Goal: Transaction & Acquisition: Purchase product/service

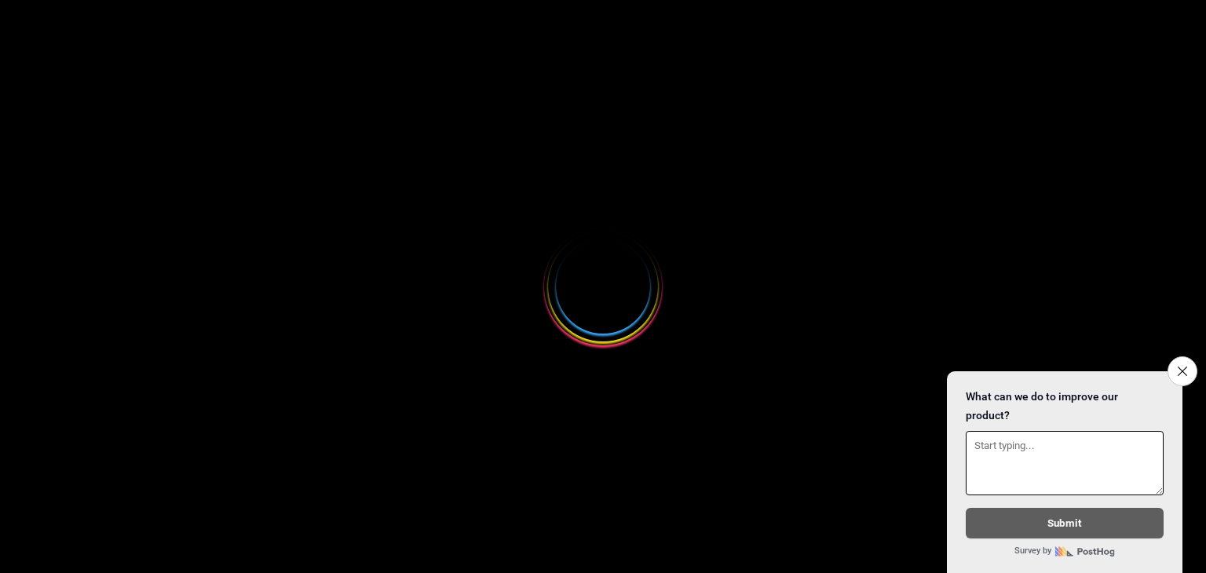
select select
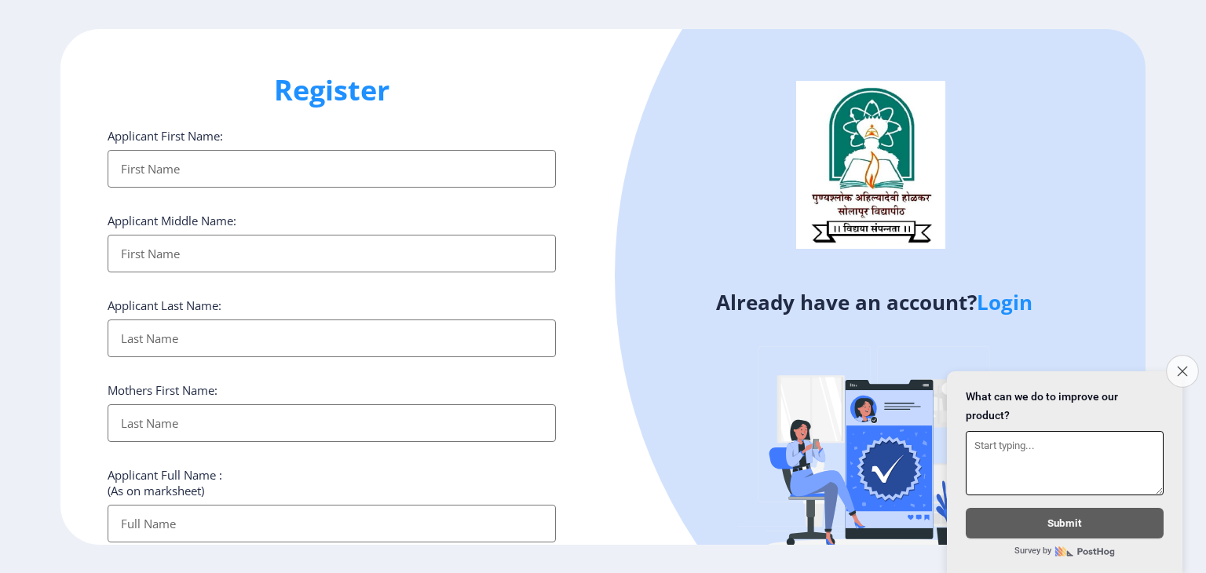
click at [1181, 366] on icon "Close survey" at bounding box center [1182, 371] width 10 height 10
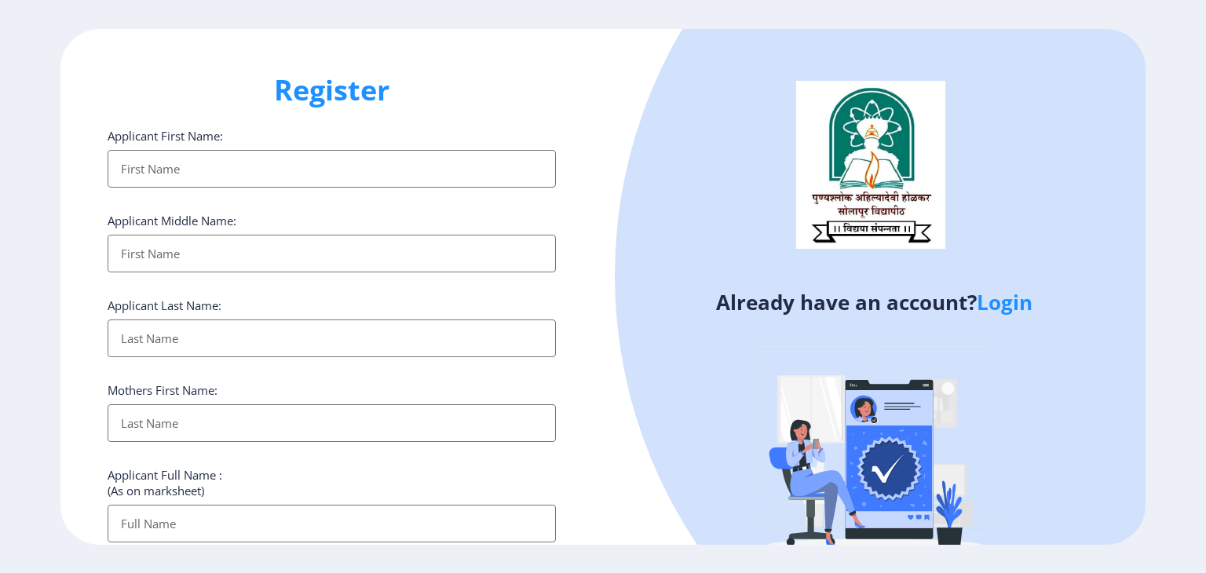
click at [267, 164] on input "Applicant First Name:" at bounding box center [332, 169] width 448 height 38
type input "sACHIN"
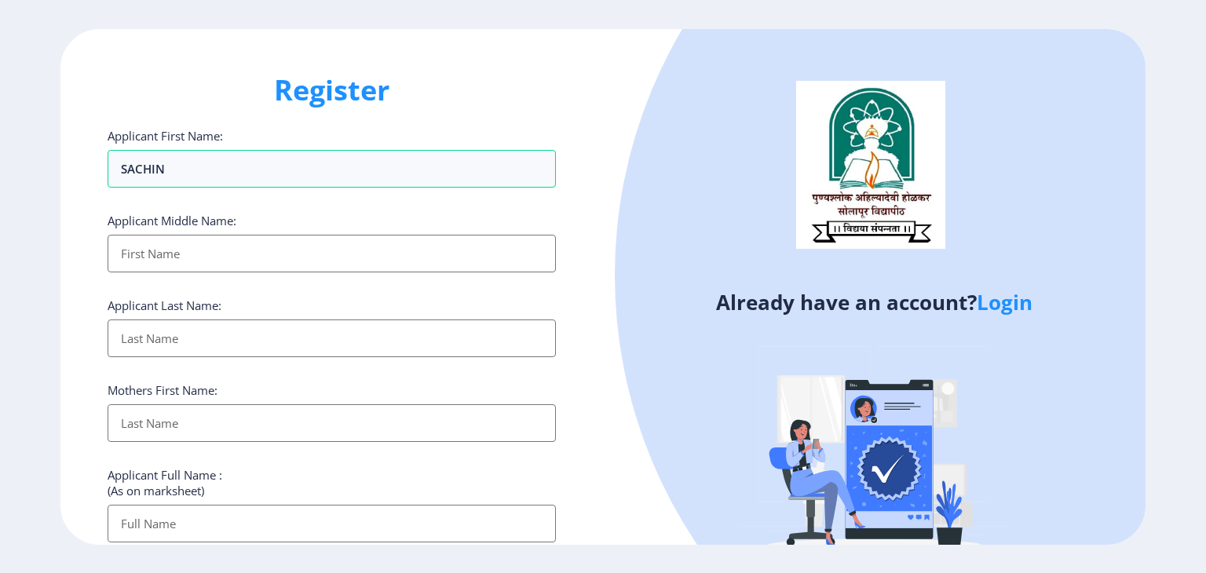
click at [199, 261] on input "Applicant First Name:" at bounding box center [332, 254] width 448 height 38
type input "MADHUKAR"
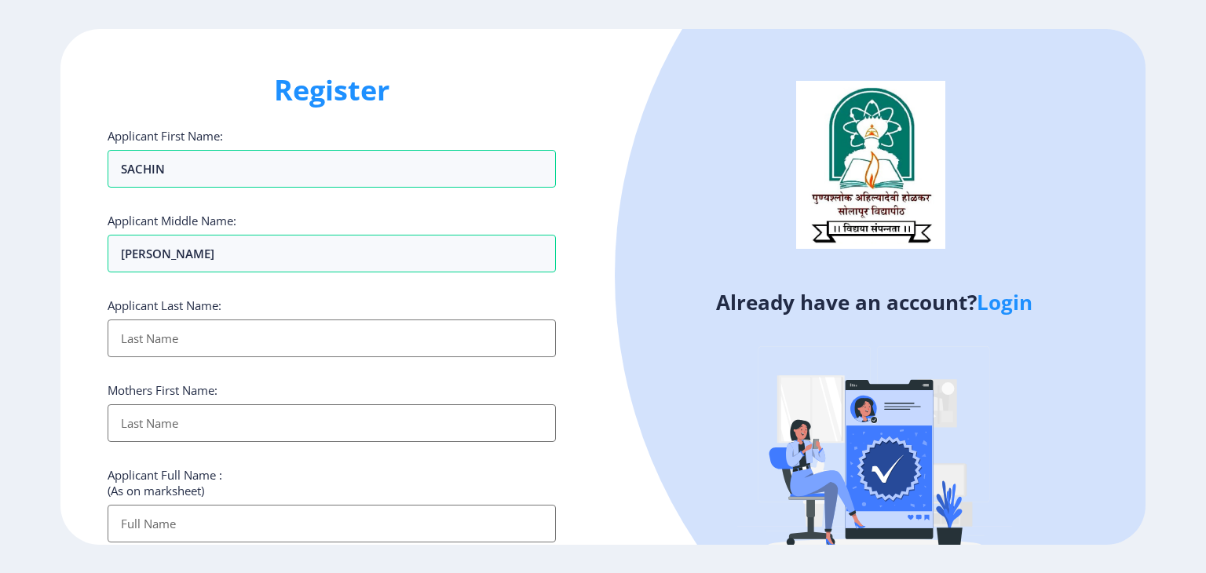
click at [174, 339] on input "Applicant First Name:" at bounding box center [332, 339] width 448 height 38
type input "INGOLE"
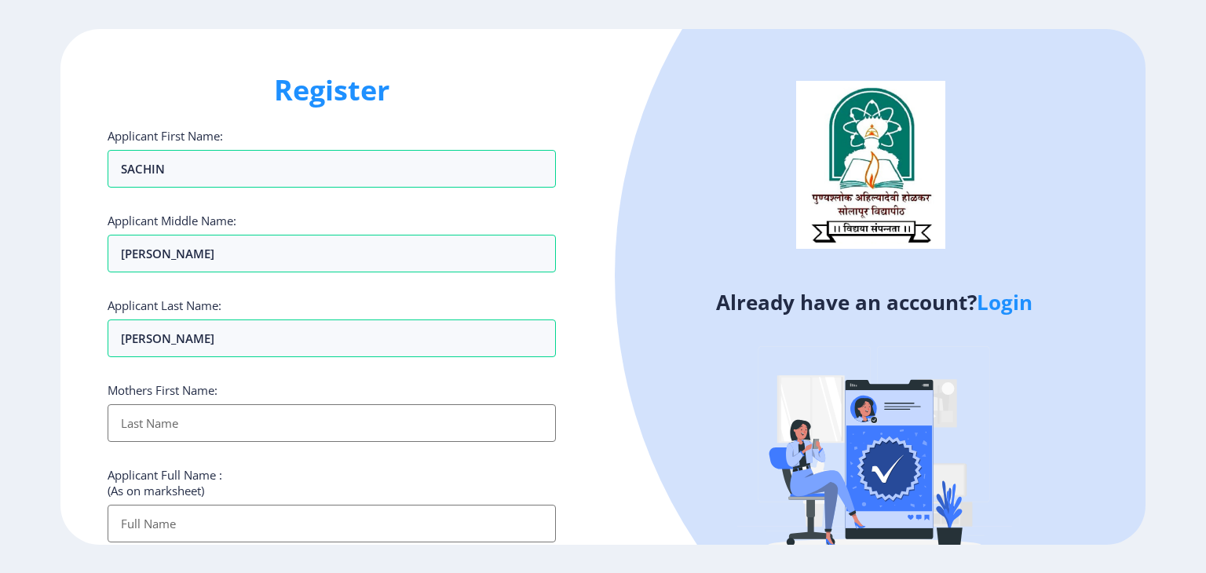
click at [190, 426] on input "Applicant First Name:" at bounding box center [332, 423] width 448 height 38
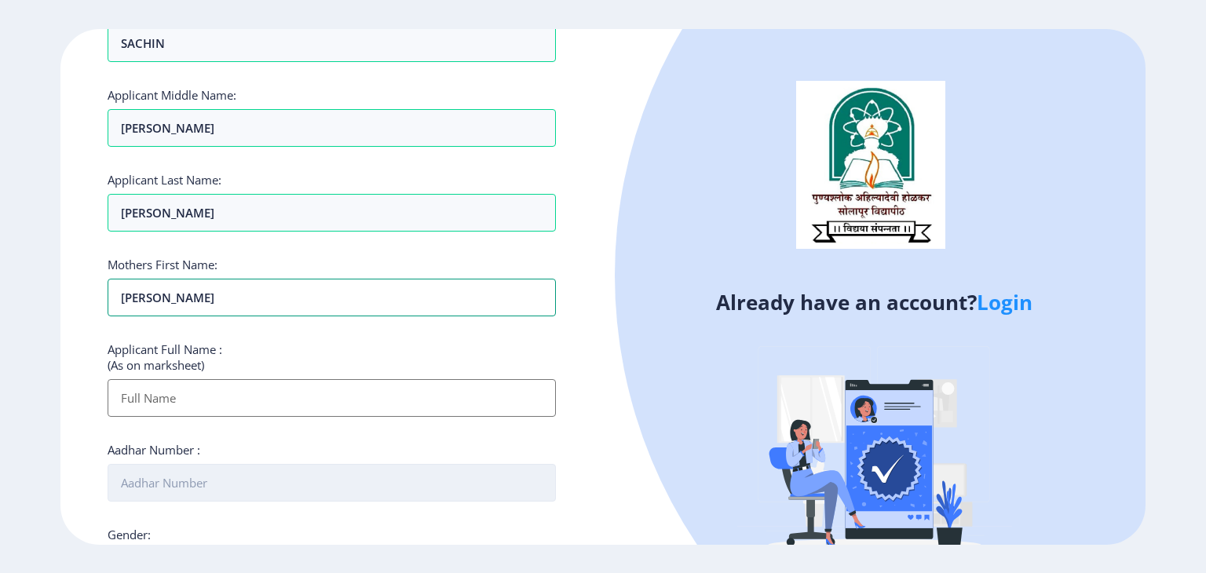
scroll to position [157, 0]
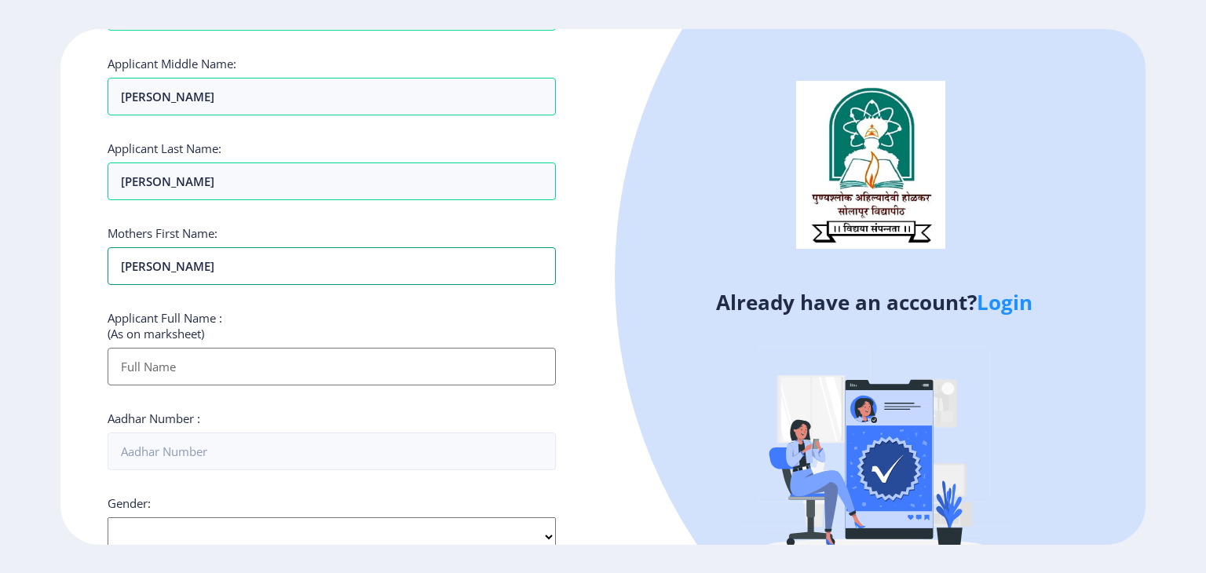
type input "AKKATAI"
click at [201, 370] on input "Applicant First Name:" at bounding box center [332, 367] width 448 height 38
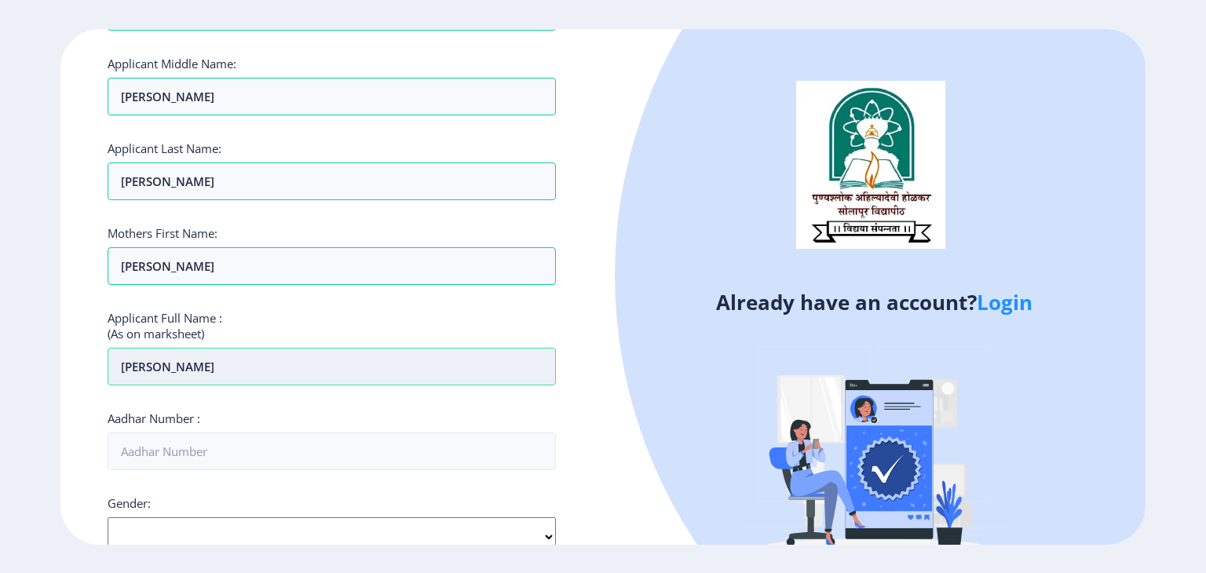
scroll to position [393, 0]
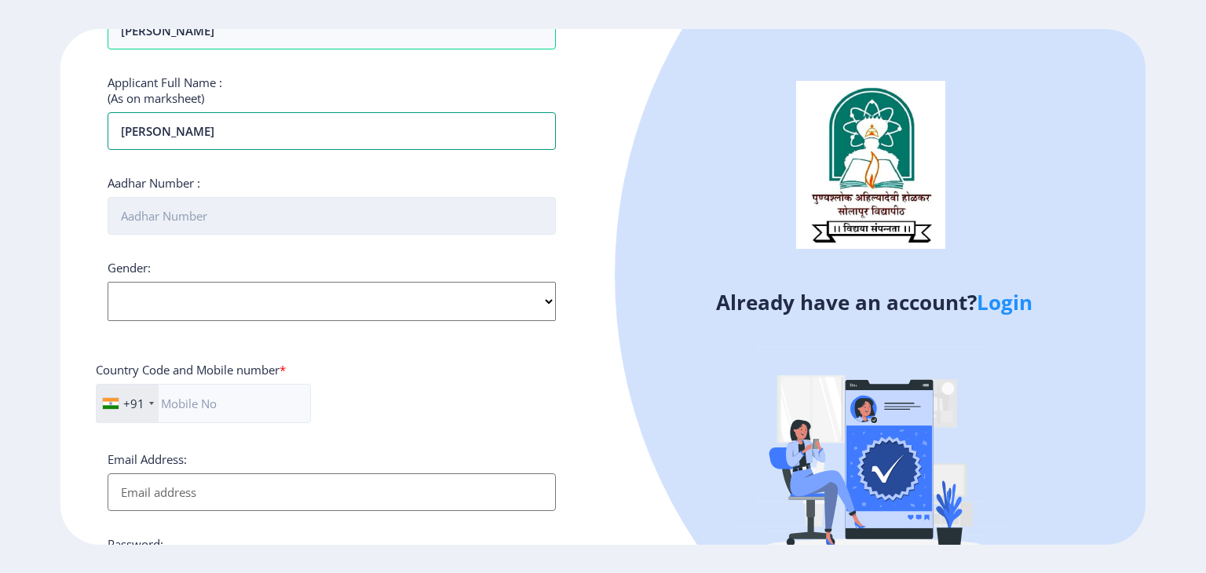
type input "SACHIN MADHUKAR INGOLE"
click at [162, 210] on input "Aadhar Number :" at bounding box center [332, 216] width 448 height 38
type input "365563536129"
click at [542, 296] on select "Select Gender Male Female Other" at bounding box center [332, 301] width 448 height 39
select select "[DEMOGRAPHIC_DATA]"
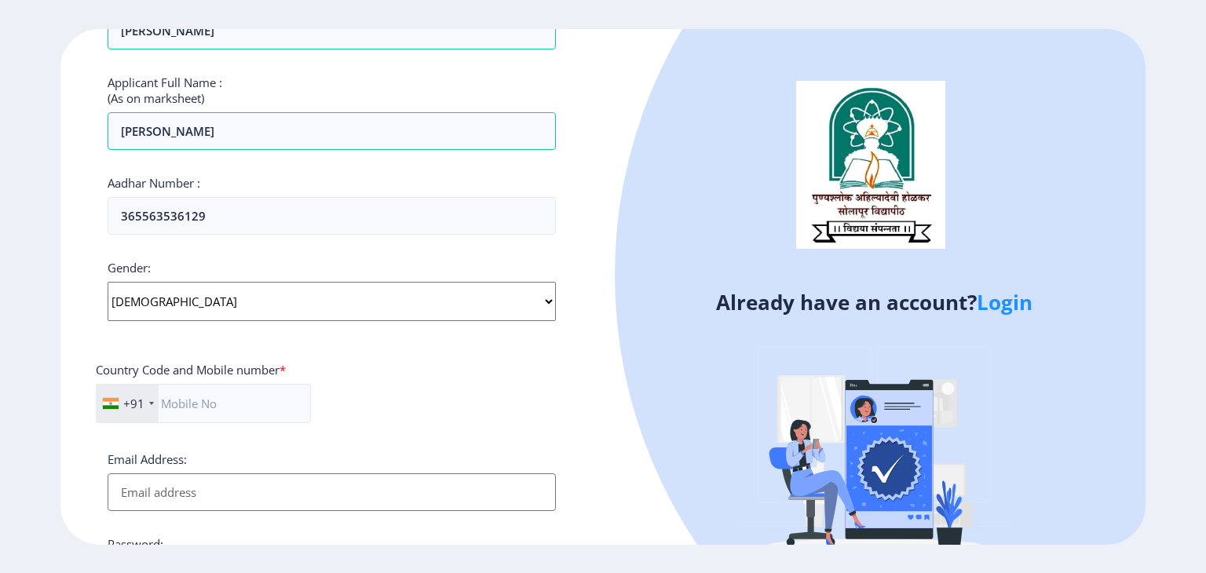
click at [108, 282] on select "Select Gender Male Female Other" at bounding box center [332, 301] width 448 height 39
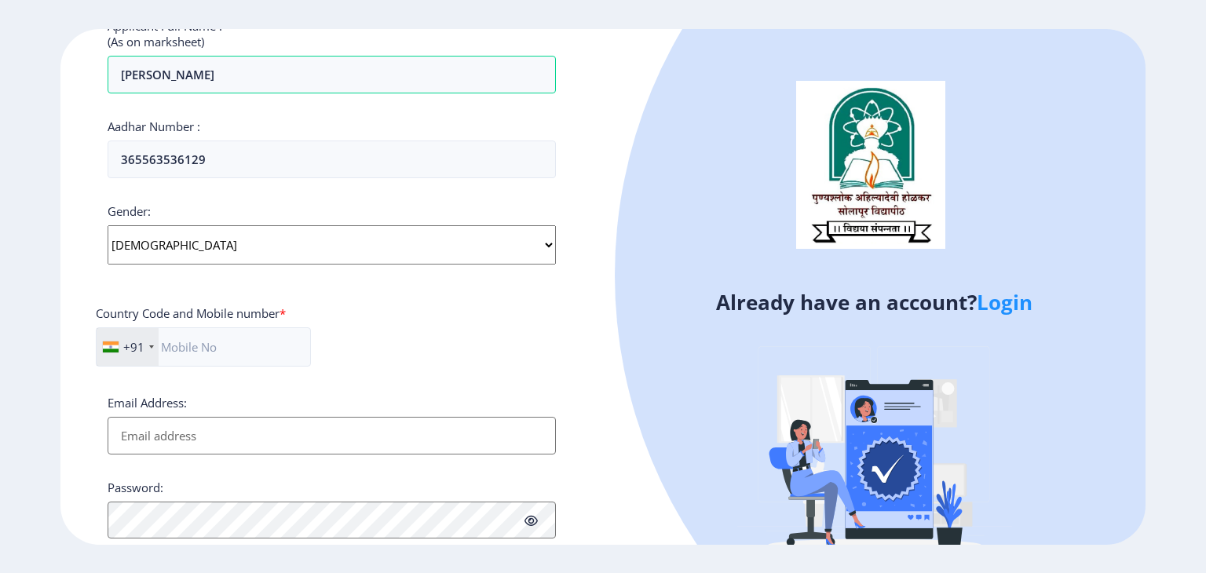
scroll to position [550, 0]
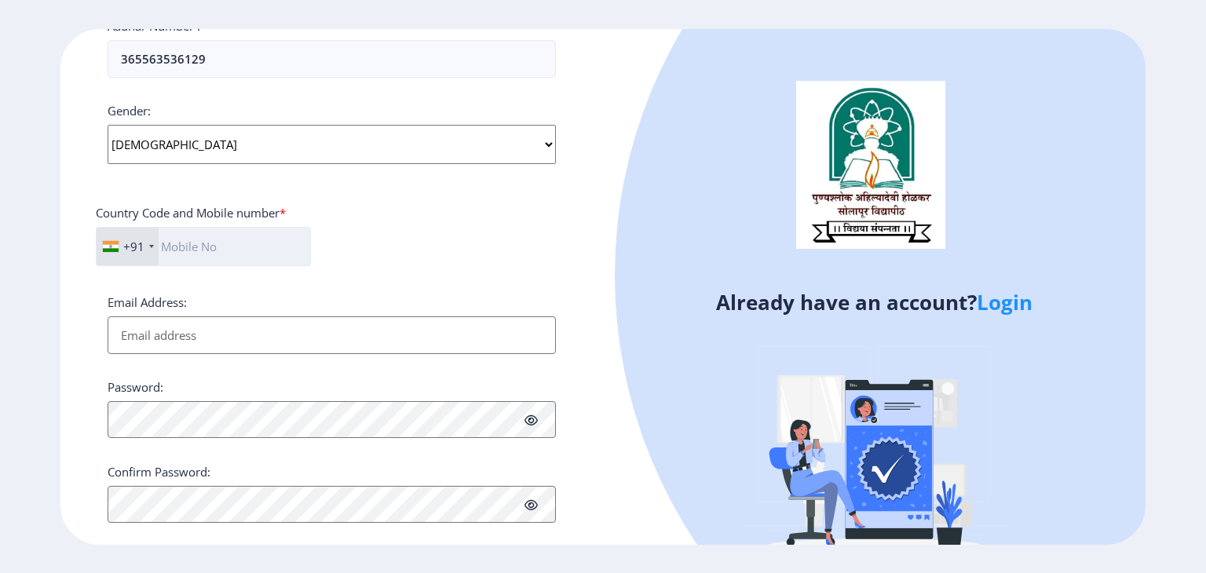
click at [229, 243] on input "text" at bounding box center [203, 246] width 215 height 39
type input "9730179856"
click at [145, 333] on input "Email Address:" at bounding box center [332, 336] width 448 height 38
type input "sachinmingole@gmail.com"
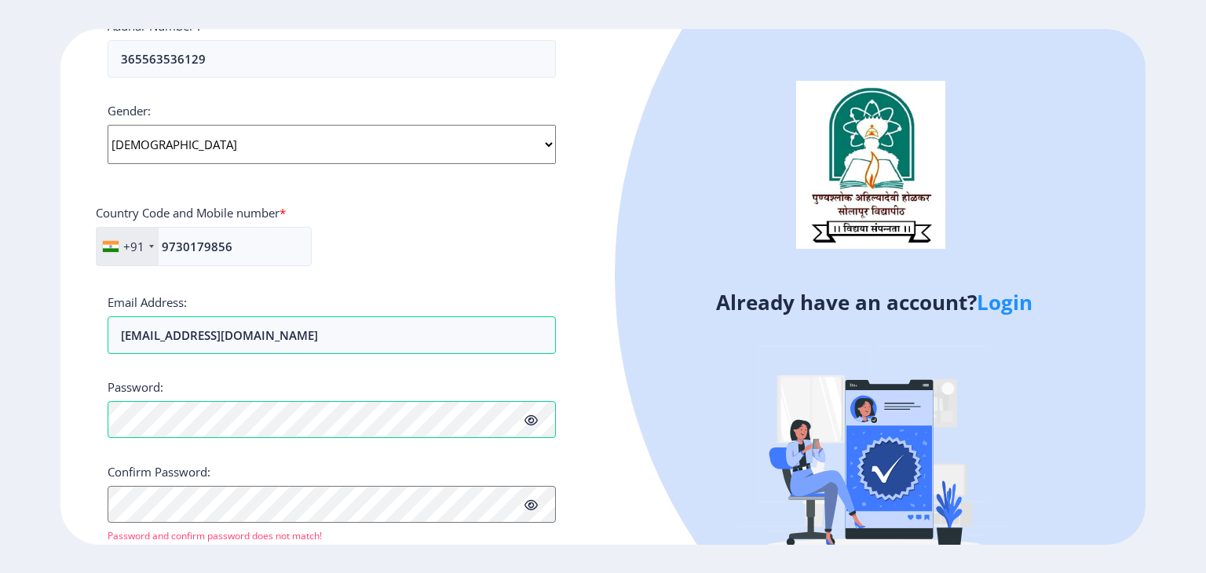
click at [532, 415] on icon at bounding box center [531, 421] width 13 height 12
click at [119, 397] on div "Password:" at bounding box center [332, 409] width 448 height 60
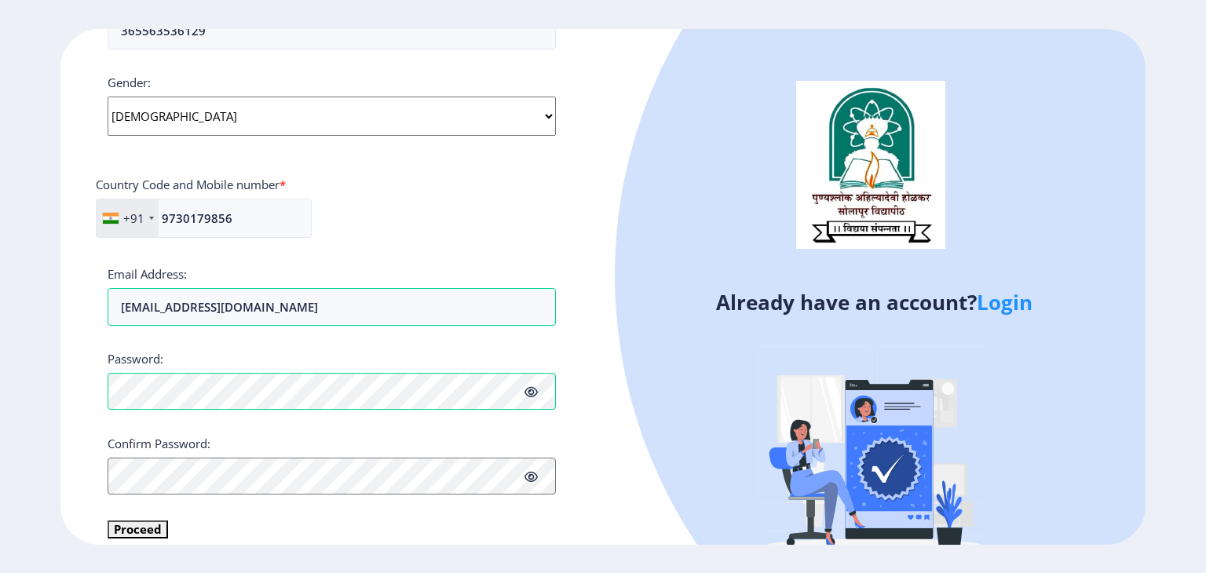
scroll to position [594, 0]
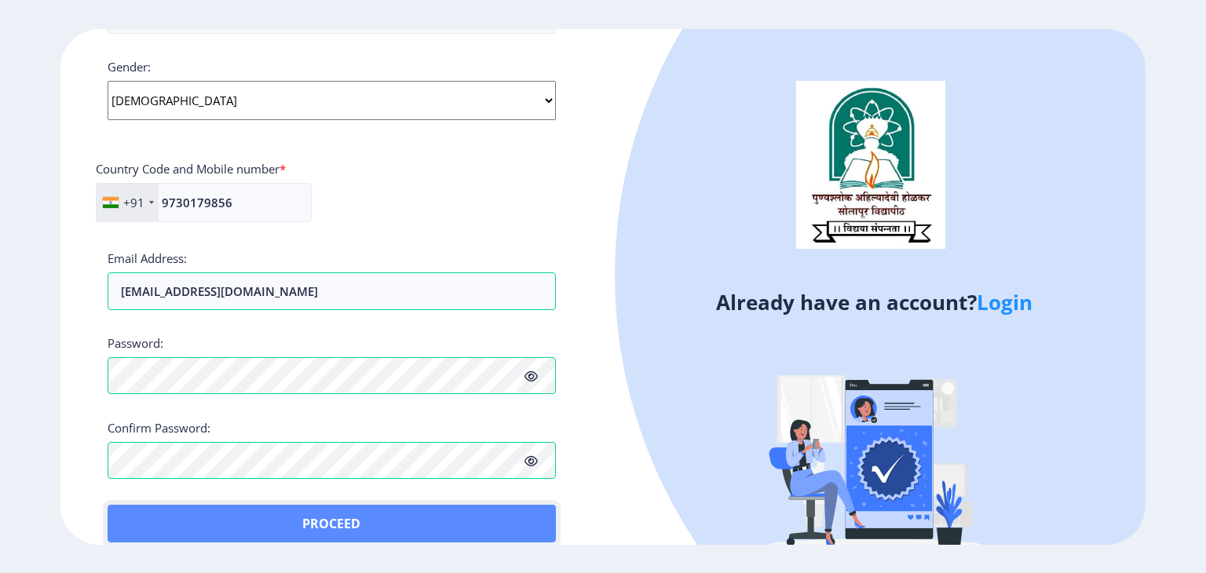
click at [122, 514] on button "Proceed" at bounding box center [332, 524] width 448 height 38
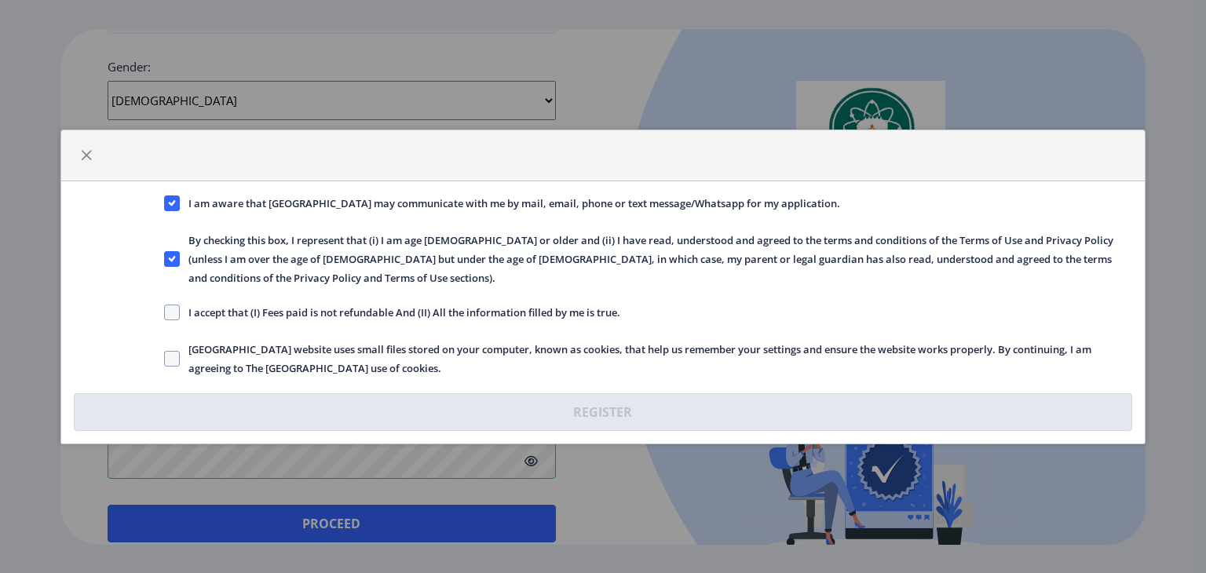
click at [181, 305] on span "I accept that (I) Fees paid is not refundable And (II) All the information fill…" at bounding box center [400, 312] width 441 height 19
click at [165, 312] on input "I accept that (I) Fees paid is not refundable And (II) All the information fill…" at bounding box center [164, 312] width 1 height 1
checkbox input "true"
click at [172, 351] on span at bounding box center [172, 359] width 16 height 16
click at [165, 358] on input "Solapur University website uses small files stored on your computer, known as c…" at bounding box center [164, 358] width 1 height 1
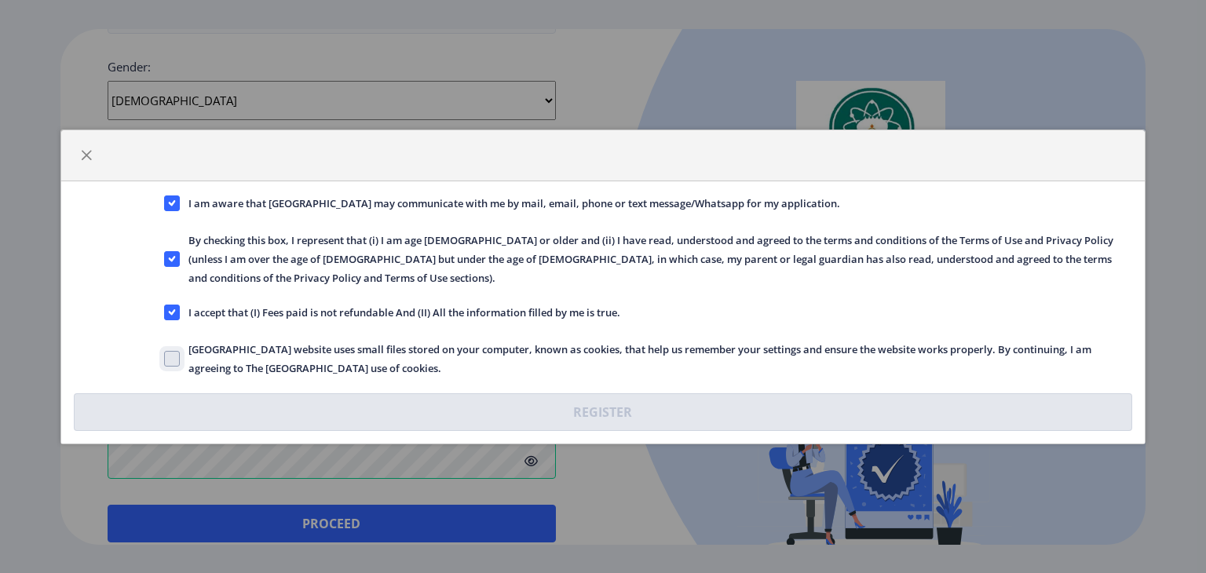
checkbox input "true"
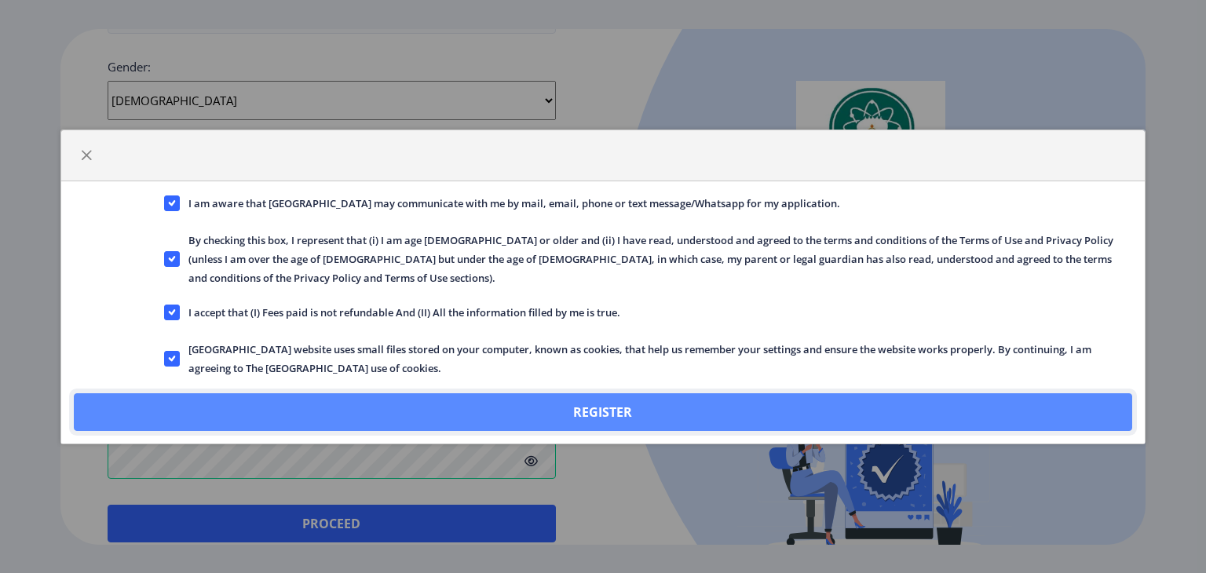
click at [435, 403] on button "Register" at bounding box center [603, 413] width 1059 height 38
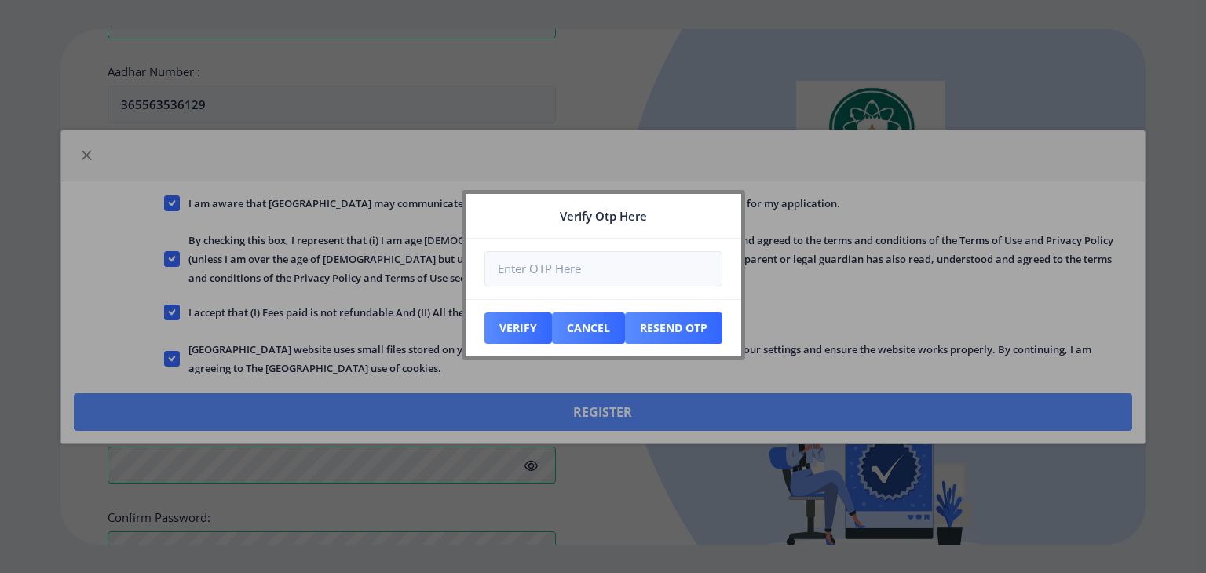
scroll to position [683, 0]
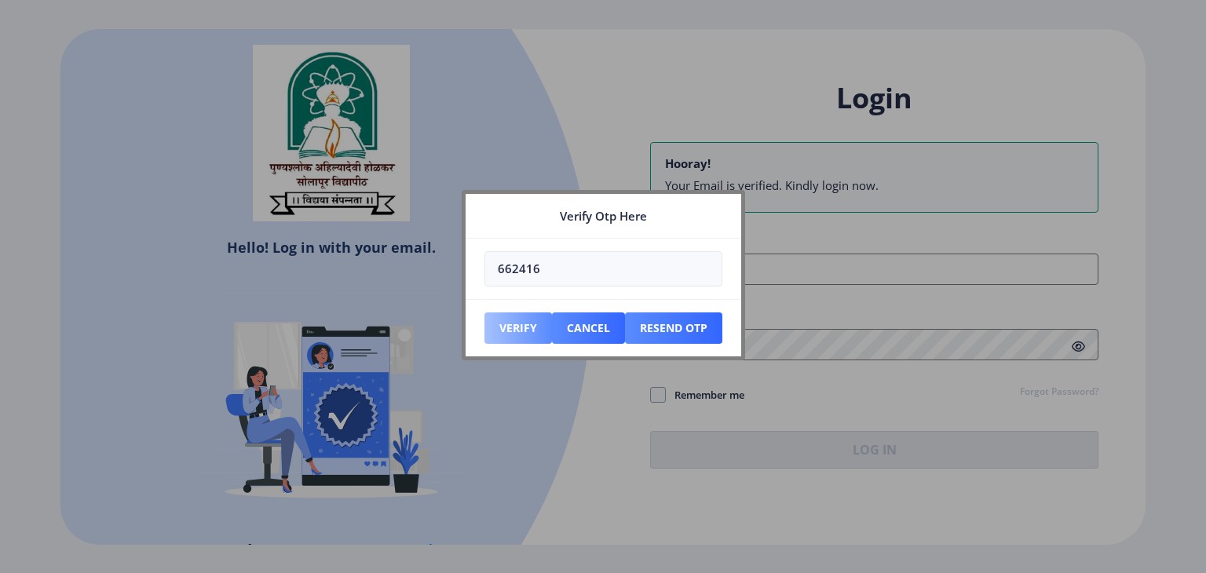
type input "662416"
click at [515, 329] on button "Verify" at bounding box center [519, 328] width 68 height 31
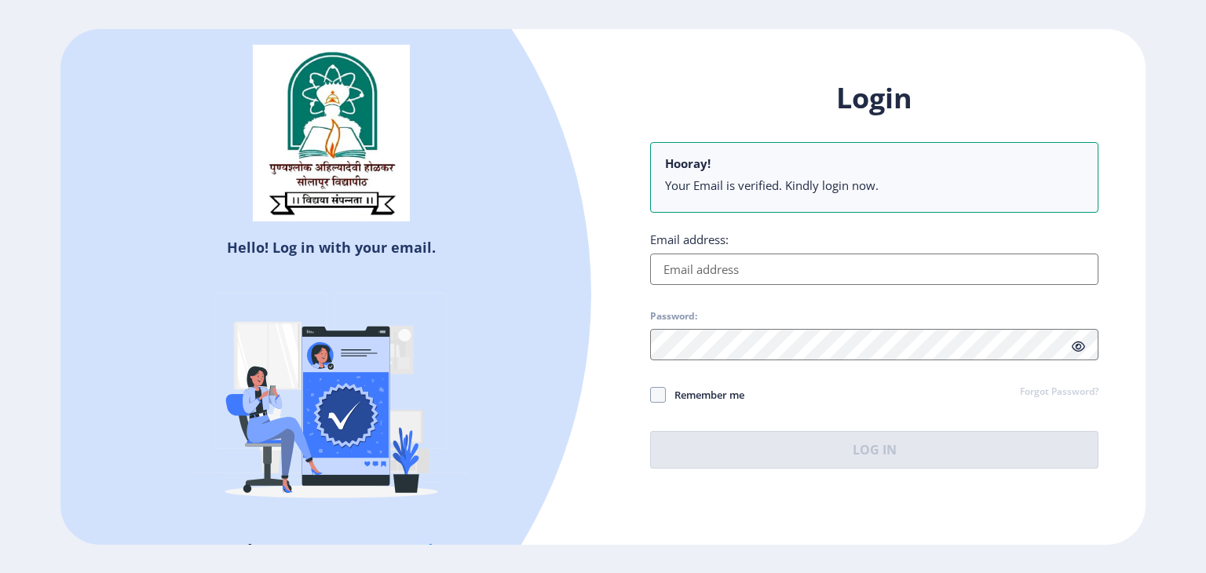
click at [767, 268] on input "Email address:" at bounding box center [874, 269] width 448 height 31
type input "[EMAIL_ADDRESS][DOMAIN_NAME]"
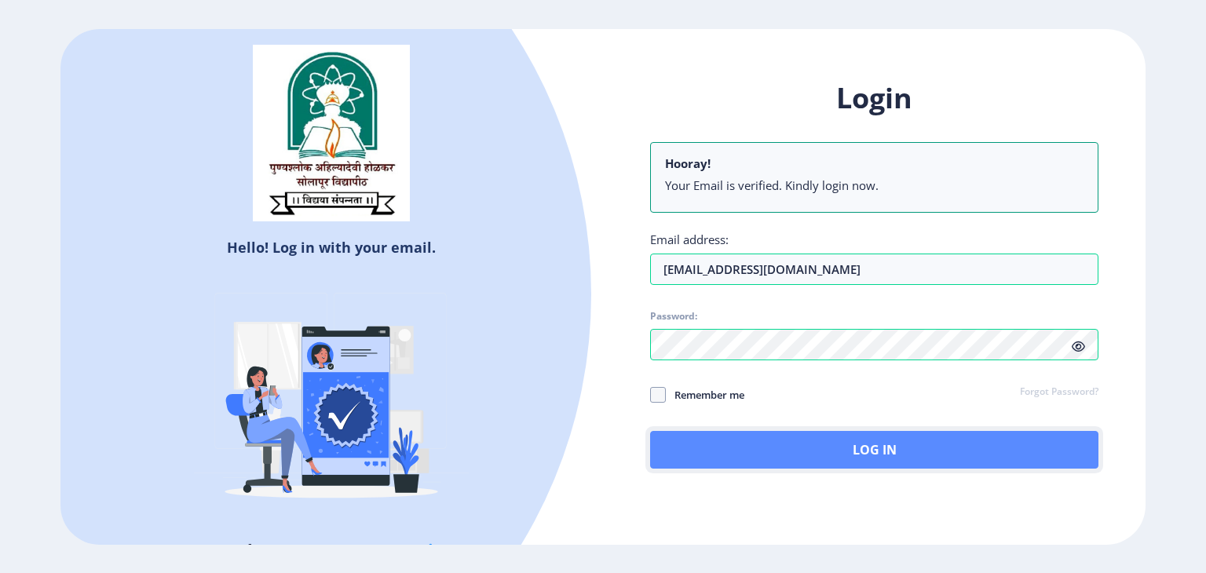
click at [804, 447] on button "Log In" at bounding box center [874, 450] width 448 height 38
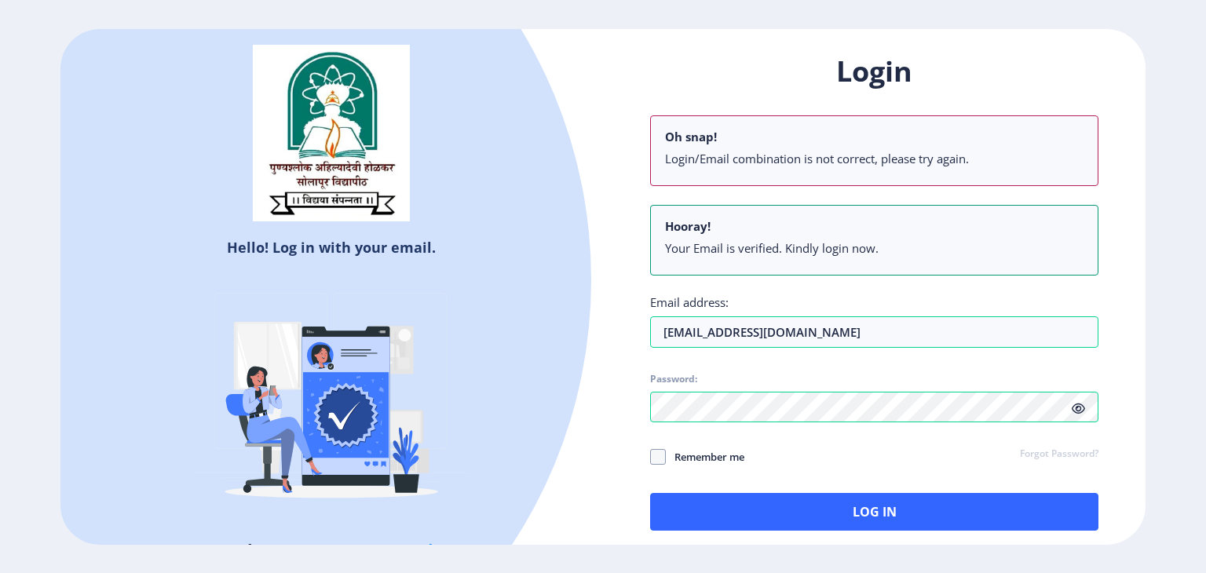
click at [1074, 349] on div "Login Oh snap! Login/Email combination is not correct, please try again. Hooray…" at bounding box center [874, 292] width 448 height 479
click at [1079, 409] on icon at bounding box center [1078, 409] width 13 height 12
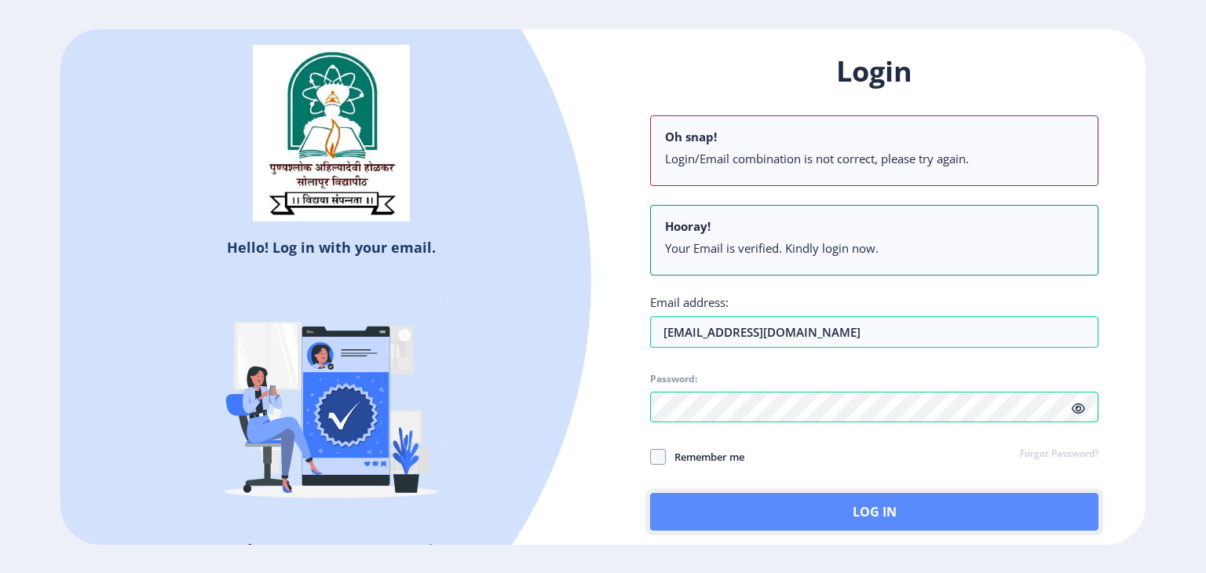
click at [807, 508] on button "Log In" at bounding box center [874, 512] width 448 height 38
click at [839, 508] on button "Log In" at bounding box center [874, 512] width 448 height 38
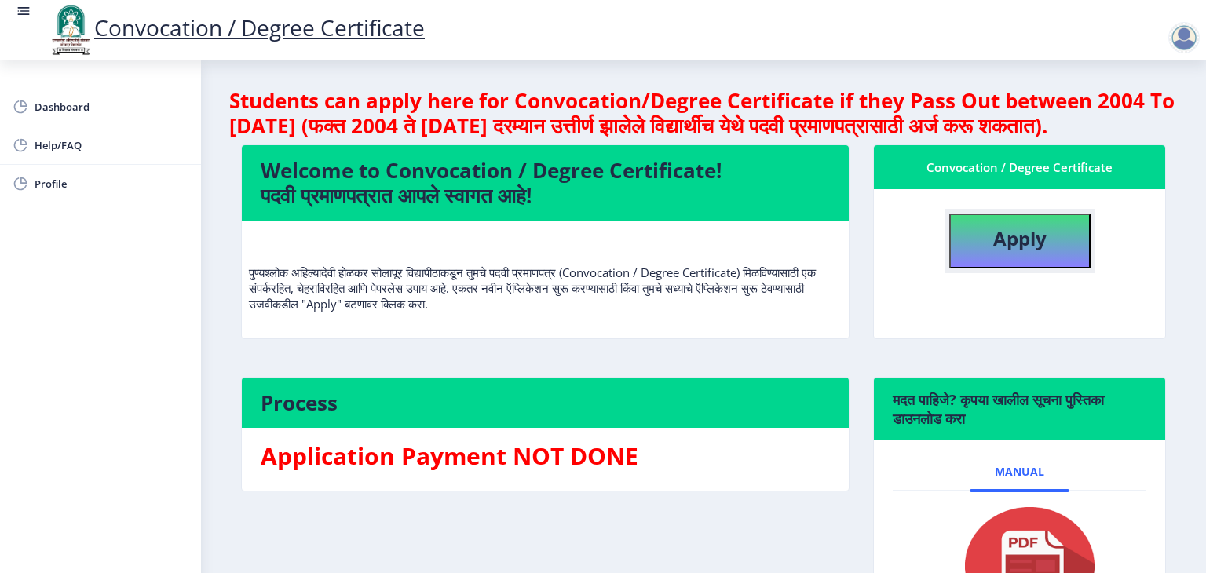
click at [1024, 251] on b "Apply" at bounding box center [1020, 238] width 53 height 26
select select
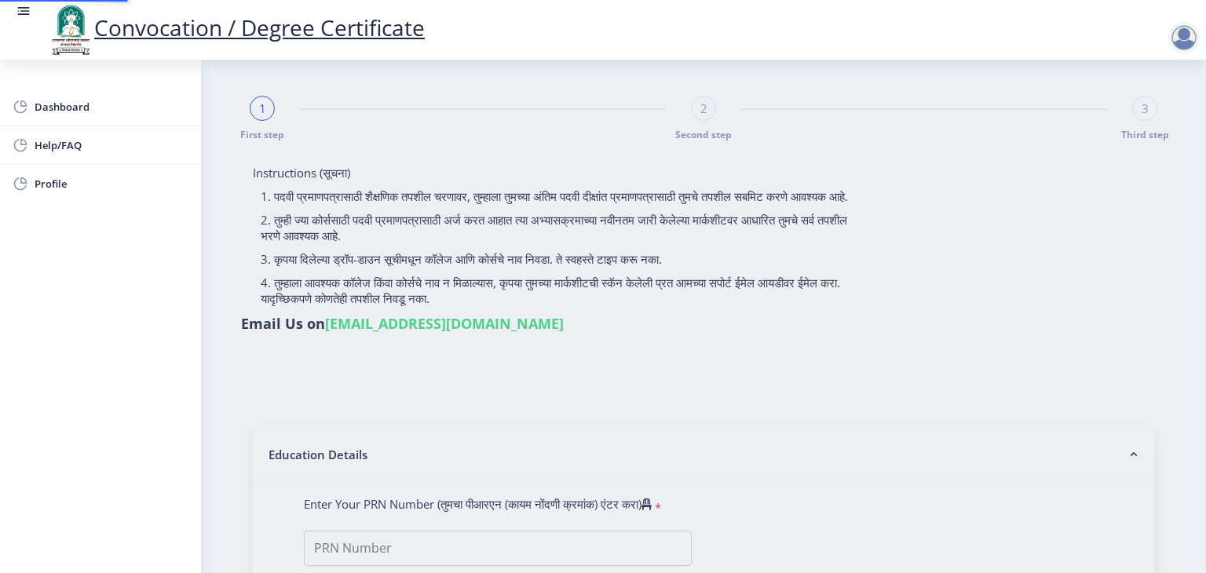
type input "[PERSON_NAME]"
type input "AKKATAI"
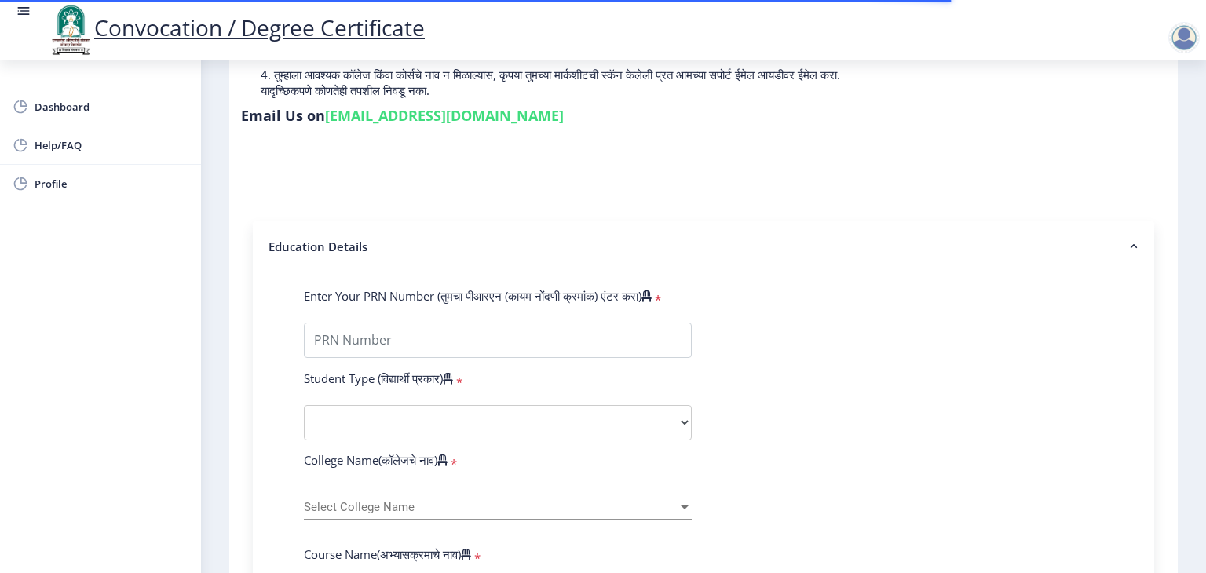
scroll to position [236, 0]
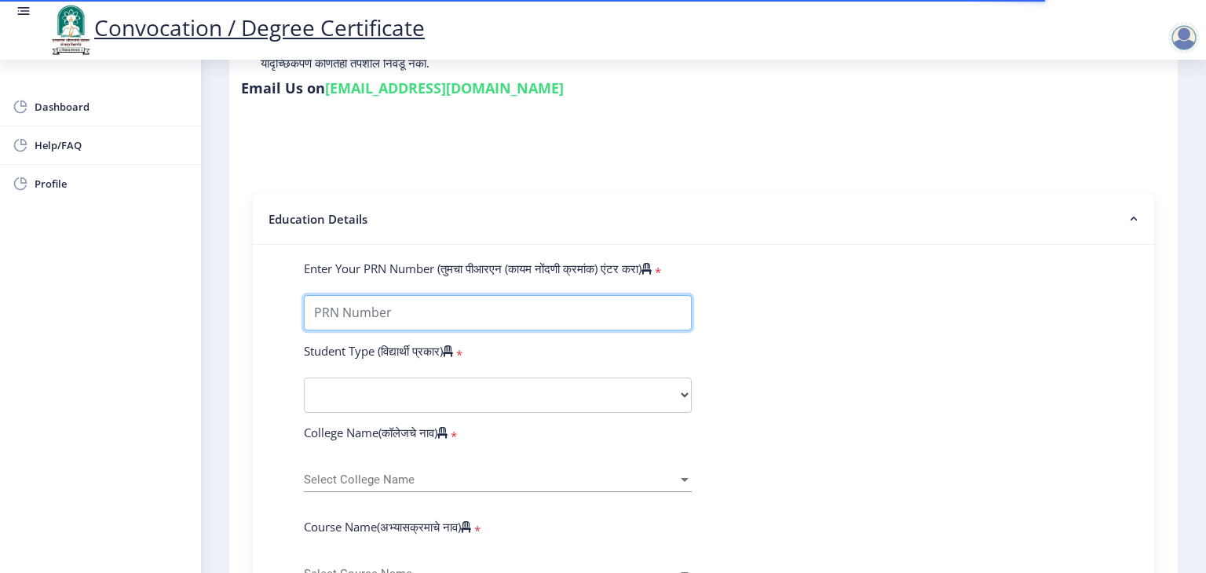
click at [426, 299] on input "Enter Your PRN Number (तुमचा पीआरएन (कायम नोंदणी क्रमांक) एंटर करा)" at bounding box center [498, 312] width 388 height 35
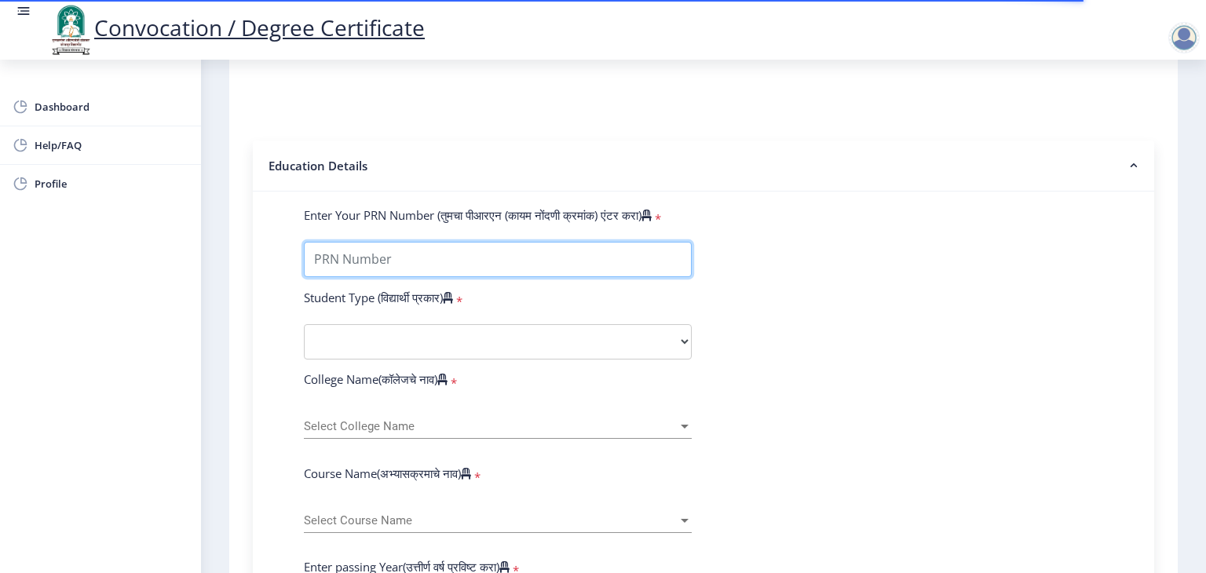
scroll to position [314, 0]
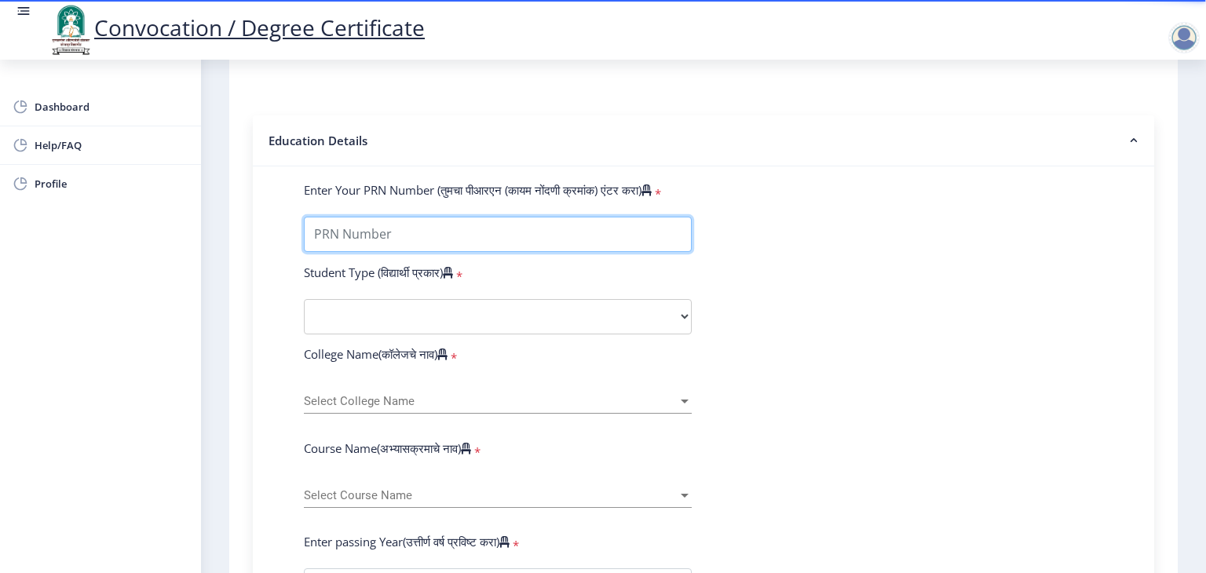
type input "p"
type input "P"
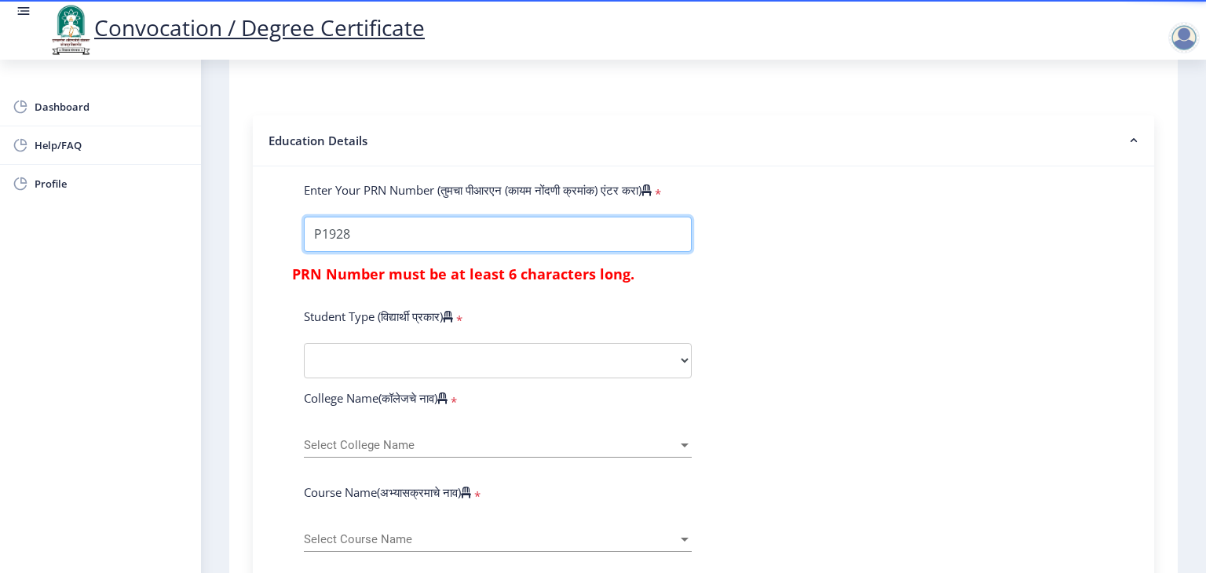
type input "P1928"
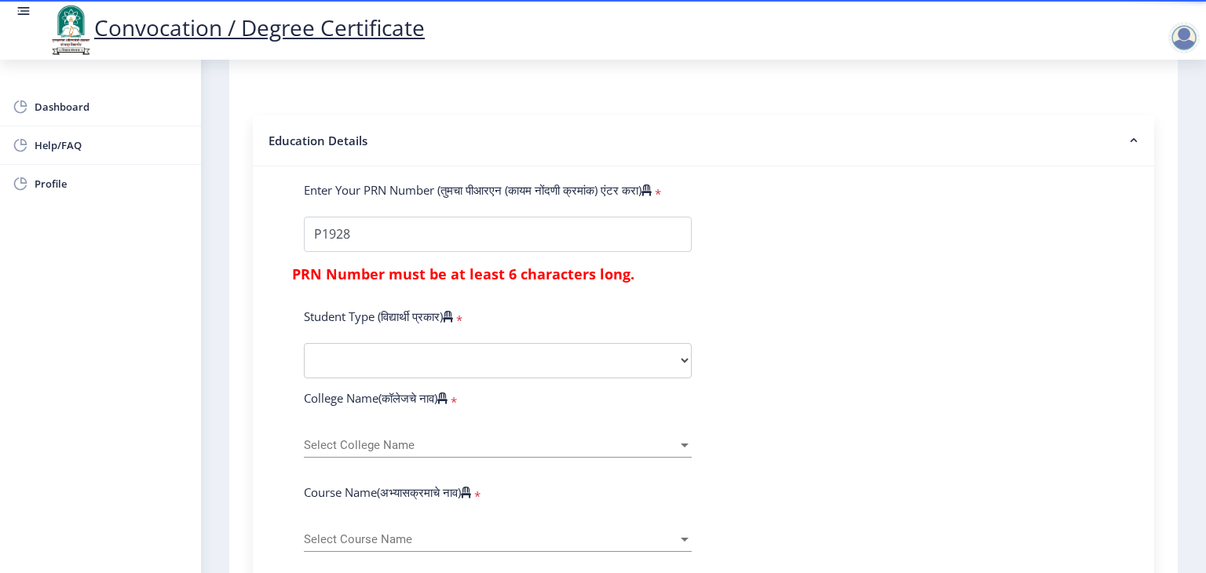
click at [642, 309] on div "Student Type (विद्यार्थी प्रकार) *" at bounding box center [498, 320] width 412 height 22
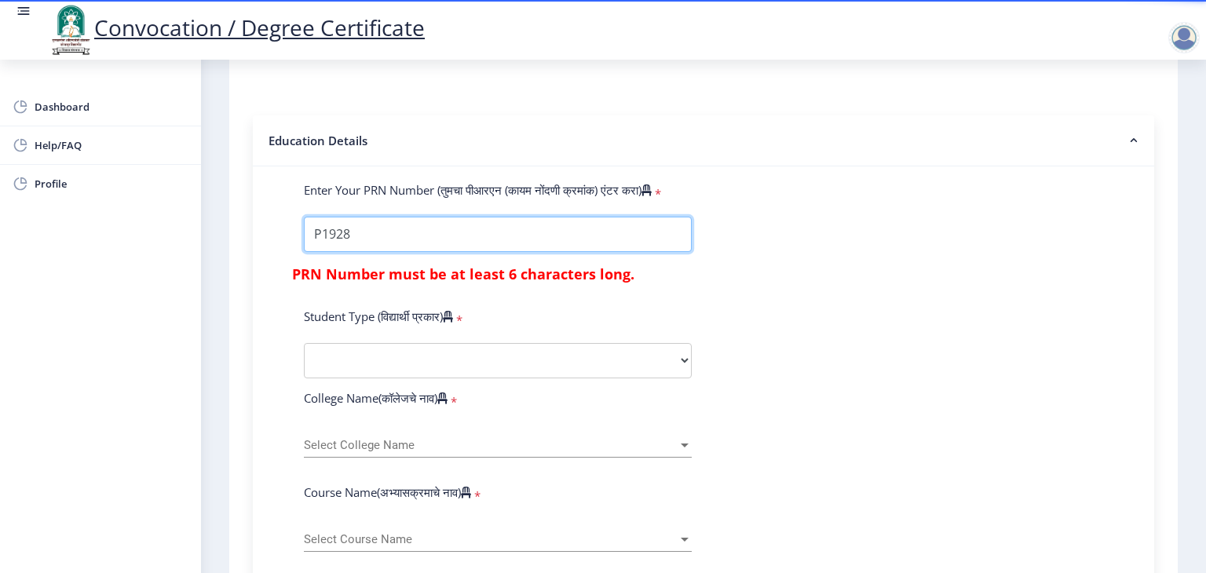
click at [324, 221] on input "Enter Your PRN Number (तुमचा पीआरएन (कायम नोंदणी क्रमांक) एंटर करा)" at bounding box center [498, 234] width 388 height 35
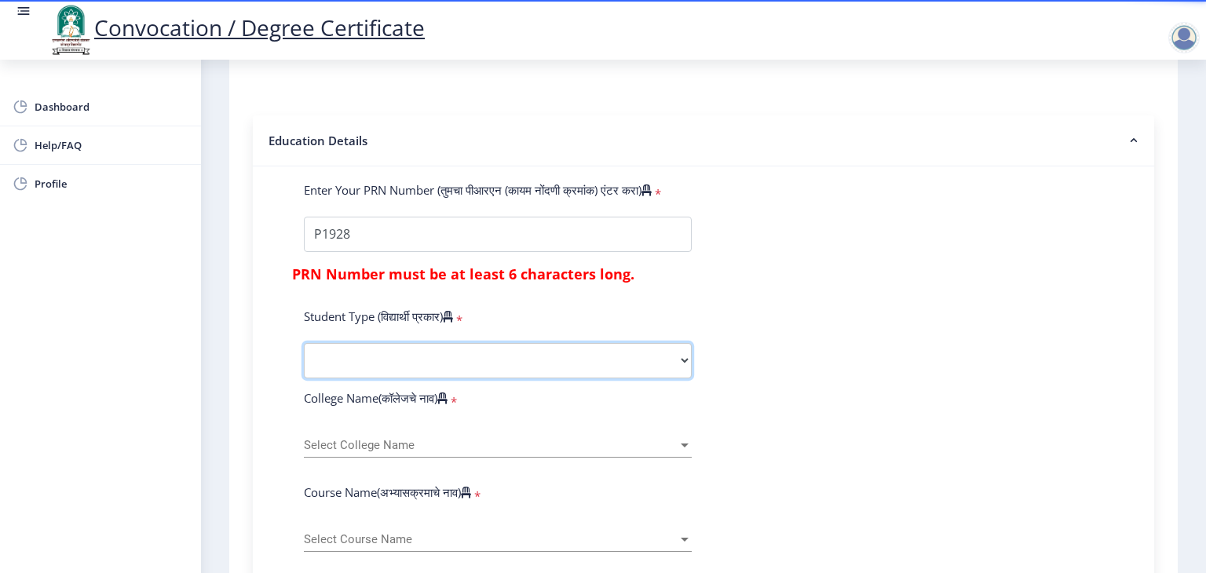
click at [371, 346] on select "Select Student Type Regular External" at bounding box center [498, 360] width 388 height 35
select select "Regular"
click at [304, 343] on select "Select Student Type Regular External" at bounding box center [498, 360] width 388 height 35
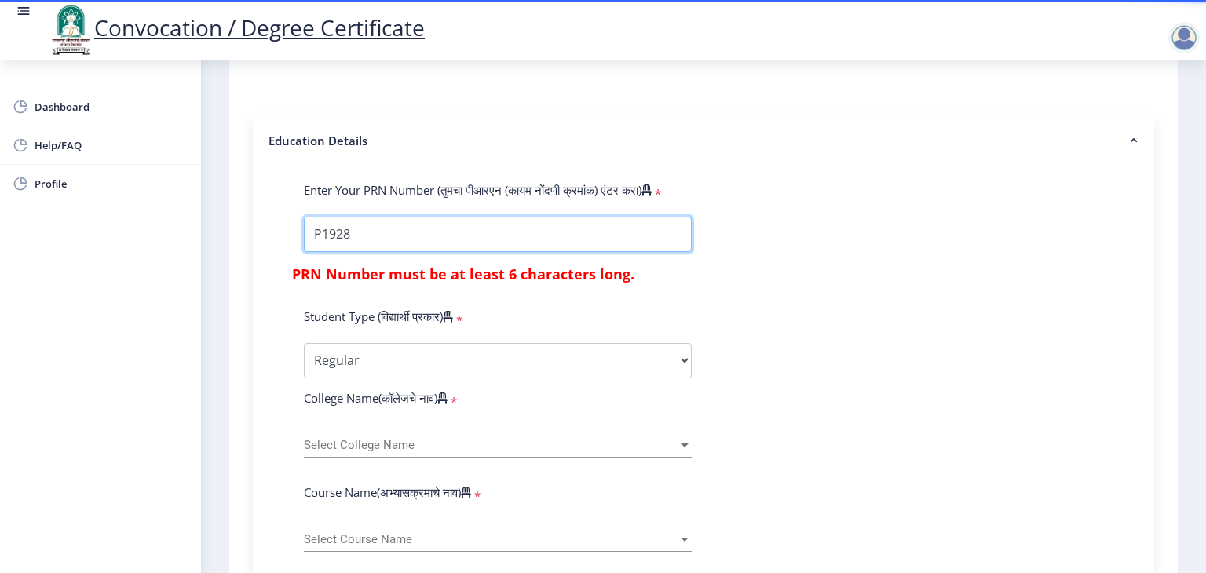
click at [330, 225] on input "Enter Your PRN Number (तुमचा पीआरएन (कायम नोंदणी क्रमांक) एंटर करा)" at bounding box center [498, 234] width 388 height 35
click at [350, 218] on input "Enter Your PRN Number (तुमचा पीआरएन (कायम नोंदणी क्रमांक) एंटर करा)" at bounding box center [498, 234] width 388 height 35
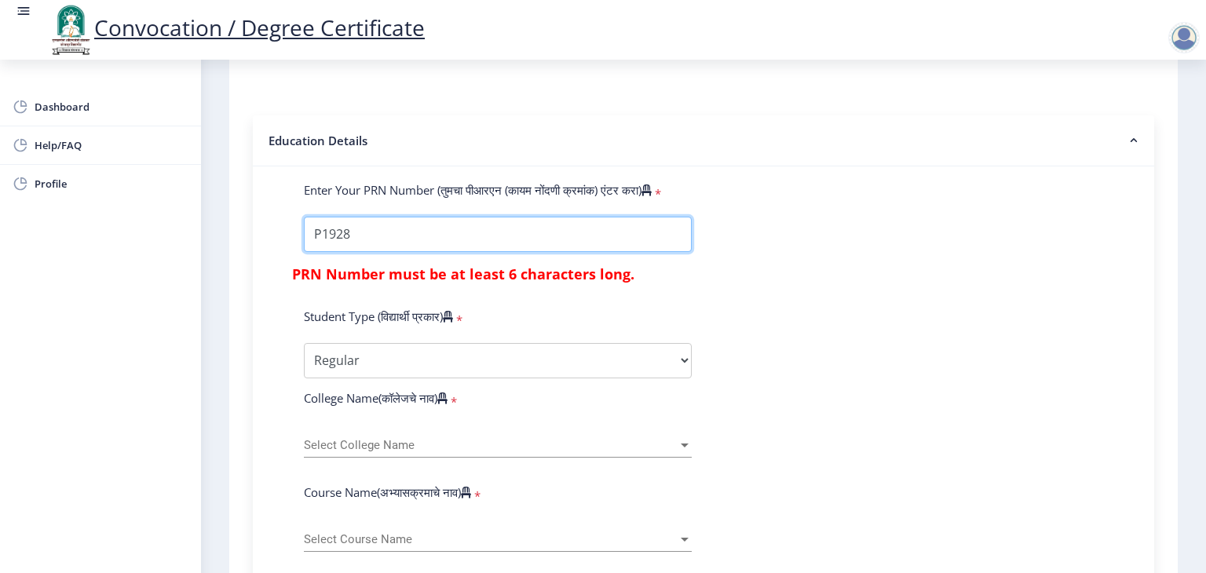
click at [320, 227] on input "Enter Your PRN Number (तुमचा पीआरएन (कायम नोंदणी क्रमांक) एंटर करा)" at bounding box center [498, 234] width 388 height 35
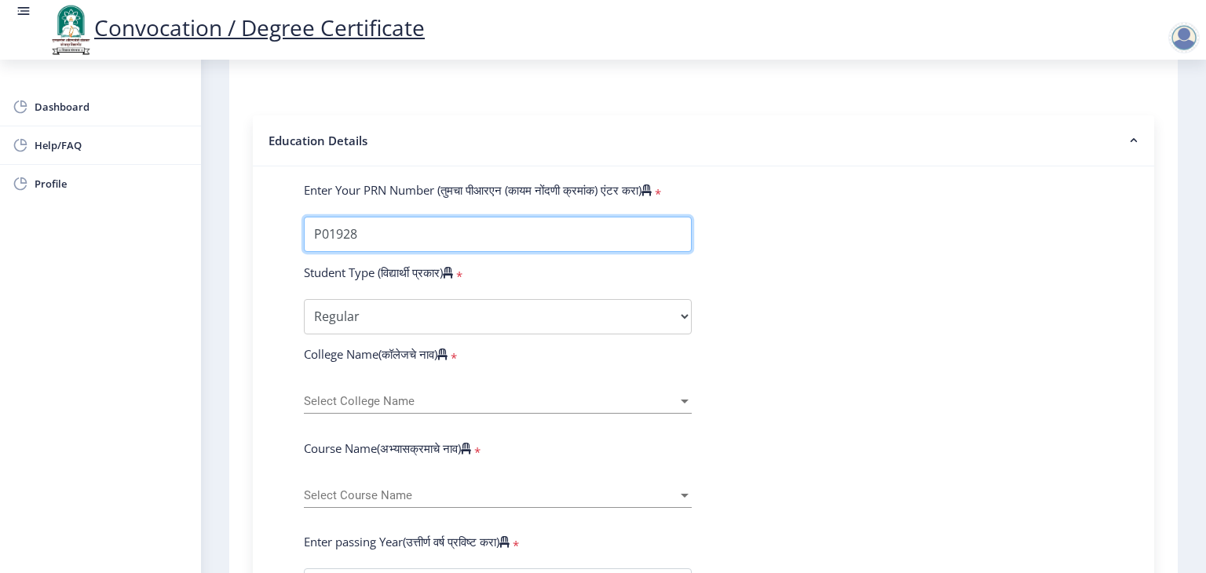
type input "P01928"
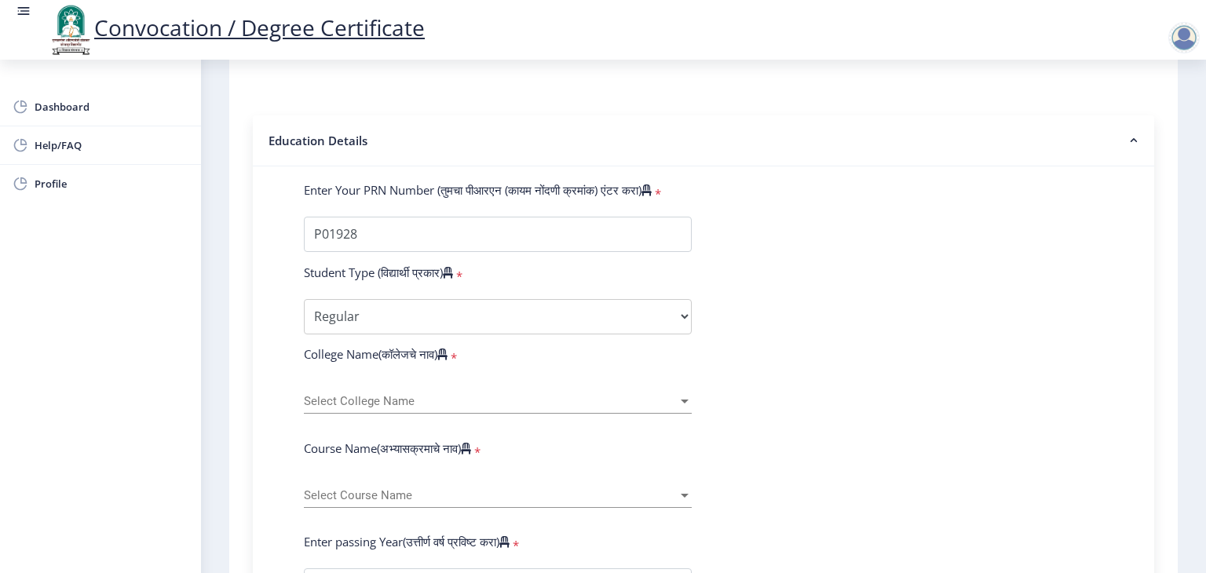
click at [398, 381] on div "Select College Name Select College Name" at bounding box center [498, 397] width 388 height 33
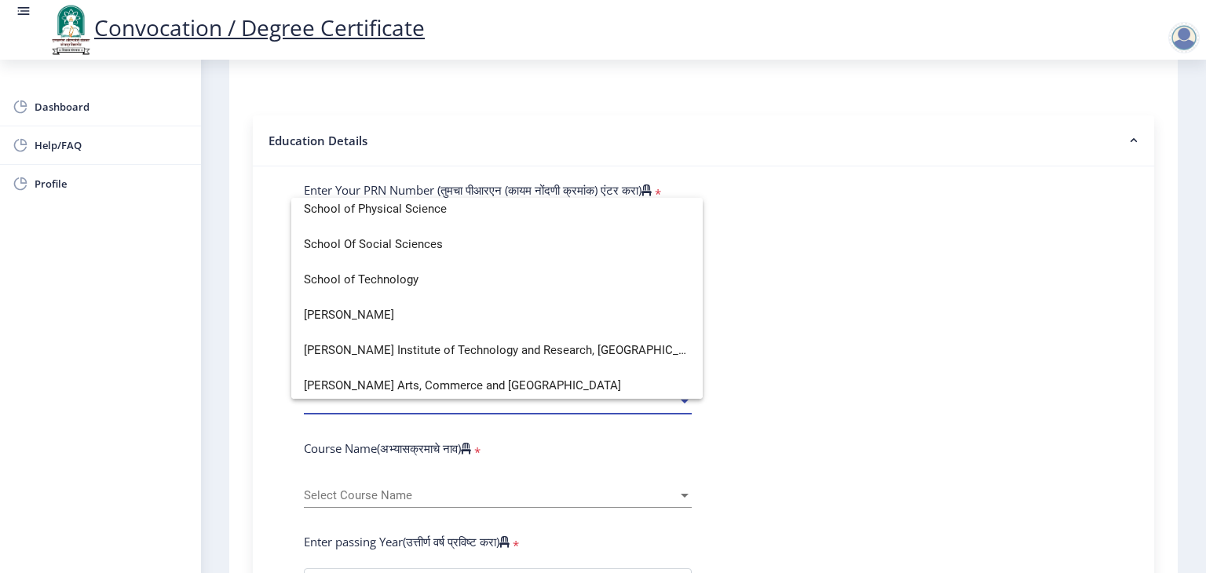
scroll to position [3498, 0]
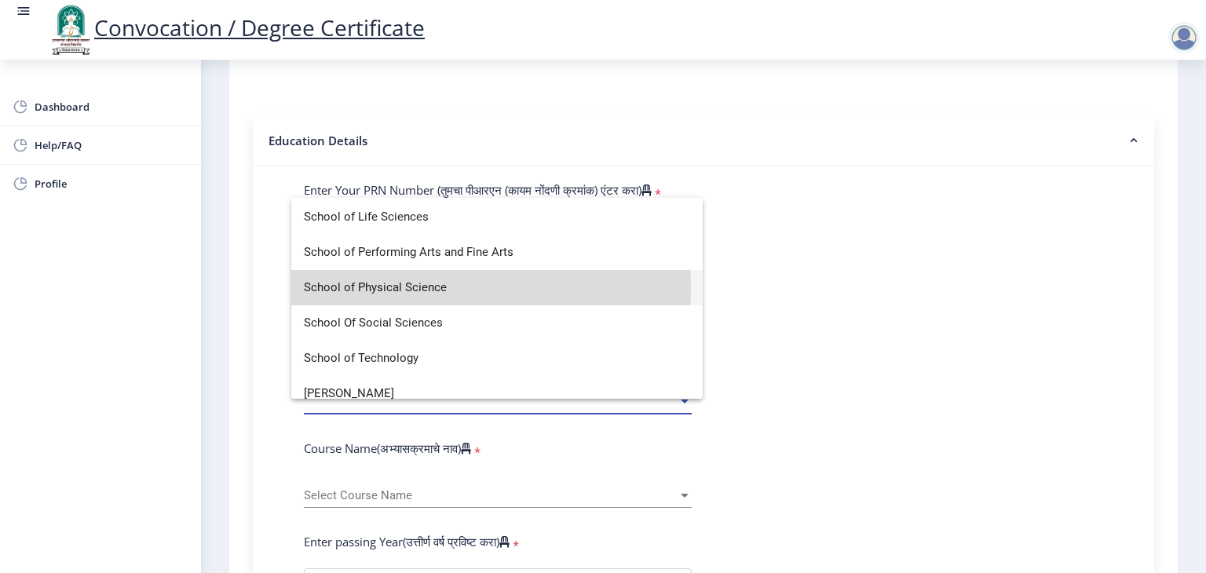
click at [445, 287] on span "School of Physical Science" at bounding box center [497, 287] width 386 height 35
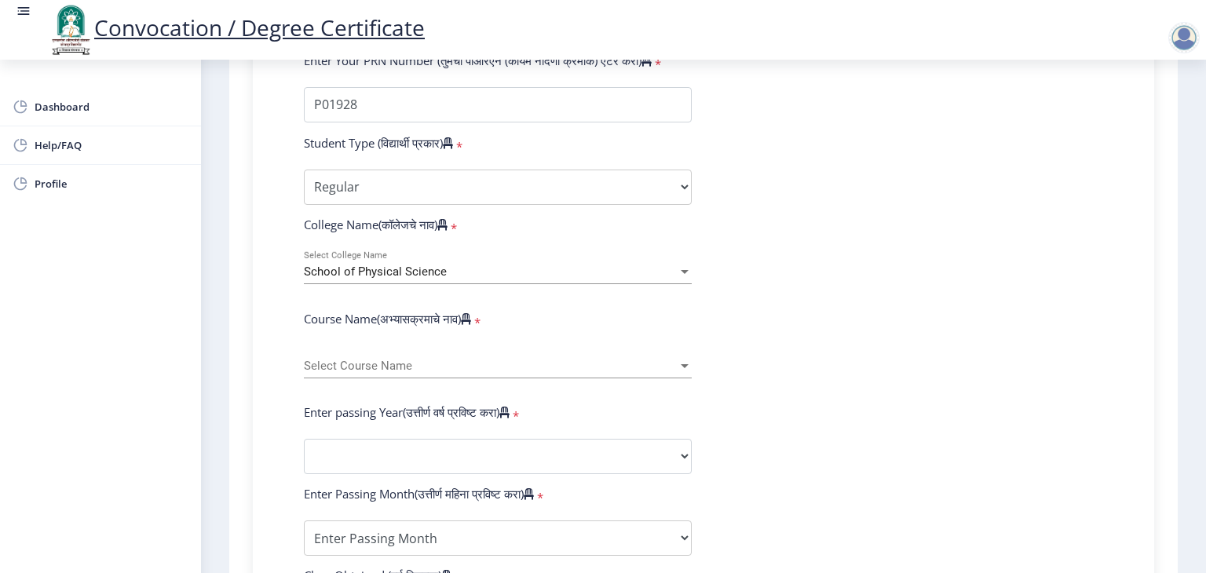
scroll to position [471, 0]
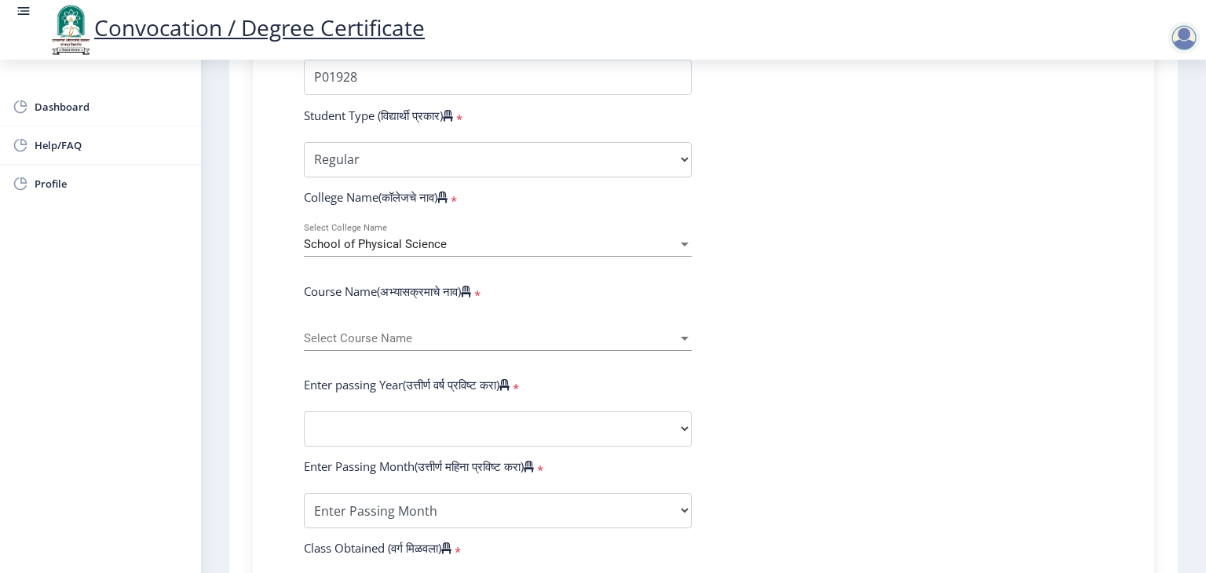
click at [371, 332] on span "Select Course Name" at bounding box center [491, 338] width 374 height 13
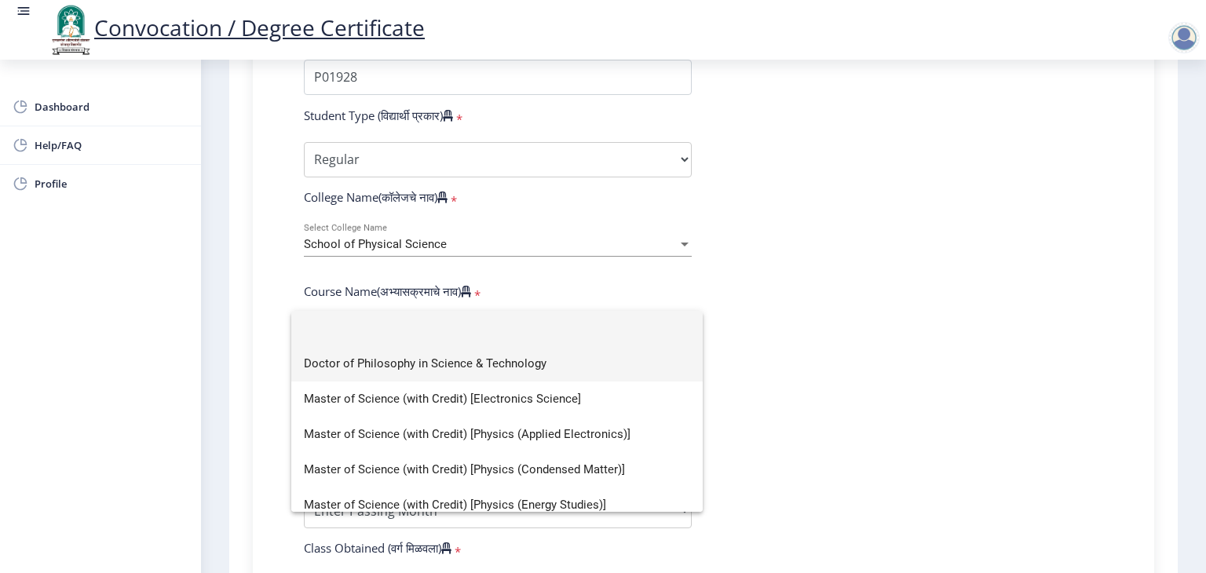
click at [453, 367] on span "Doctor of Philosophy in Science & Technology" at bounding box center [497, 363] width 386 height 35
select select "January"
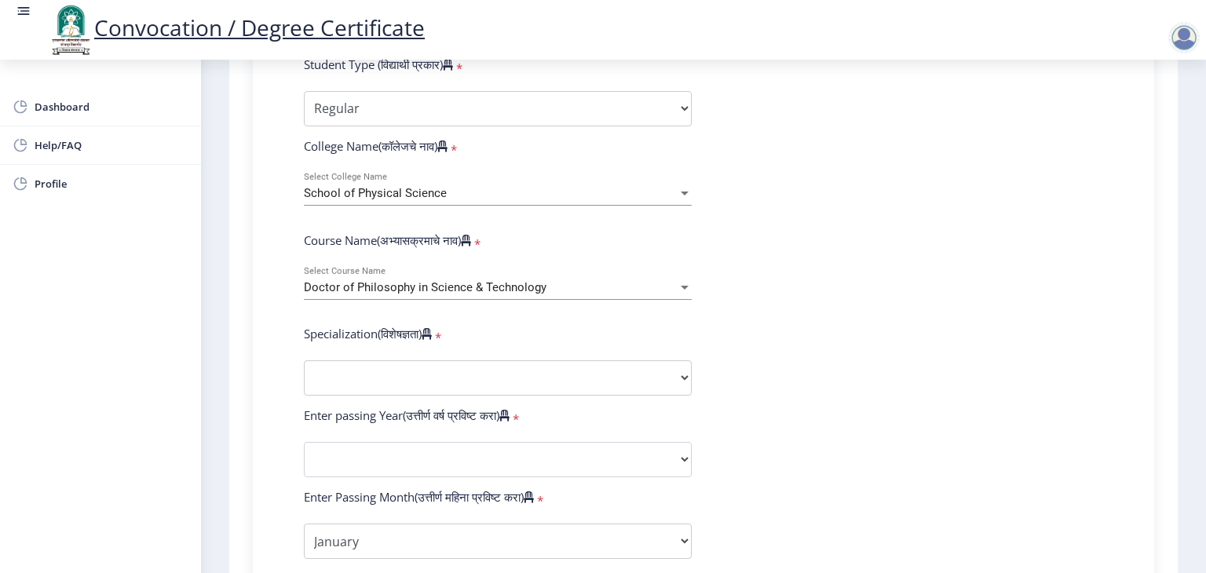
scroll to position [550, 0]
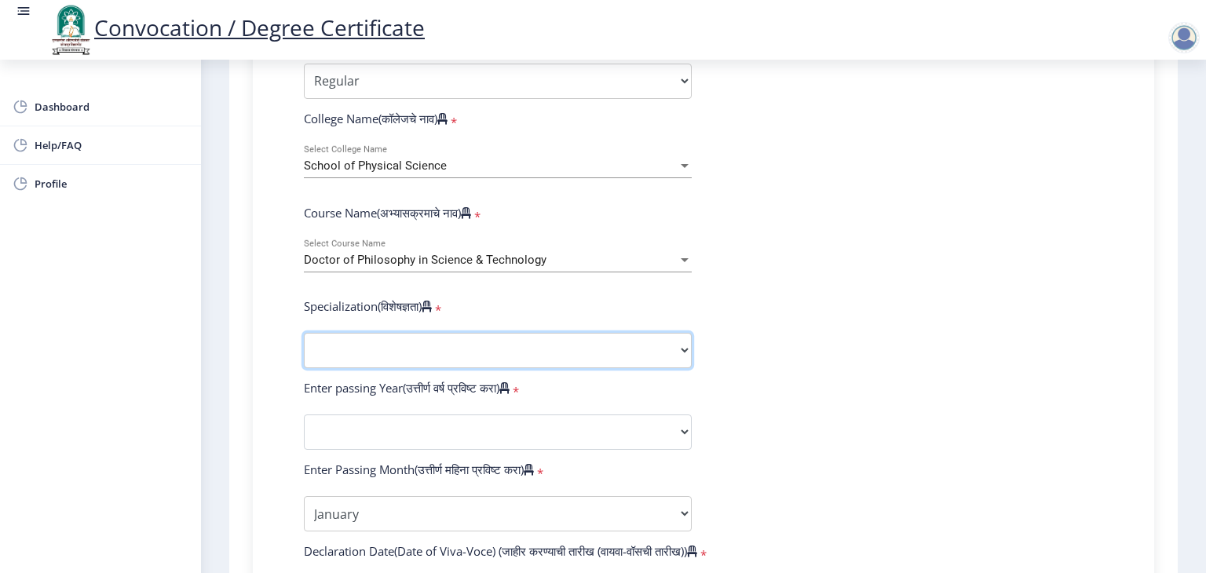
click at [444, 333] on select "Specialization Biotechnology Botany Chemistry Civil Engineering Computer Scienc…" at bounding box center [498, 350] width 388 height 35
select select "Physics"
click at [304, 333] on select "Specialization Biotechnology Botany Chemistry Civil Engineering Computer Scienc…" at bounding box center [498, 350] width 388 height 35
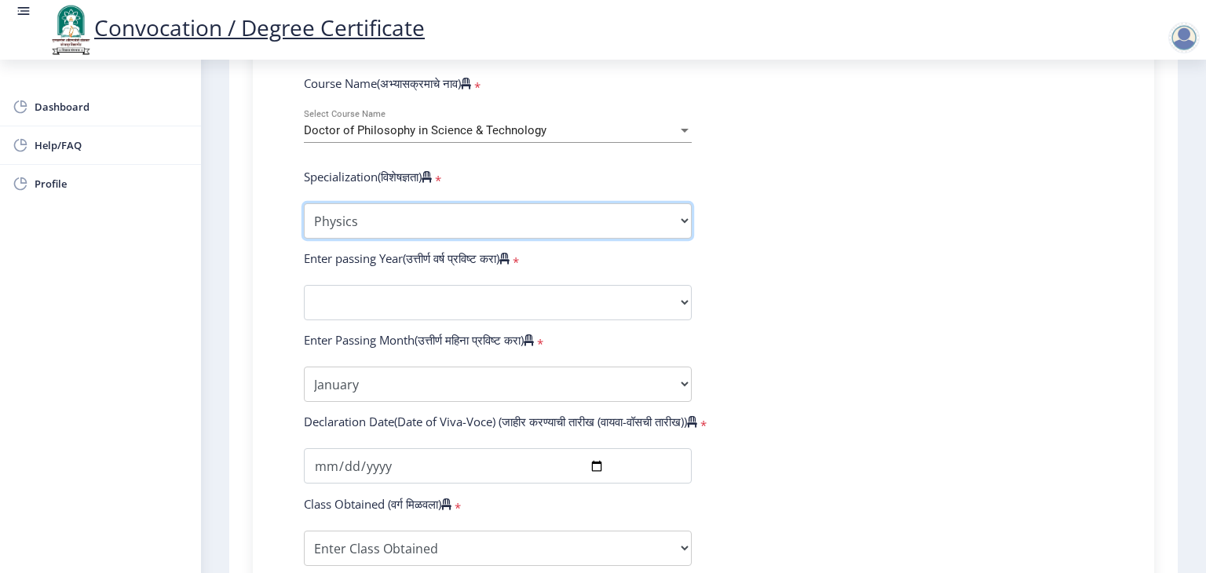
scroll to position [707, 0]
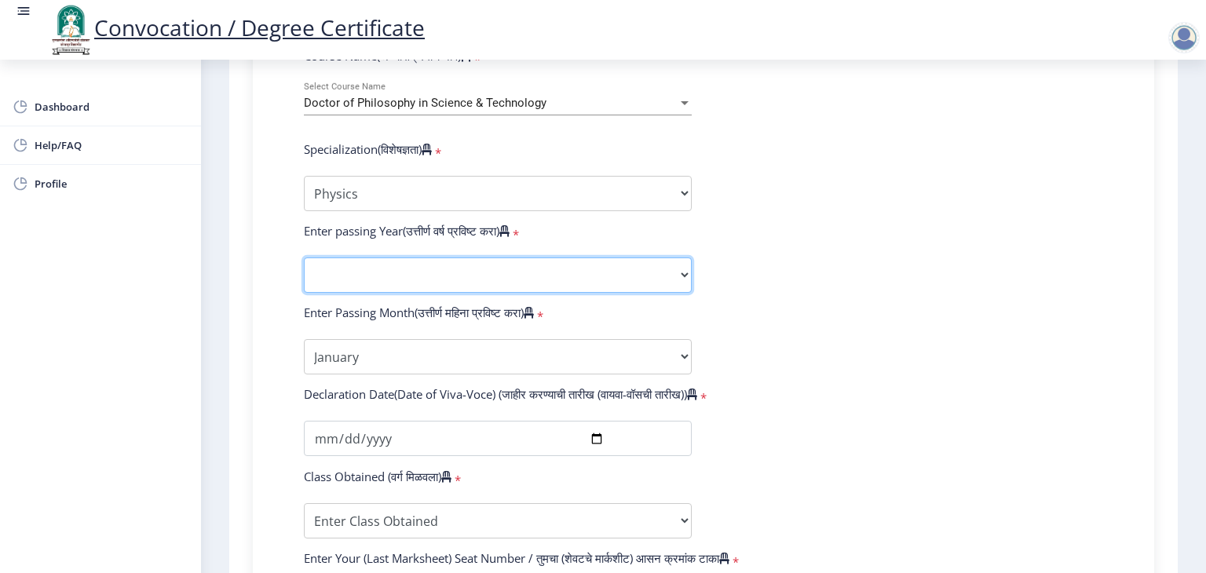
click at [423, 258] on select "2025 2024 2023 2022 2021 2020 2019 2018 2017 2016 2015 2014 2013 2012 2011 2010…" at bounding box center [498, 275] width 388 height 35
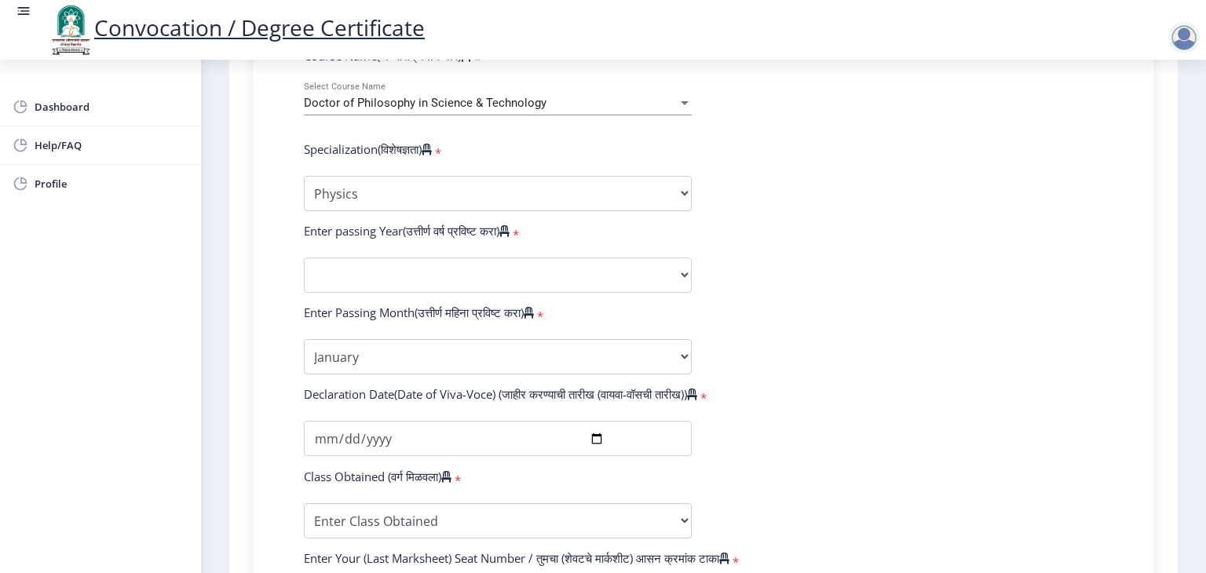
click at [266, 280] on div "Enter Your PRN Number (तुमचा पीआरएन (कायम नोंदणी क्रमांक) एंटर करा) * Student T…" at bounding box center [704, 294] width 902 height 1041
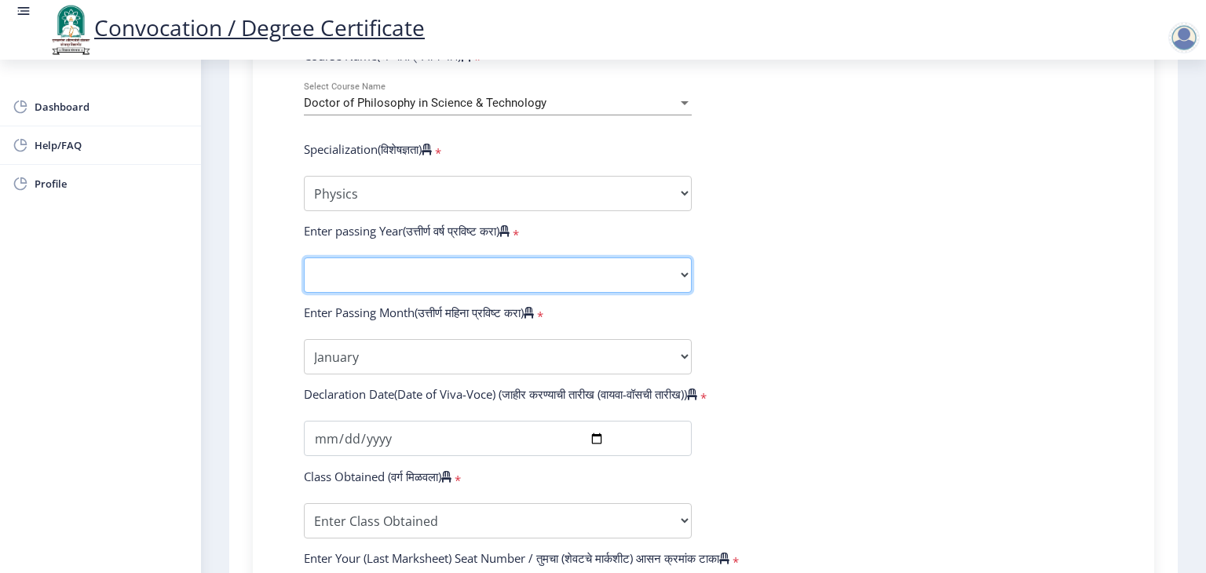
click at [507, 258] on select "2025 2024 2023 2022 2021 2020 2019 2018 2017 2016 2015 2014 2013 2012 2011 2010…" at bounding box center [498, 275] width 388 height 35
select select "2020"
click at [304, 258] on select "2025 2024 2023 2022 2021 2020 2019 2018 2017 2016 2015 2014 2013 2012 2011 2010…" at bounding box center [498, 275] width 388 height 35
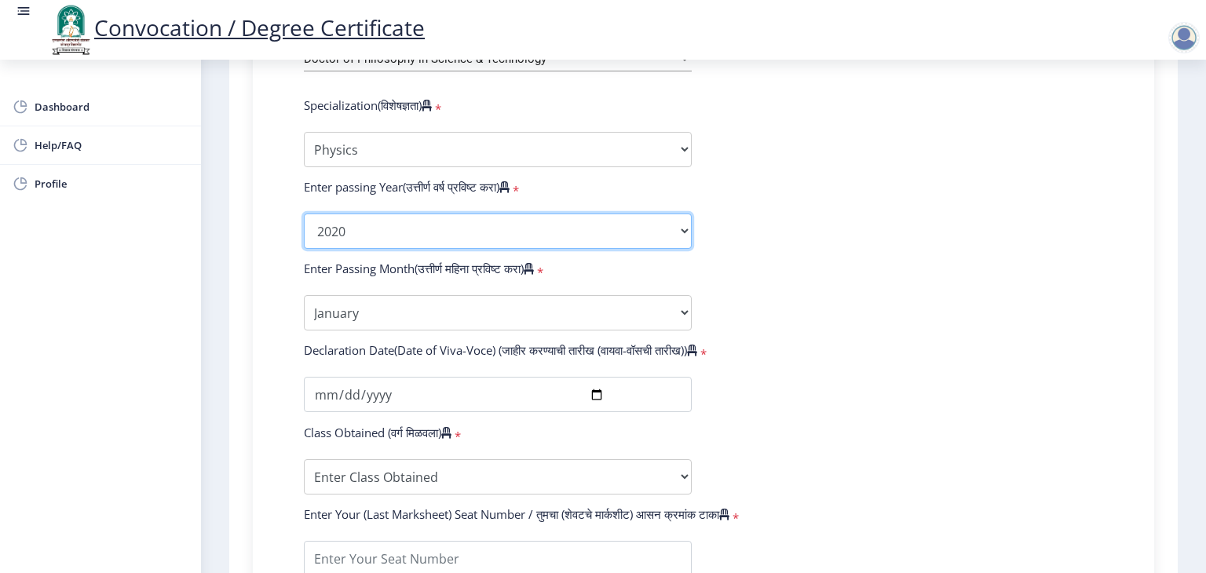
scroll to position [785, 0]
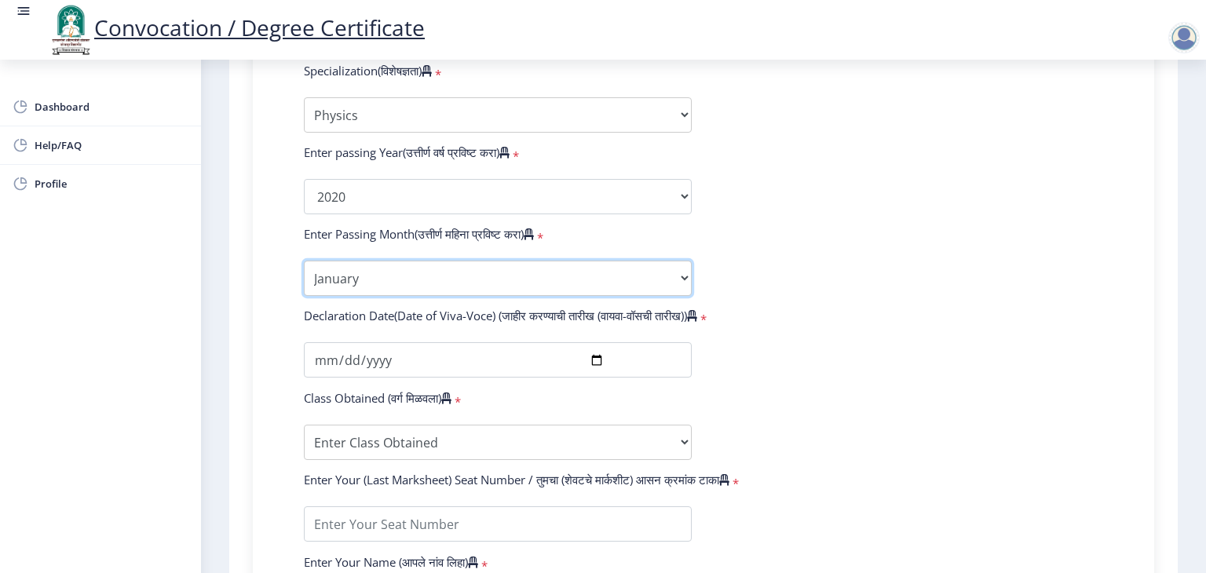
click at [452, 266] on select "Enter Passing Month January February March April May June July August September…" at bounding box center [498, 278] width 388 height 35
select select "July"
click at [304, 261] on select "Enter Passing Month January February March April May June July August September…" at bounding box center [498, 278] width 388 height 35
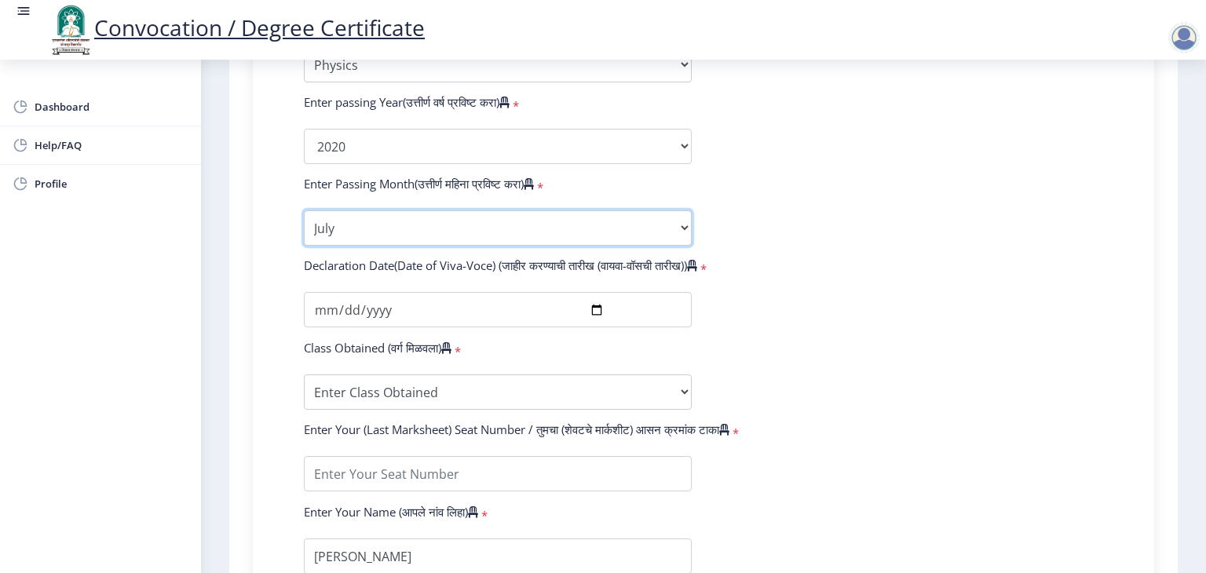
scroll to position [864, 0]
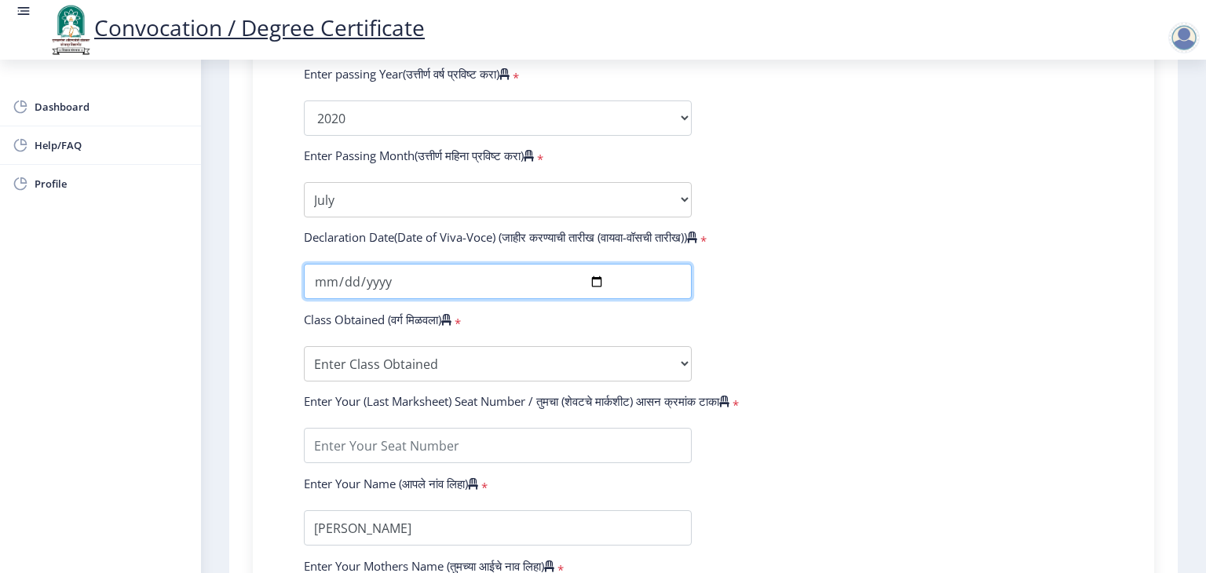
click at [594, 274] on input "date" at bounding box center [498, 281] width 388 height 35
type input "2024-12-16"
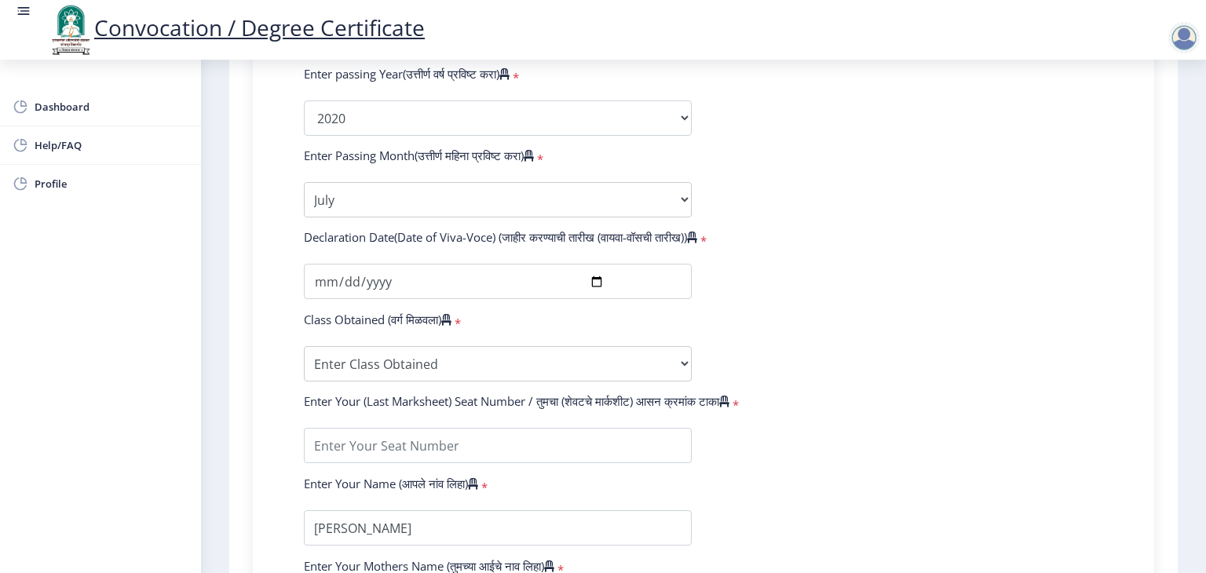
click at [1009, 401] on div "Enter Your (Last Marksheet) Seat Number / तुमचा (शेवटचे मार्कशीट) आसन क्रमांक ट…" at bounding box center [703, 405] width 823 height 22
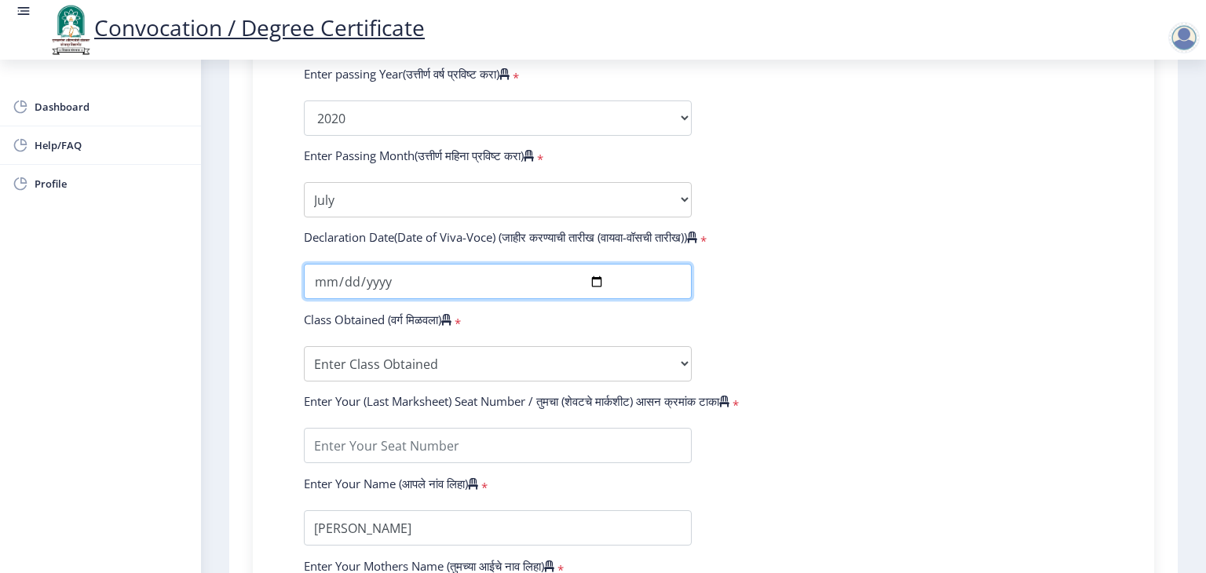
click at [593, 271] on input "2024-12-16" at bounding box center [498, 281] width 388 height 35
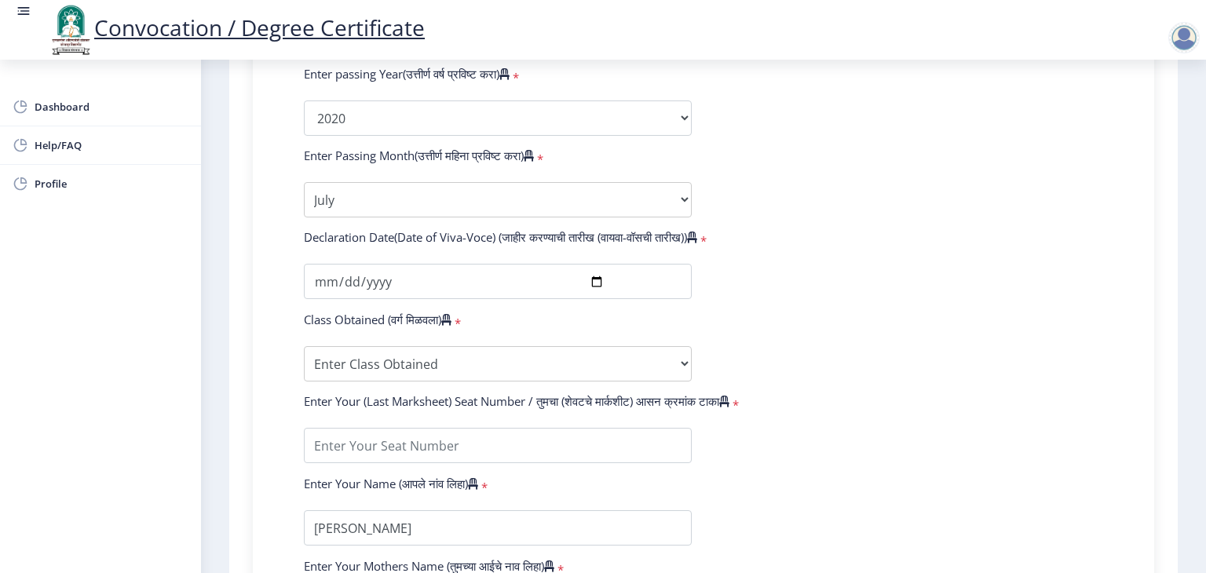
click at [1010, 394] on div "Enter Your (Last Marksheet) Seat Number / तुमचा (शेवटचे मार्कशीट) आसन क्रमांक ट…" at bounding box center [703, 405] width 823 height 22
click at [403, 353] on select "Enter Class Obtained FIRST CLASS WITH DISTINCTION FIRST CLASS HIGHER SECOND CLA…" at bounding box center [498, 363] width 388 height 35
click at [581, 353] on select "Enter Class Obtained FIRST CLASS WITH DISTINCTION FIRST CLASS HIGHER SECOND CLA…" at bounding box center [498, 363] width 388 height 35
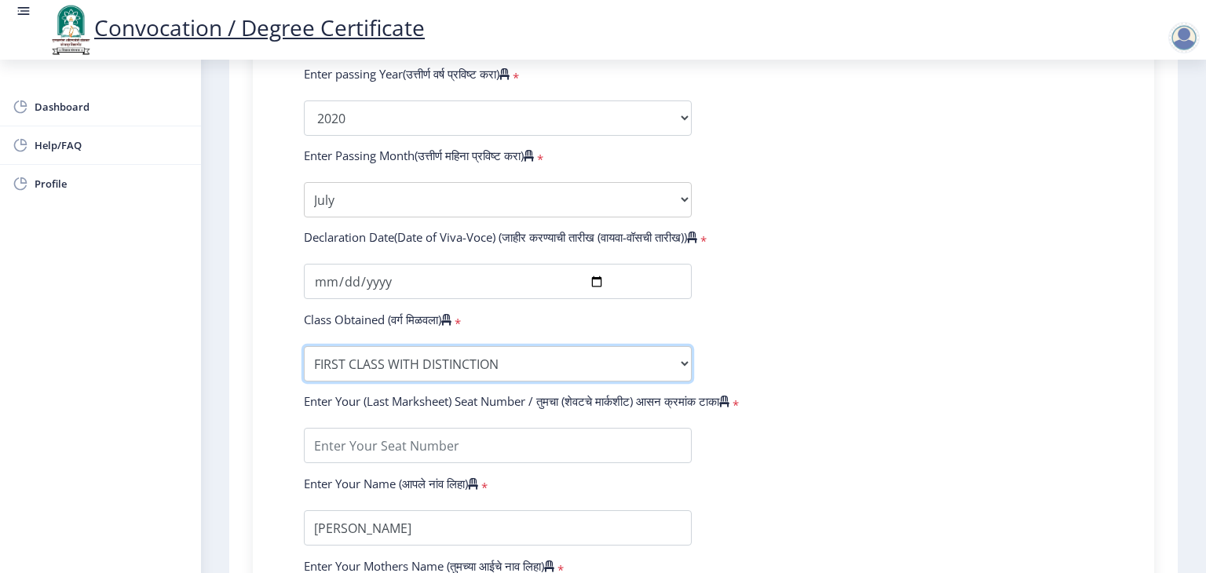
click at [304, 346] on select "Enter Class Obtained FIRST CLASS WITH DISTINCTION FIRST CLASS HIGHER SECOND CLA…" at bounding box center [498, 363] width 388 height 35
click at [686, 346] on select "Enter Class Obtained FIRST CLASS WITH DISTINCTION FIRST CLASS HIGHER SECOND CLA…" at bounding box center [498, 363] width 388 height 35
select select "FIRST CLASS"
click at [304, 346] on select "Enter Class Obtained FIRST CLASS WITH DISTINCTION FIRST CLASS HIGHER SECOND CLA…" at bounding box center [498, 363] width 388 height 35
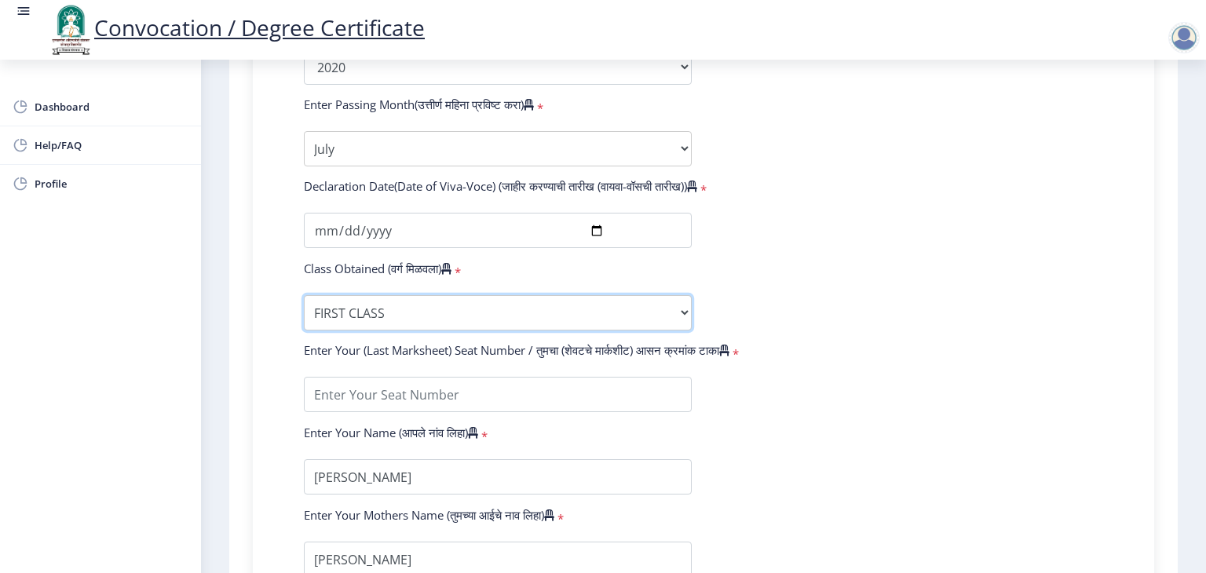
scroll to position [943, 0]
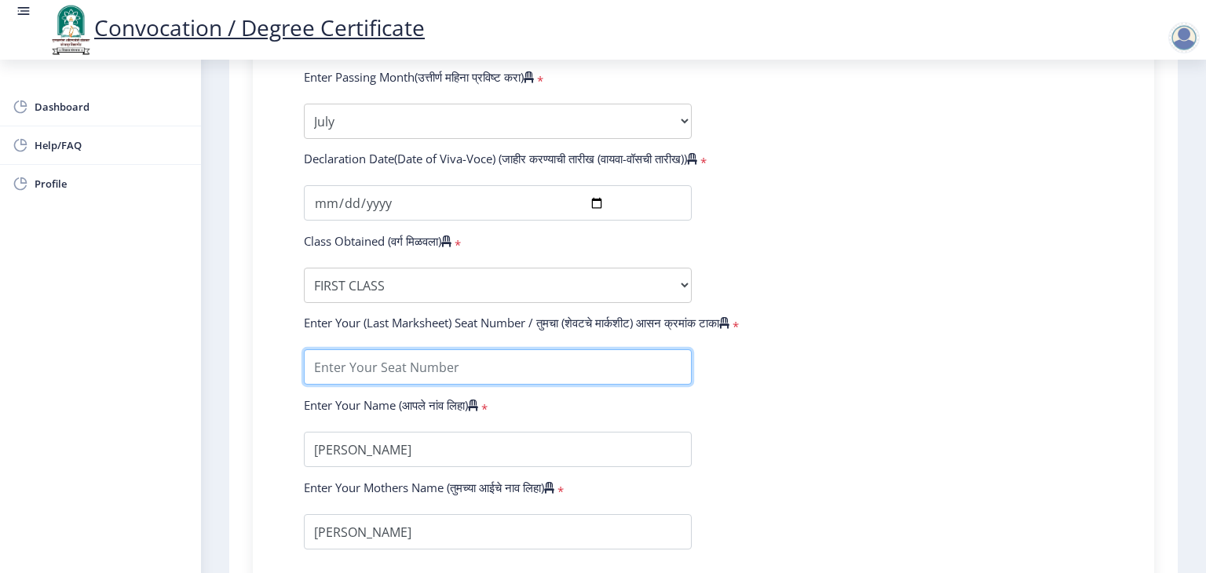
click at [449, 358] on input "textarea" at bounding box center [498, 367] width 388 height 35
type input "100318"
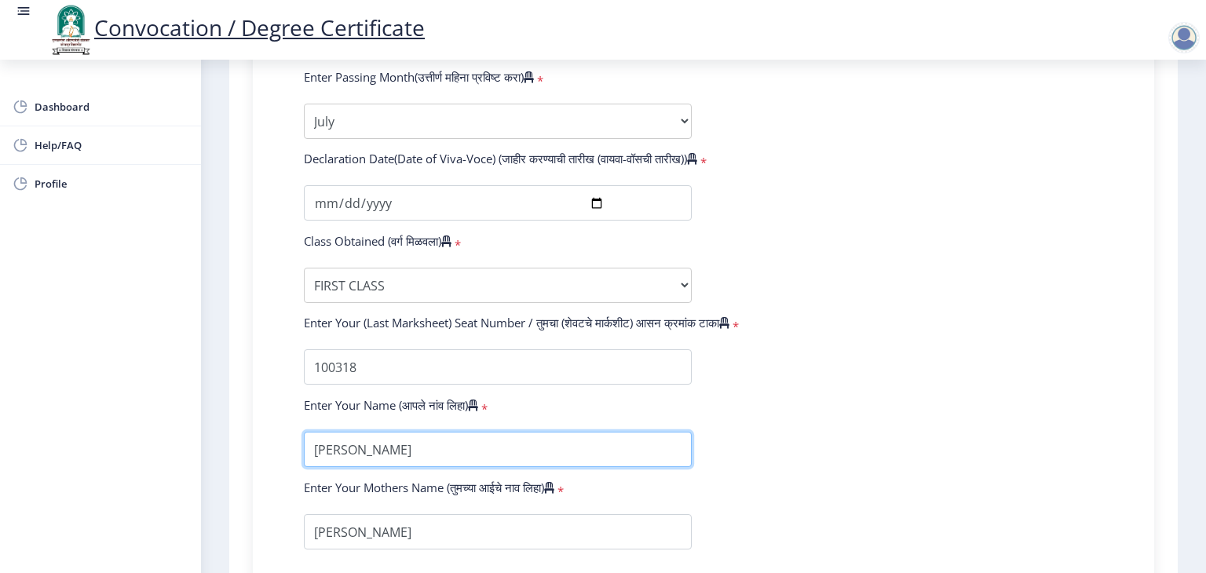
click at [420, 432] on input "textarea" at bounding box center [498, 449] width 388 height 35
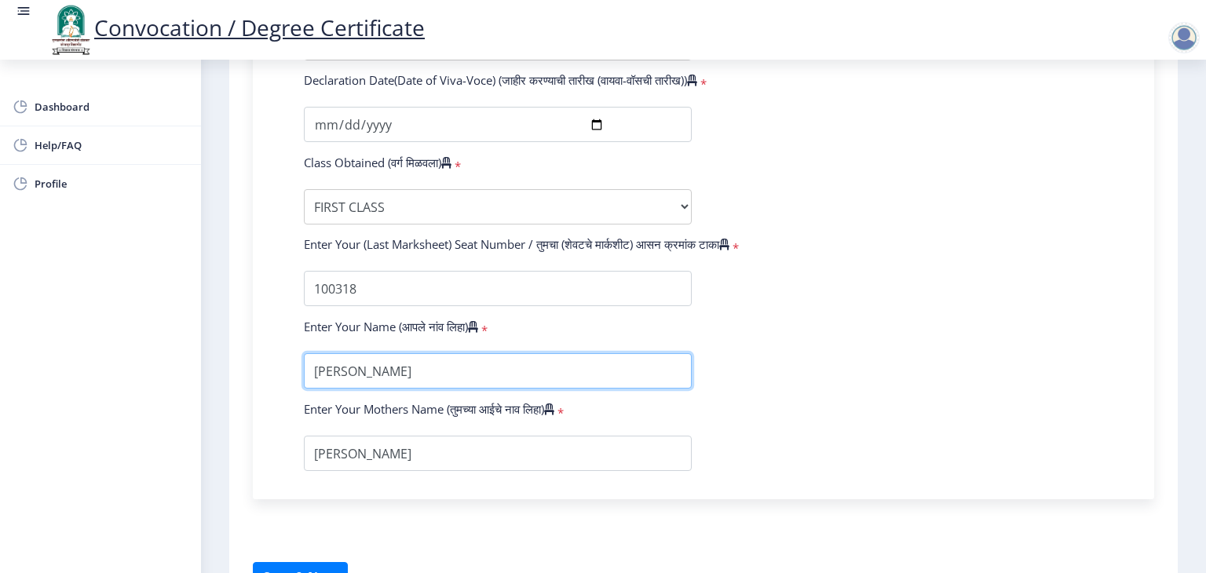
click at [562, 359] on input "textarea" at bounding box center [498, 370] width 388 height 35
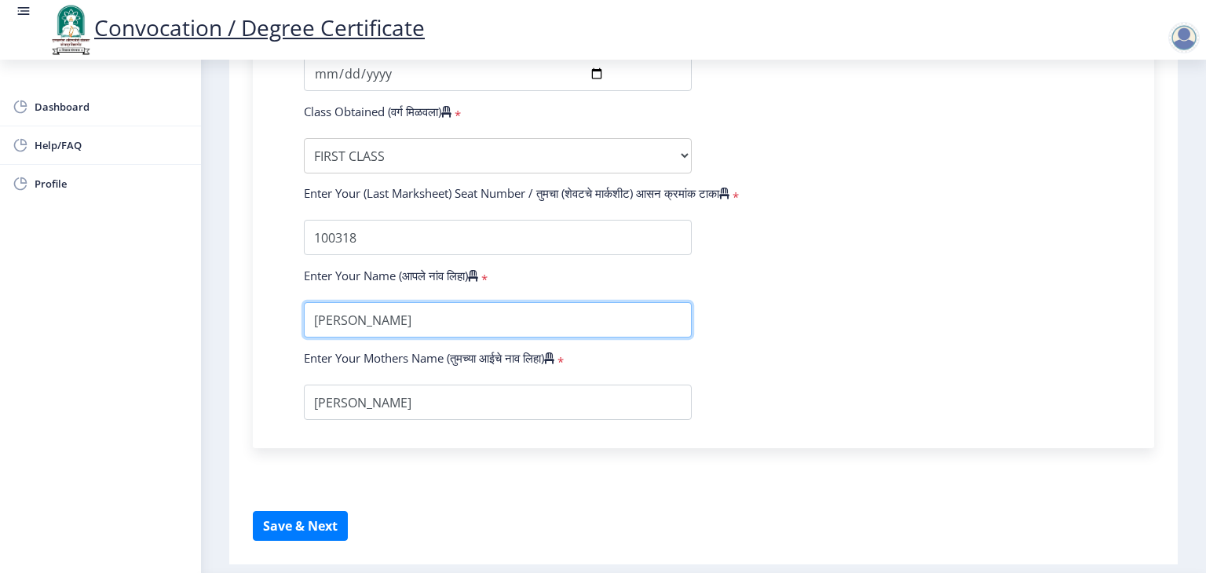
scroll to position [1111, 0]
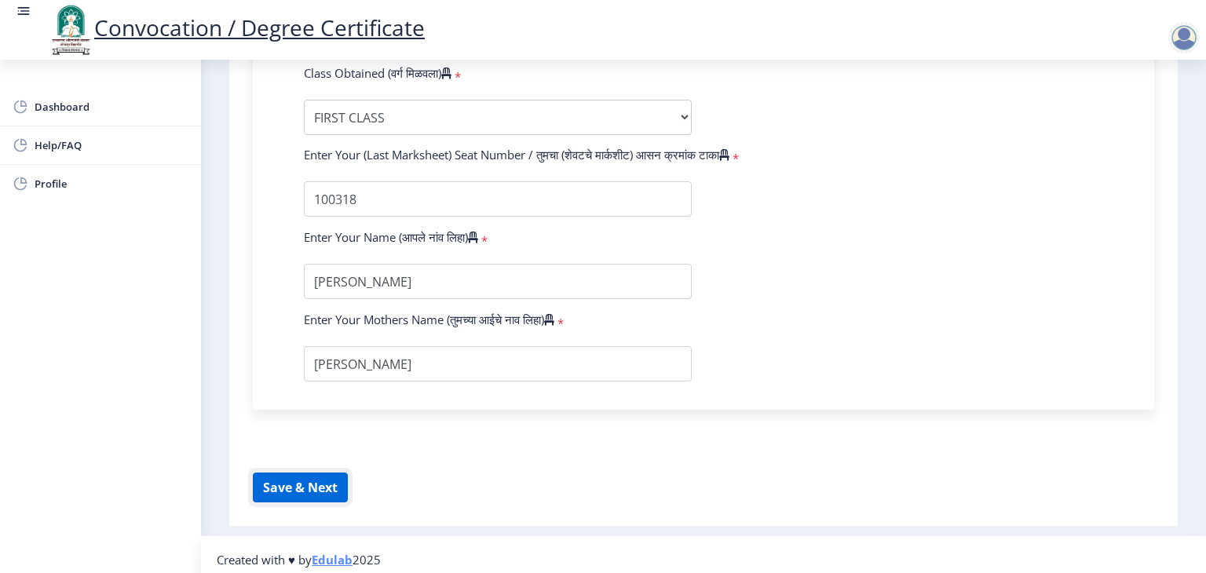
click at [307, 473] on button "Save & Next" at bounding box center [300, 488] width 95 height 30
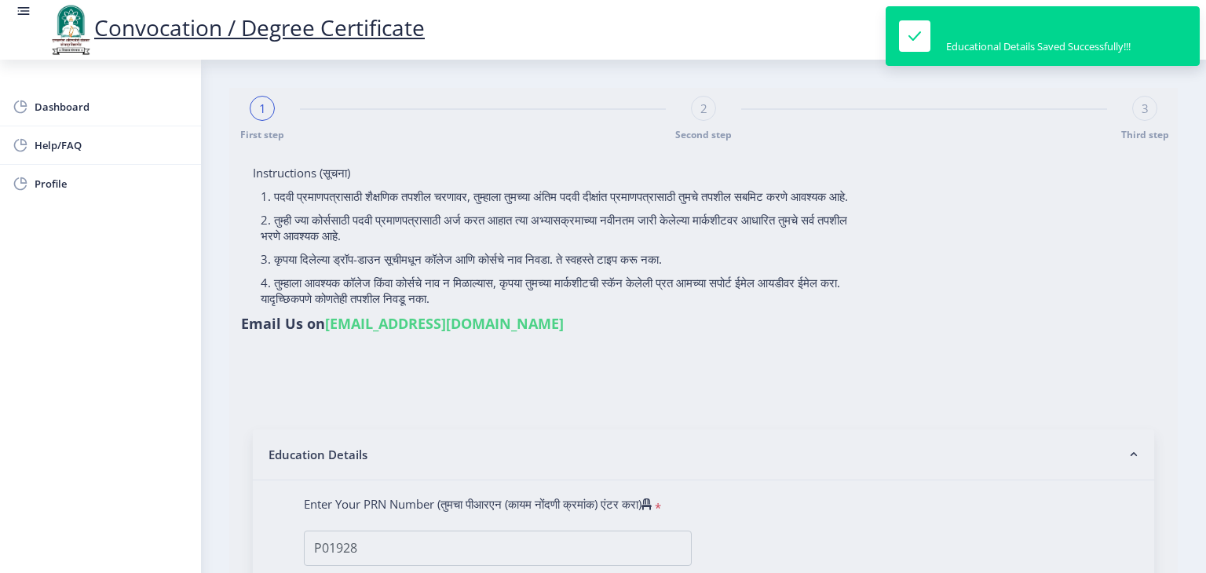
select select
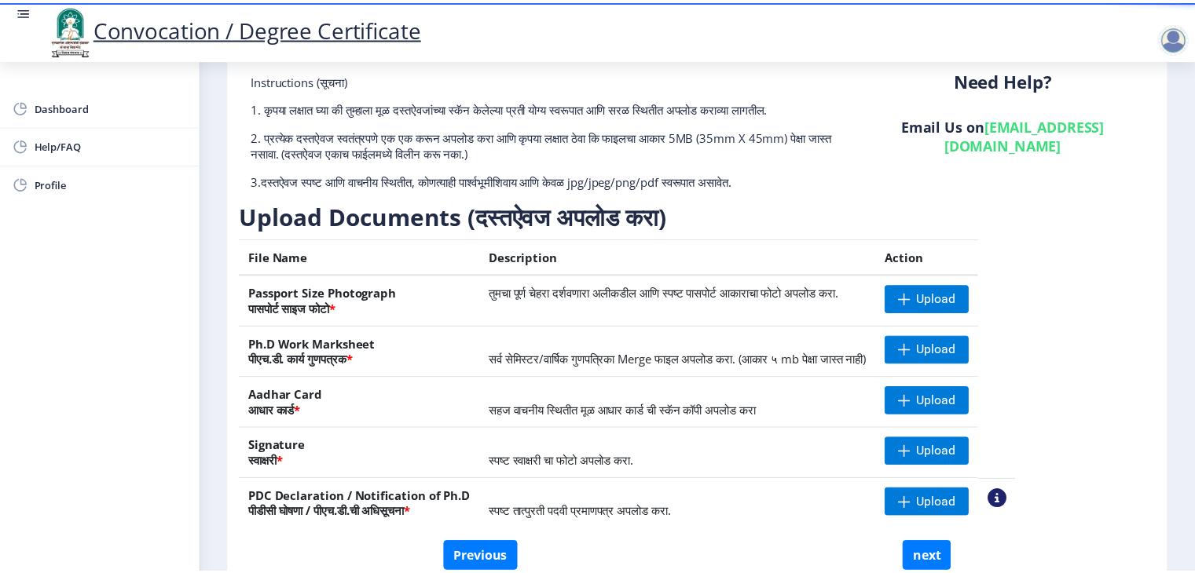
scroll to position [171, 0]
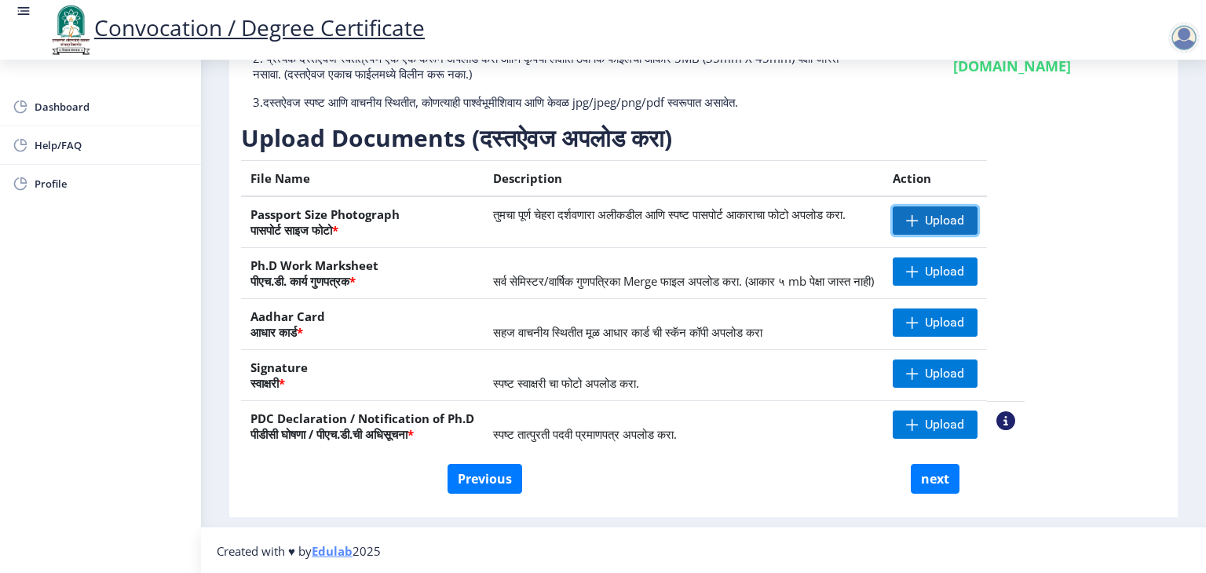
click at [965, 221] on span "Upload" at bounding box center [944, 221] width 39 height 16
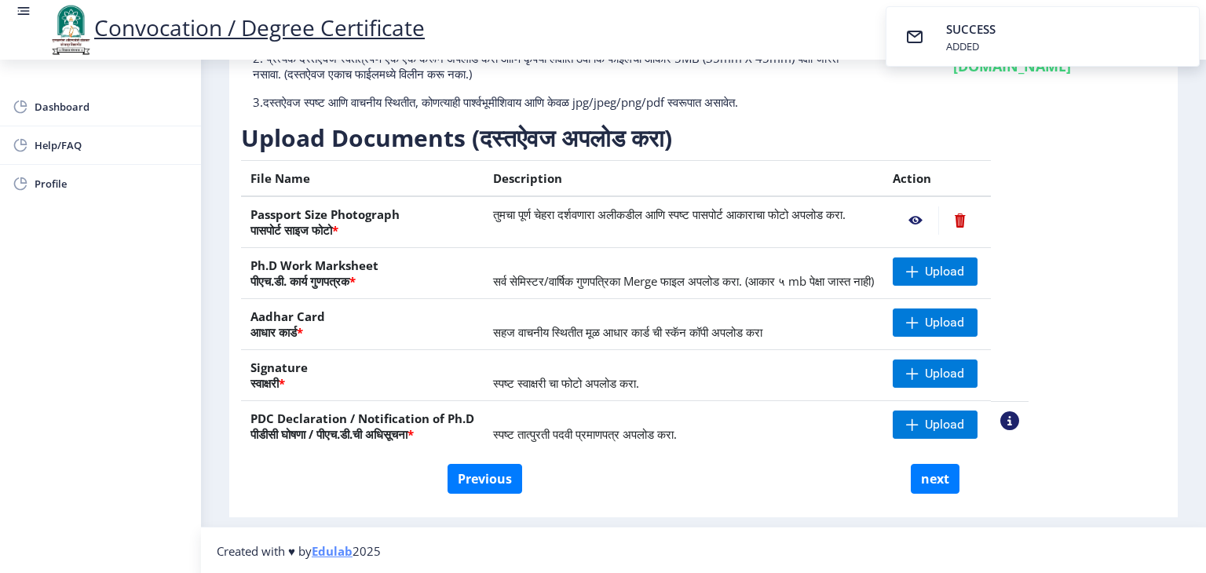
click at [939, 220] on nb-action at bounding box center [916, 221] width 46 height 28
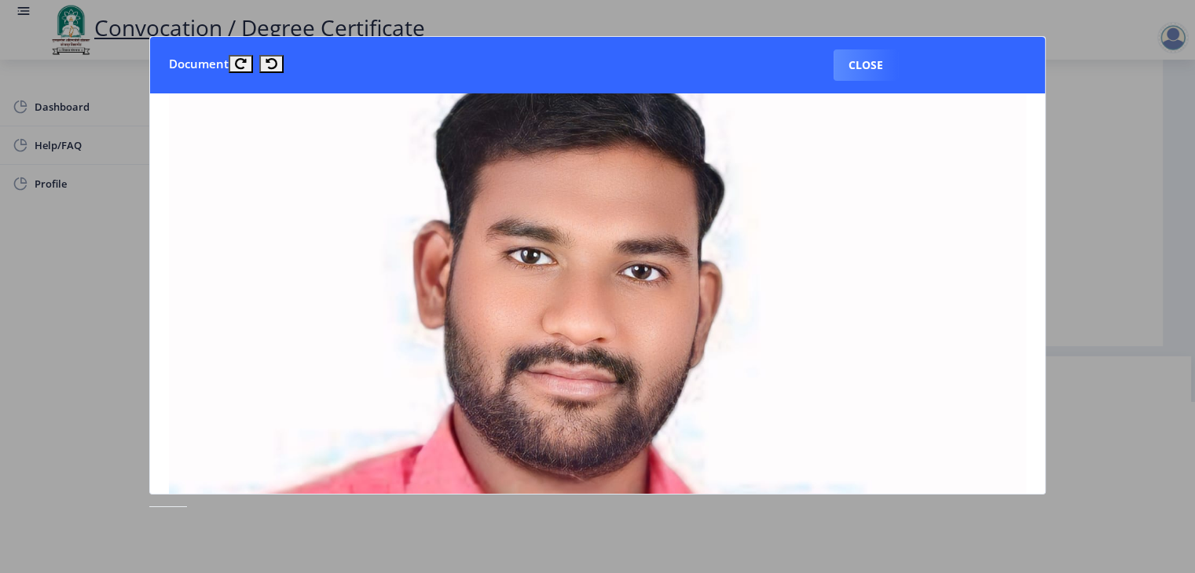
scroll to position [157, 0]
click at [867, 55] on button "Close" at bounding box center [865, 64] width 64 height 31
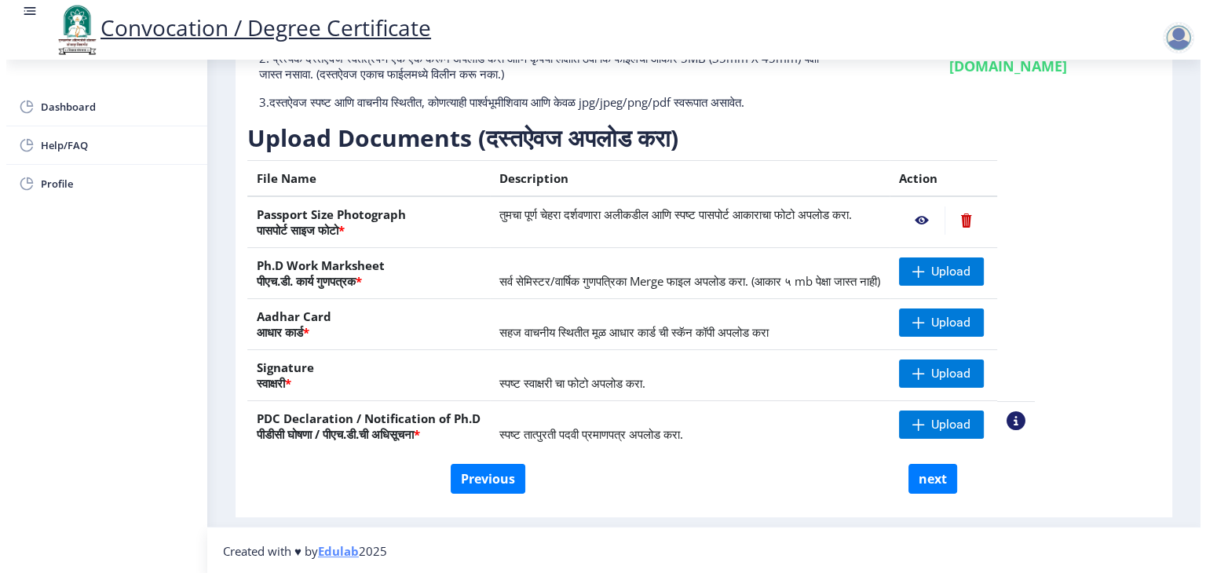
scroll to position [18, 0]
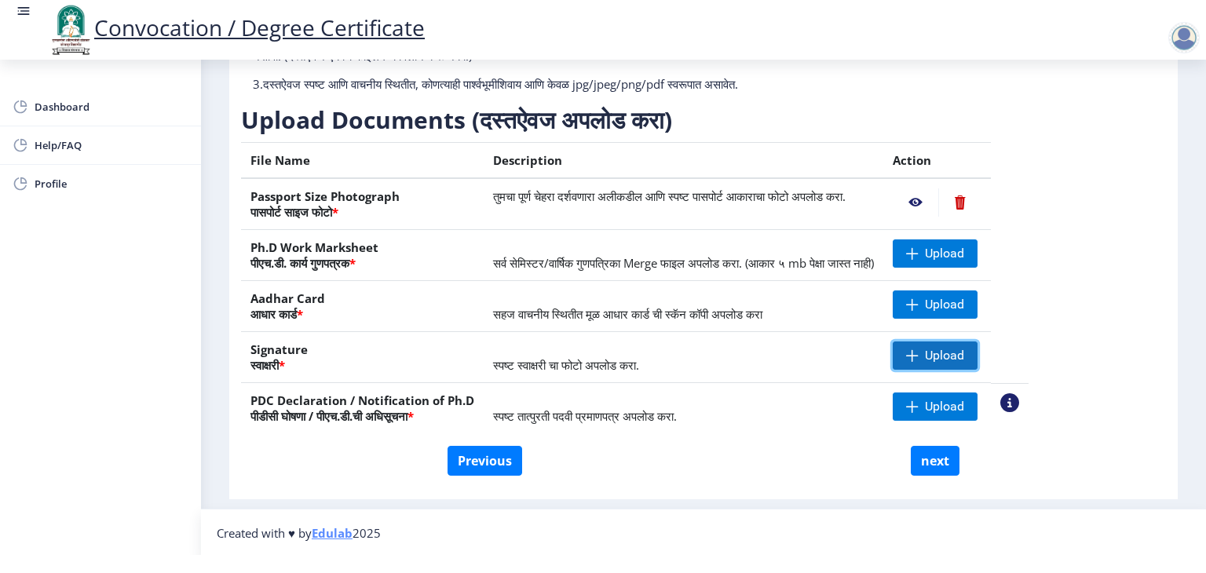
click at [961, 349] on span "Upload" at bounding box center [935, 356] width 85 height 28
click at [939, 352] on nb-action at bounding box center [916, 356] width 46 height 28
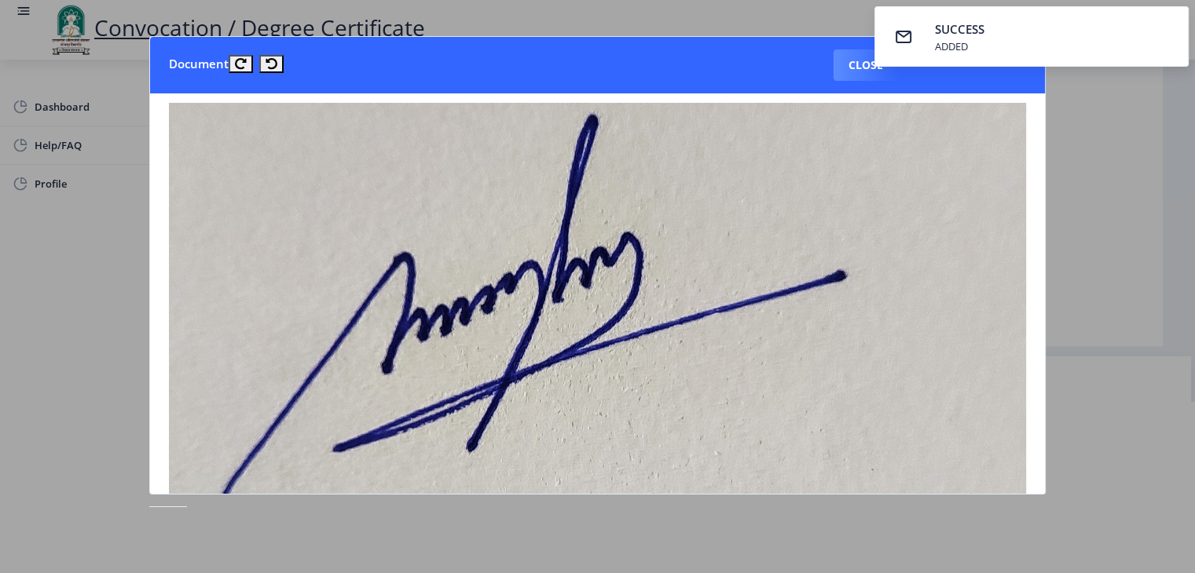
scroll to position [0, 0]
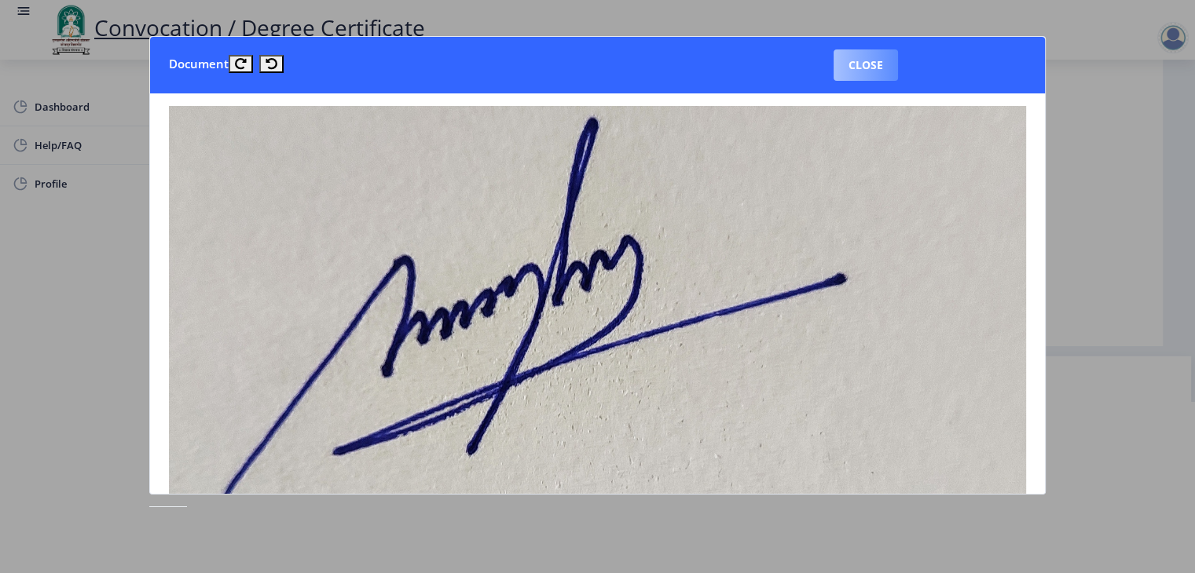
click at [878, 71] on button "Close" at bounding box center [865, 64] width 64 height 31
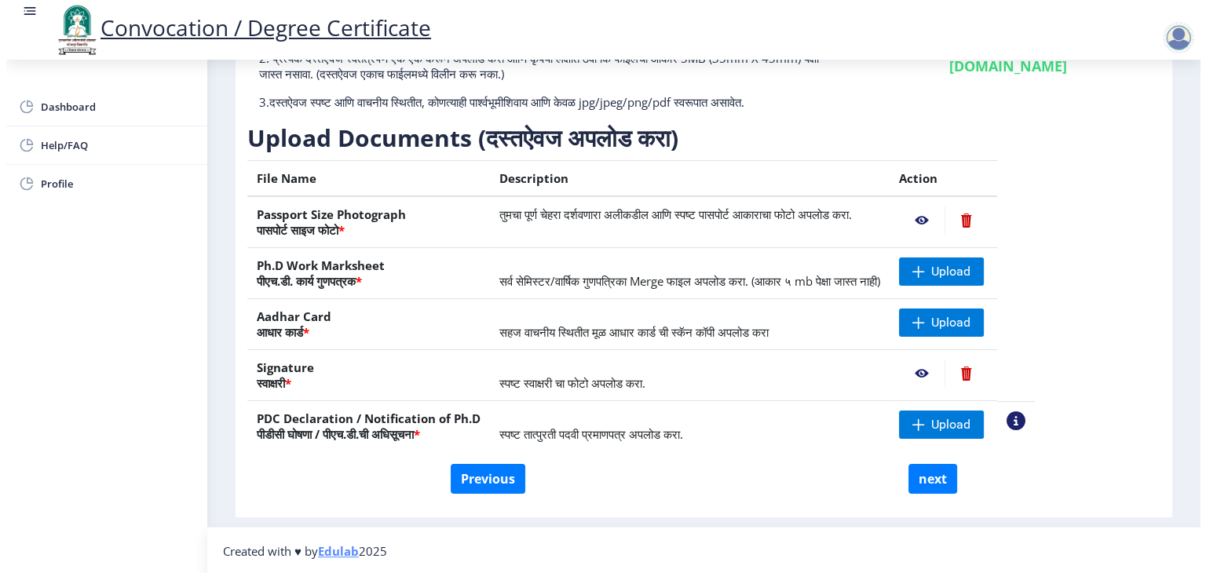
scroll to position [18, 0]
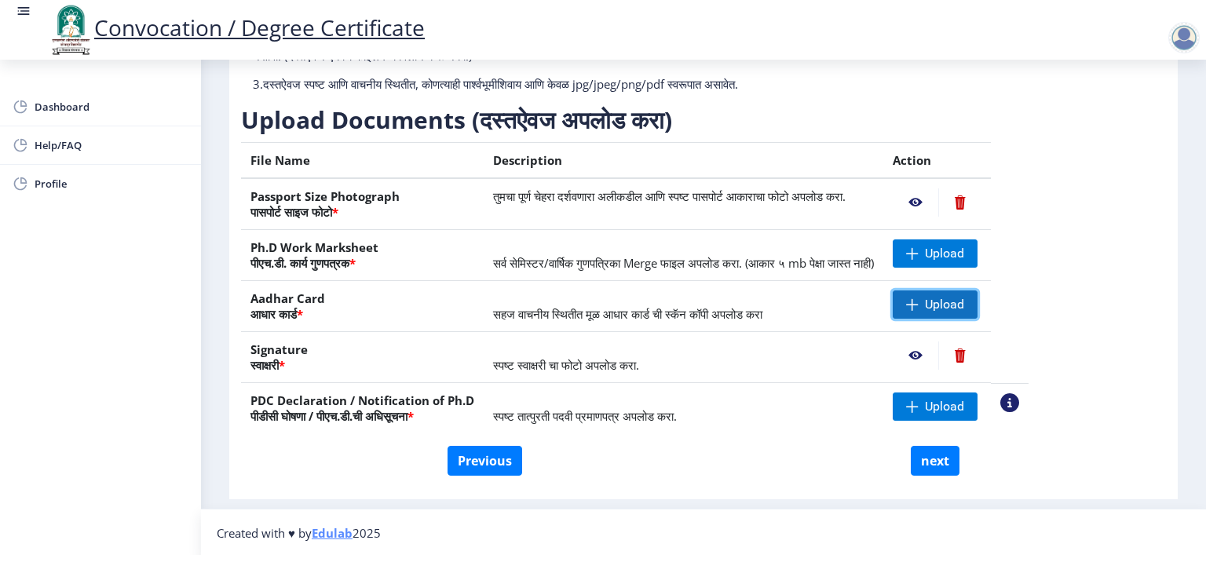
click at [965, 305] on span "Upload" at bounding box center [944, 305] width 39 height 16
click at [939, 306] on nb-action at bounding box center [916, 305] width 46 height 28
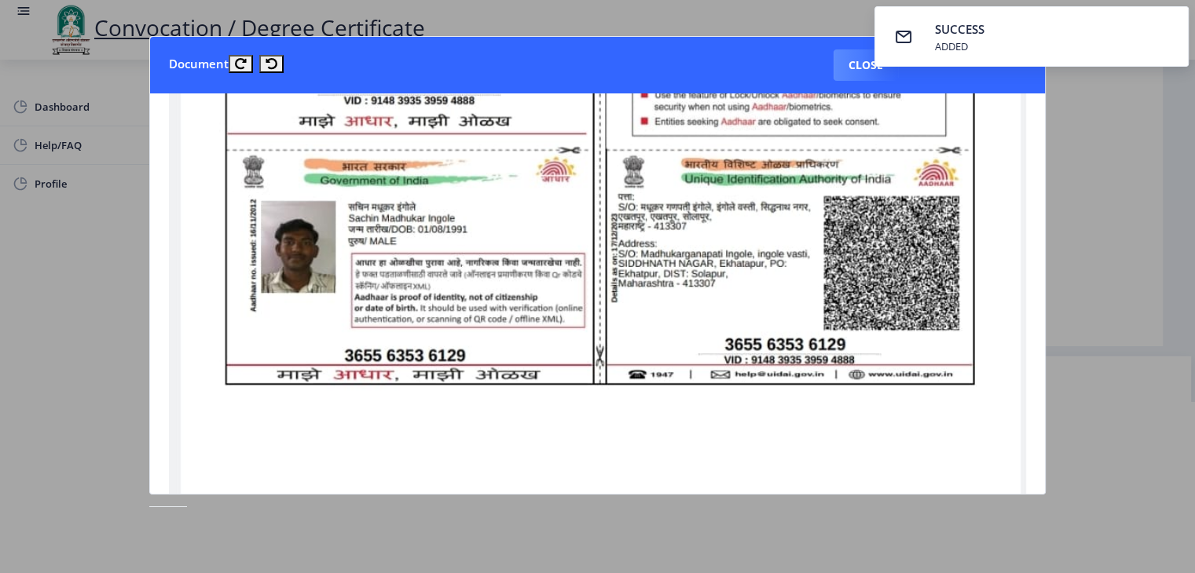
scroll to position [471, 0]
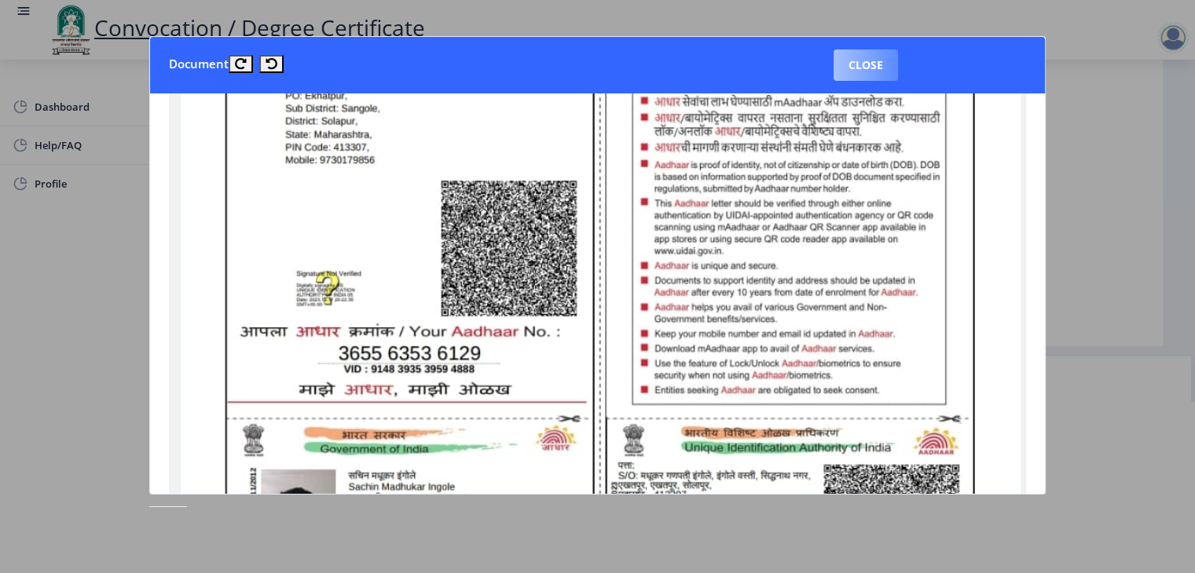
click at [858, 64] on button "Close" at bounding box center [865, 64] width 64 height 31
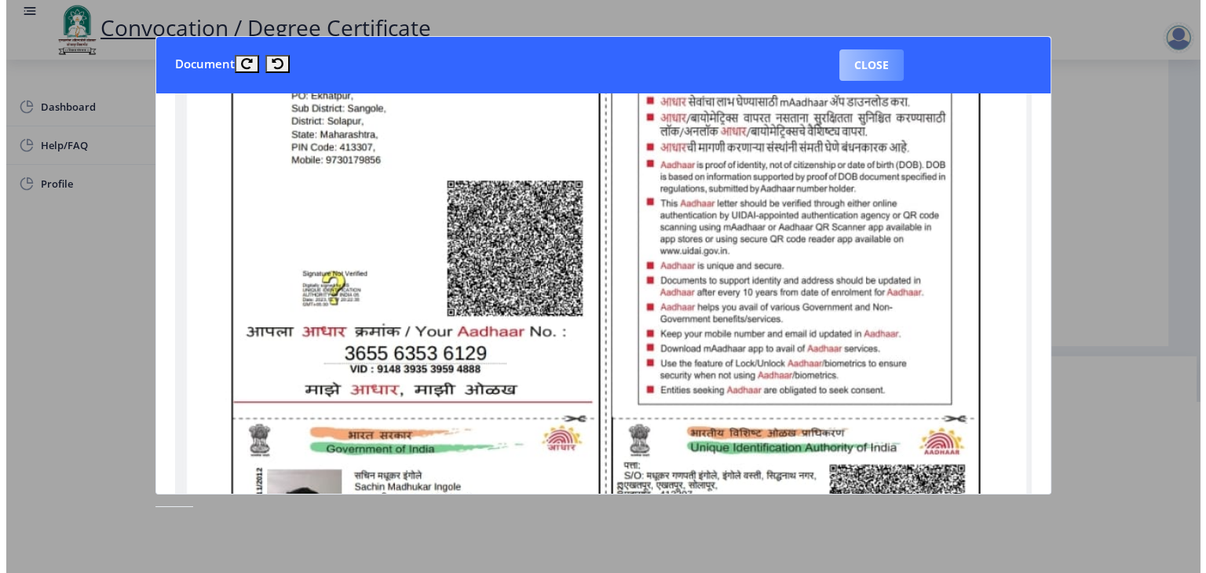
scroll to position [18, 0]
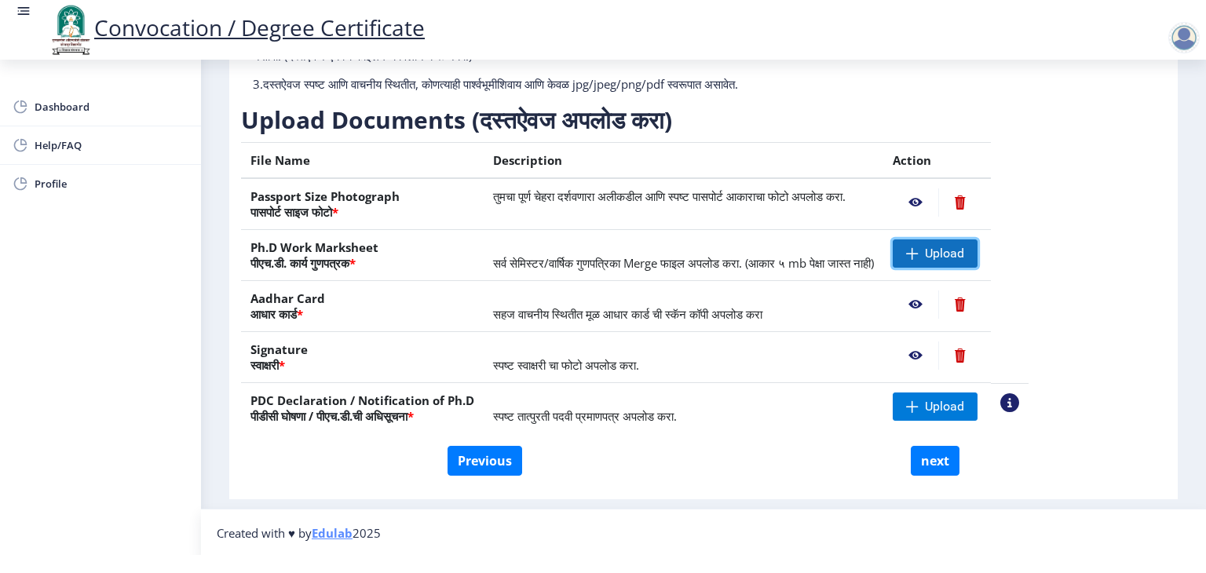
click at [959, 252] on span "Upload" at bounding box center [935, 254] width 85 height 28
click at [939, 252] on nb-action at bounding box center [916, 254] width 46 height 28
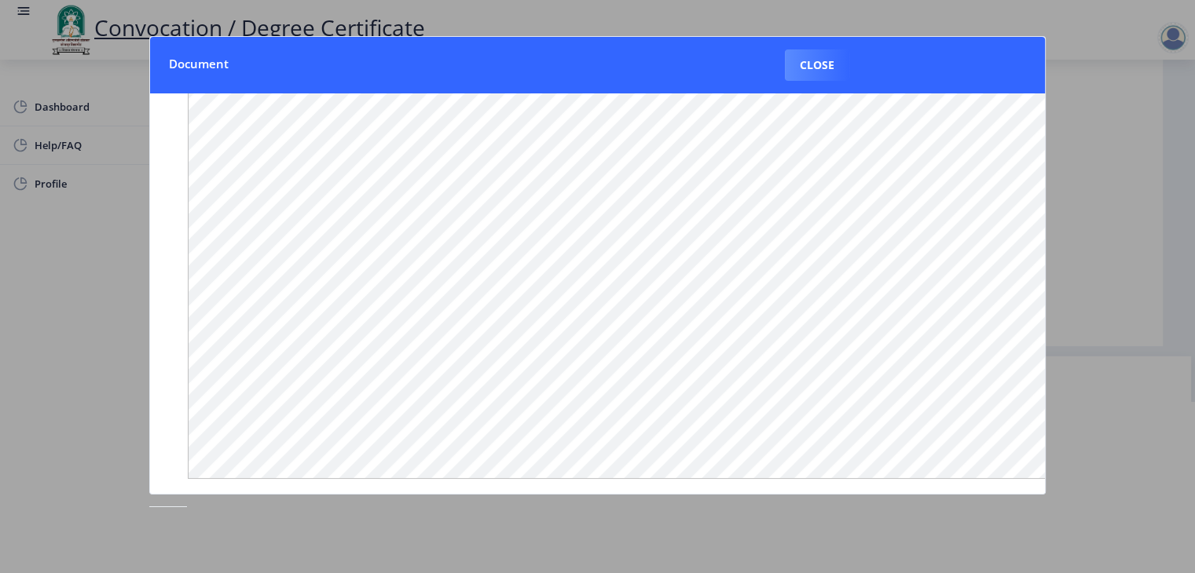
scroll to position [181, 0]
click at [824, 60] on button "Close" at bounding box center [817, 64] width 64 height 31
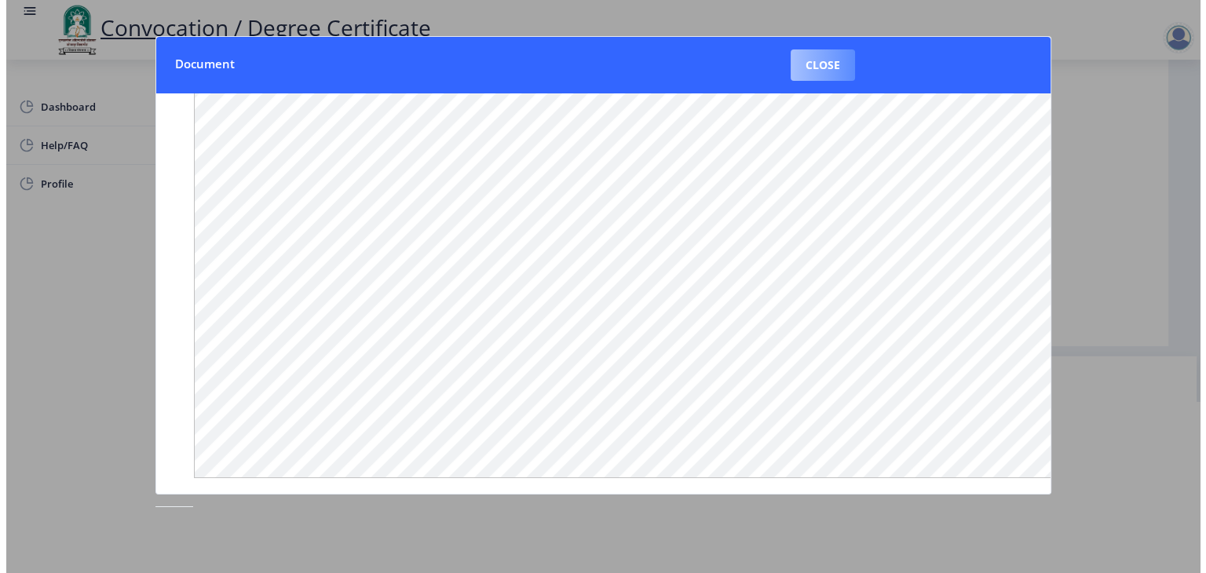
scroll to position [18, 0]
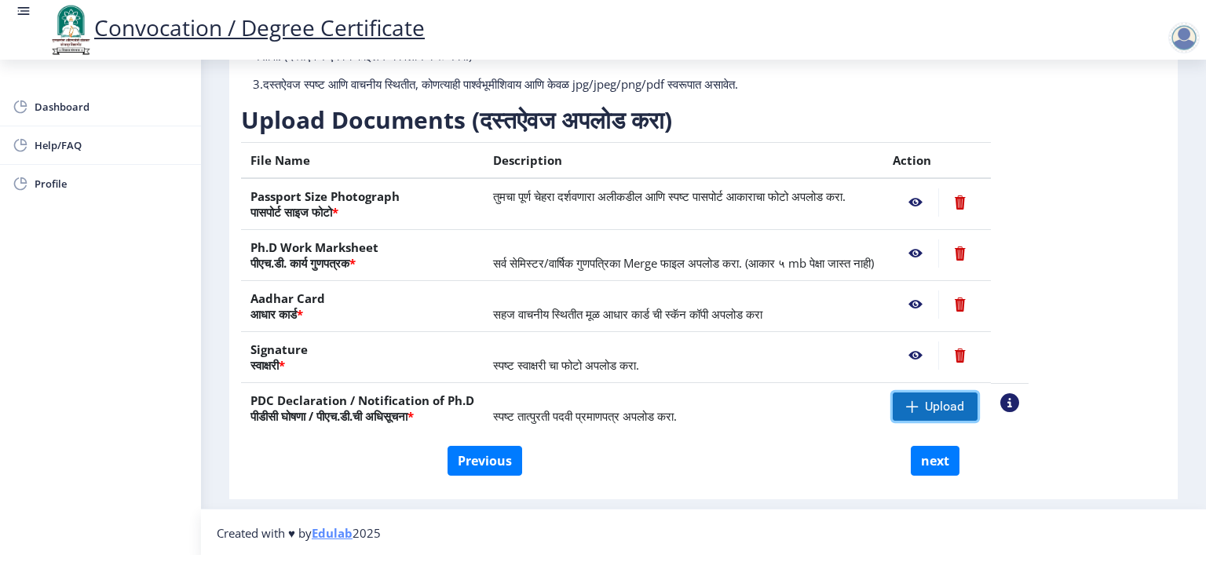
click at [965, 409] on span "Upload" at bounding box center [944, 407] width 39 height 16
click at [939, 409] on nb-action at bounding box center [916, 407] width 46 height 28
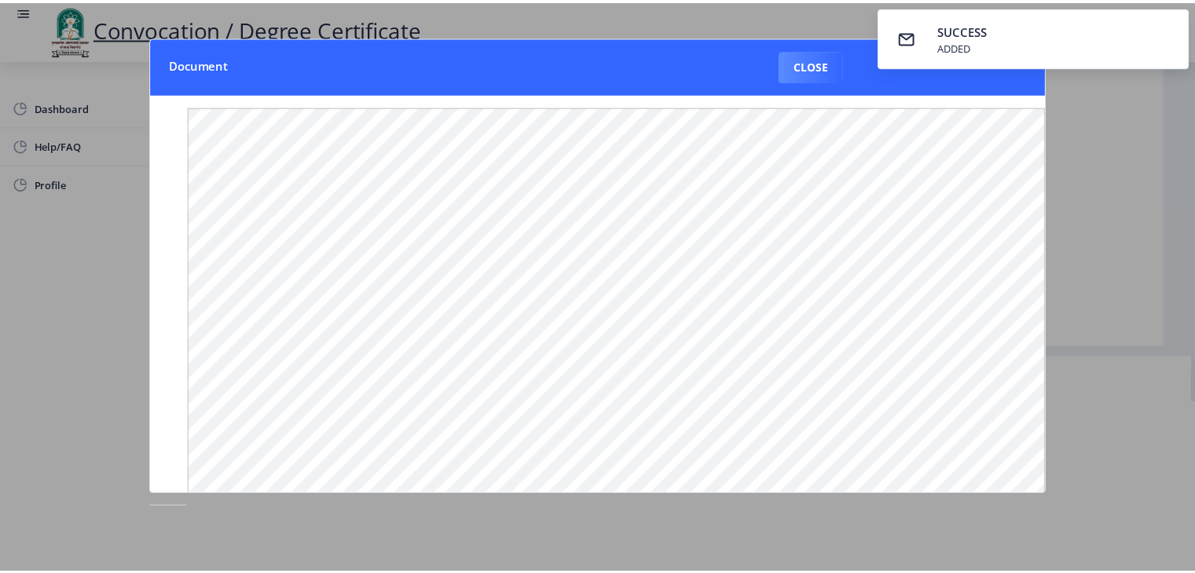
scroll to position [0, 0]
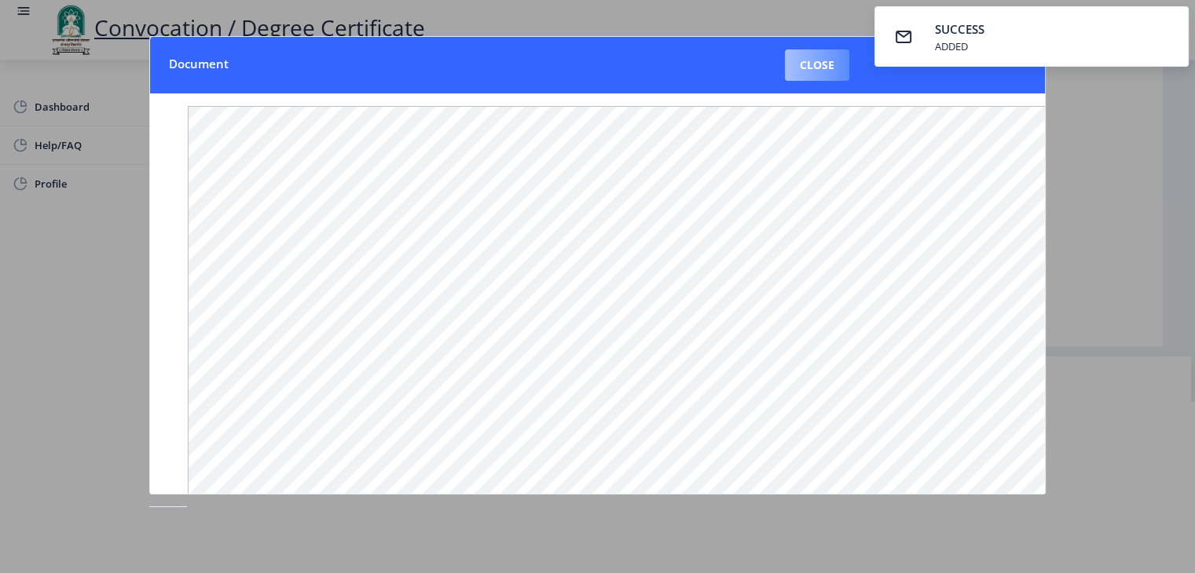
click at [825, 67] on button "Close" at bounding box center [817, 64] width 64 height 31
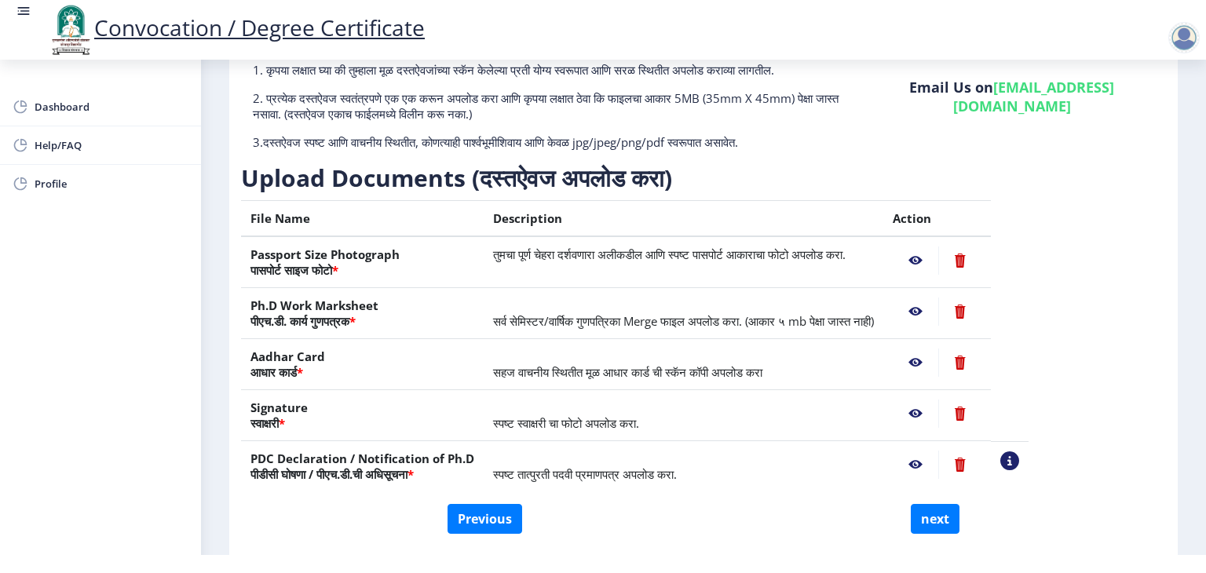
scroll to position [171, 0]
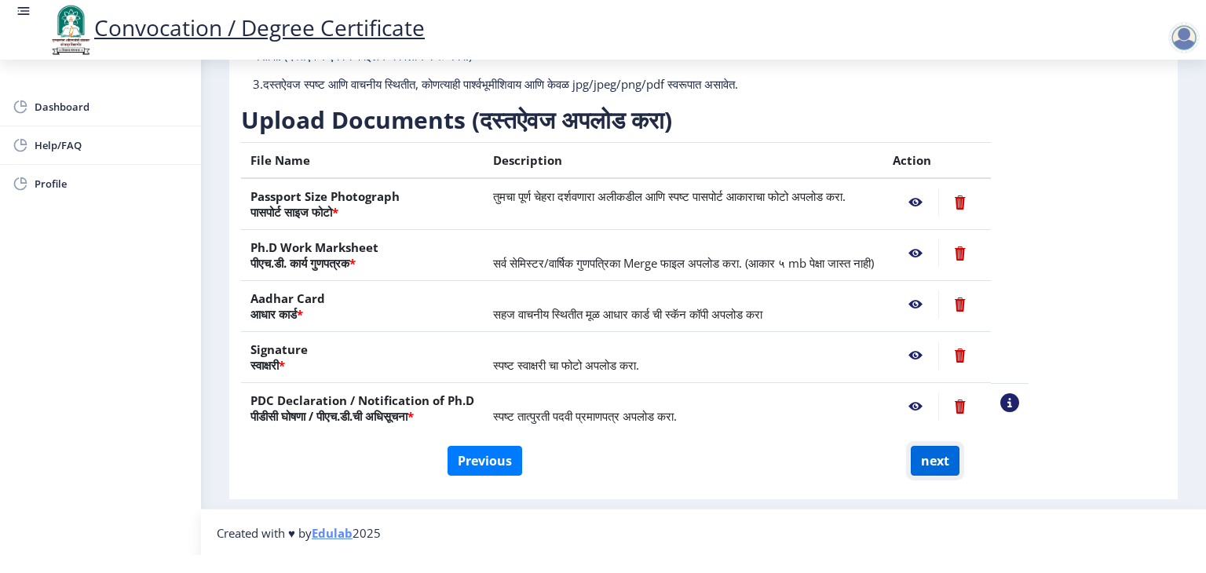
click at [932, 465] on button "next" at bounding box center [935, 461] width 49 height 30
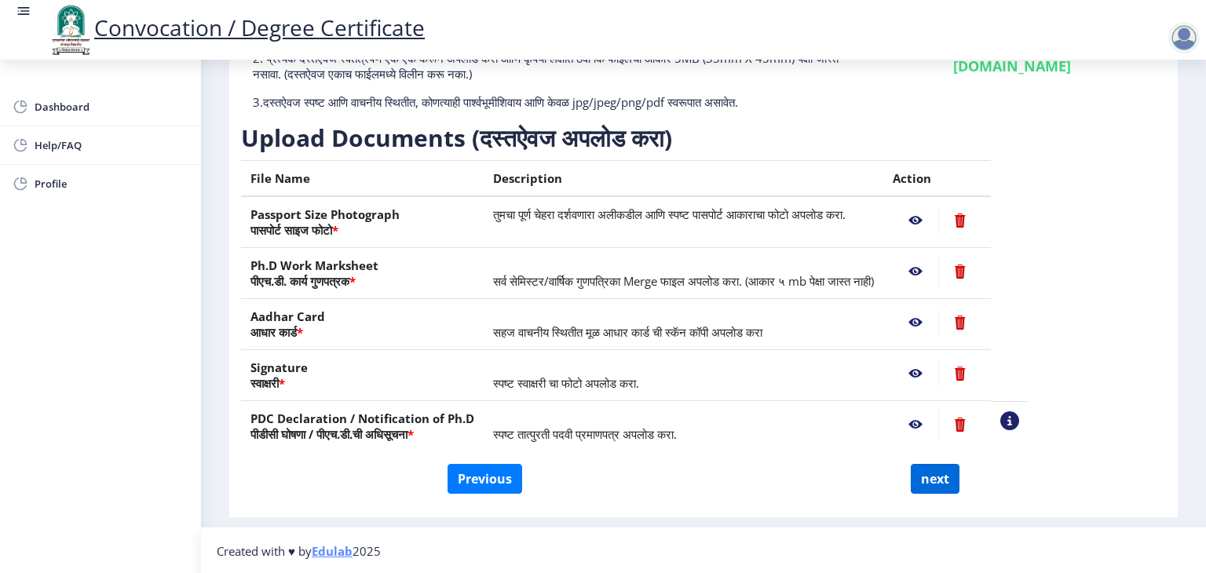
select select
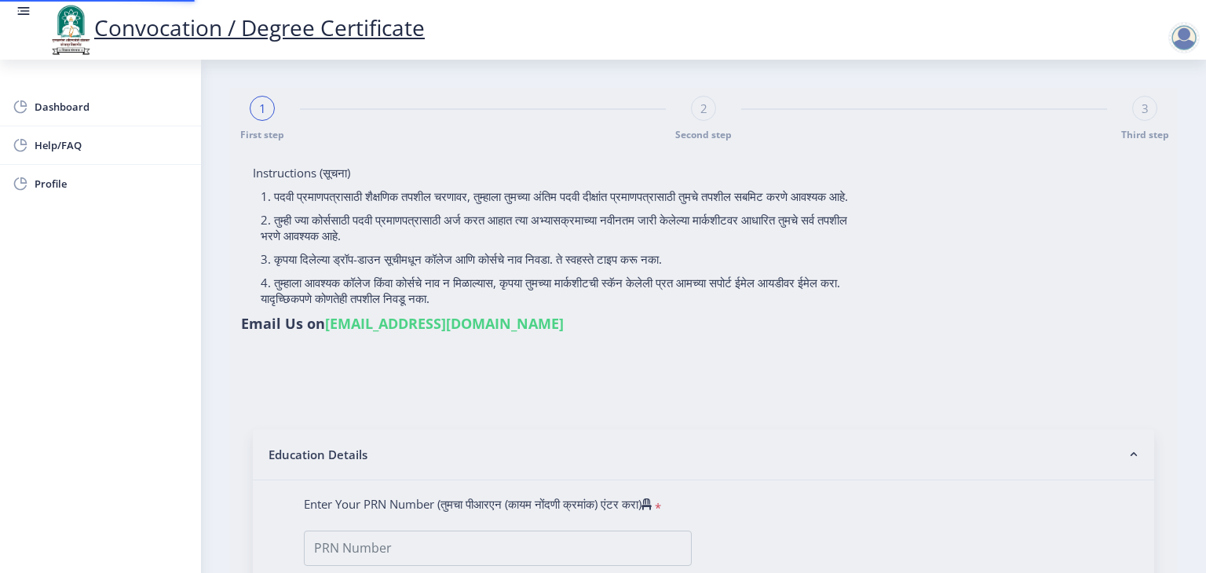
select select
type input "[PERSON_NAME]"
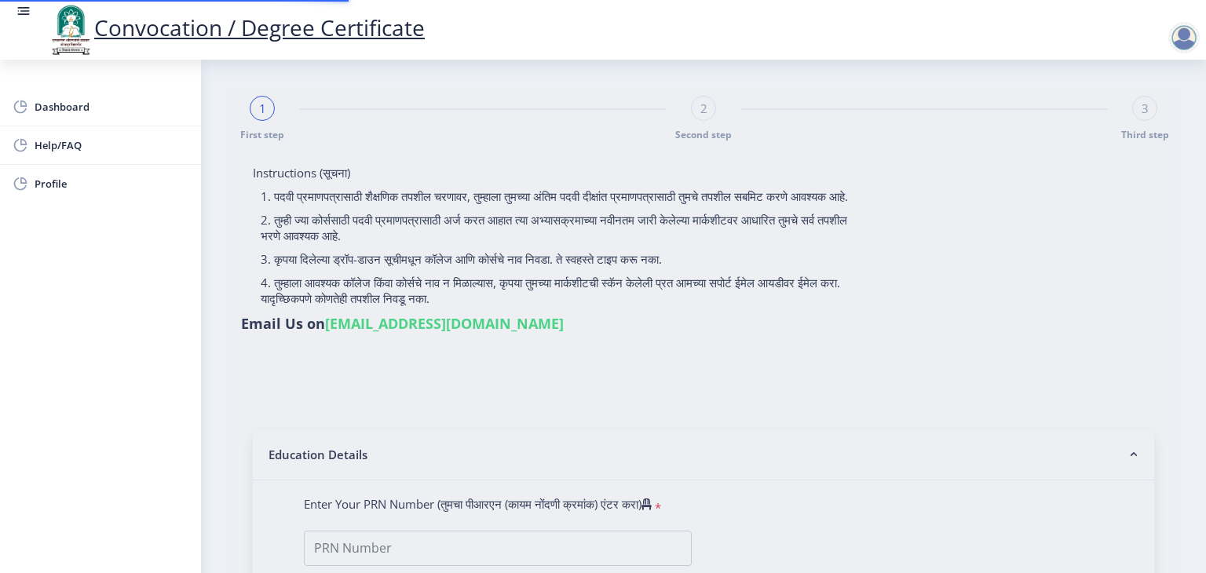
type input "AKKATAI"
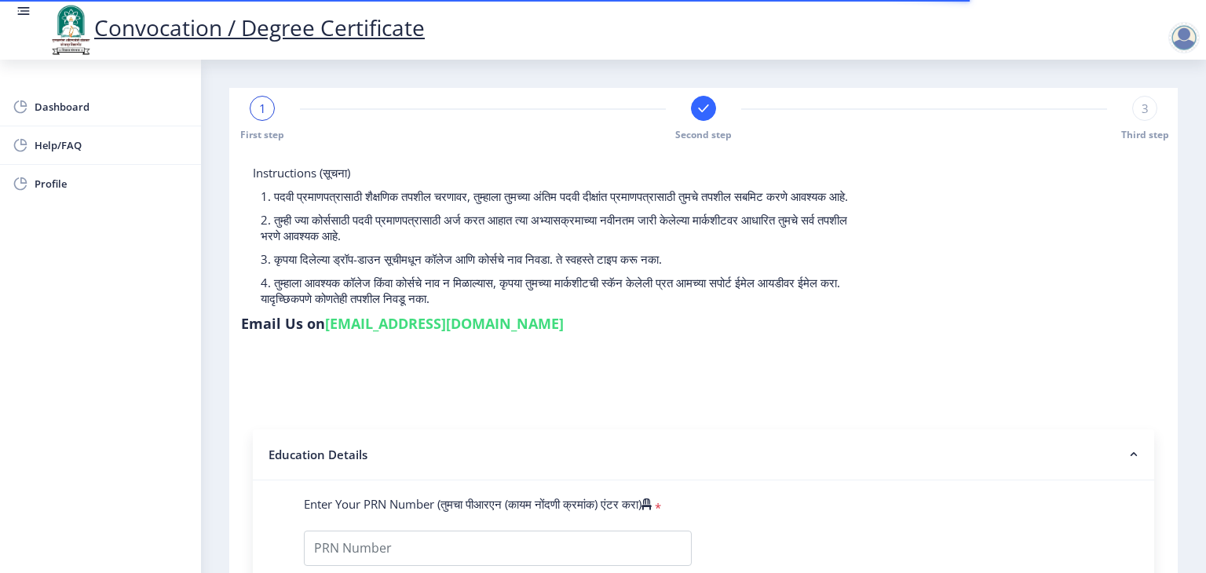
type input "P01928"
select select "Regular"
select select "2020"
select select "FIRST CLASS"
type input "100318"
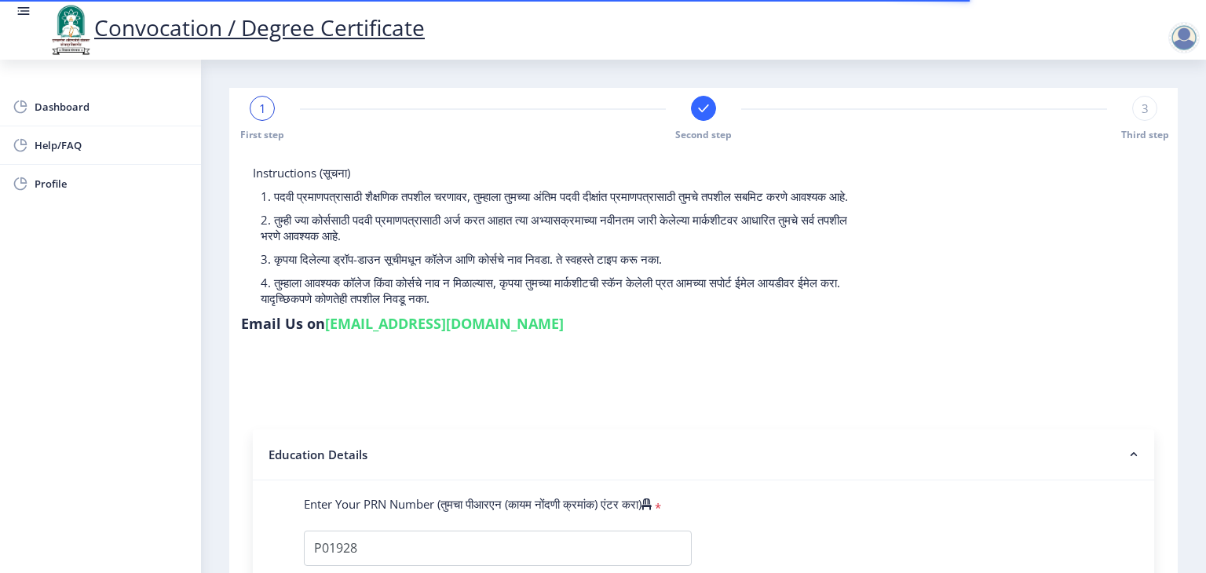
select select
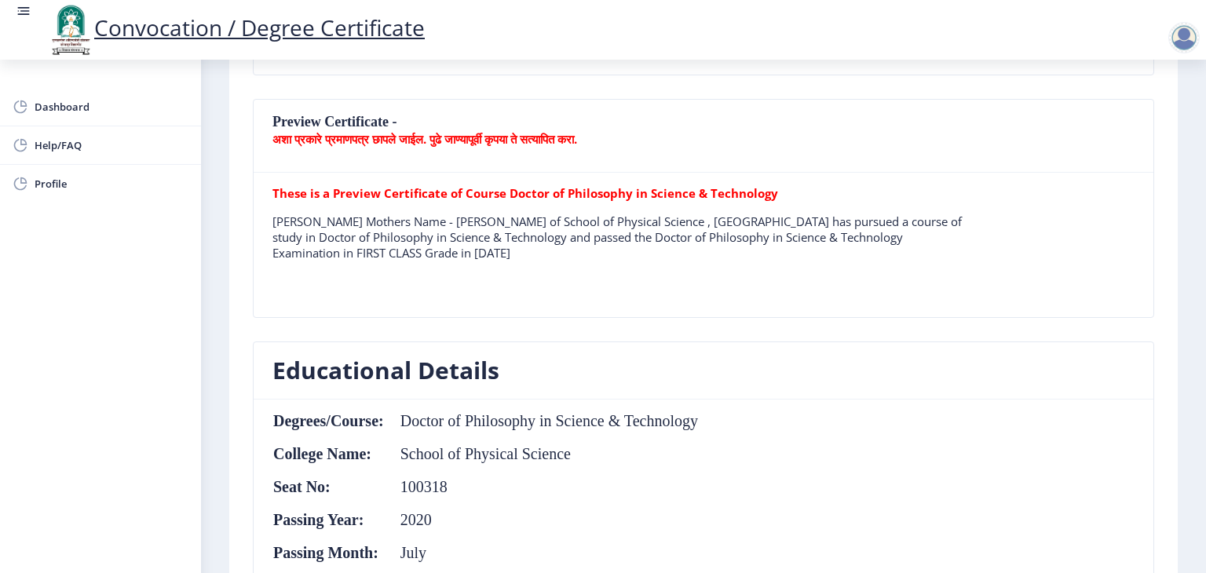
scroll to position [489, 0]
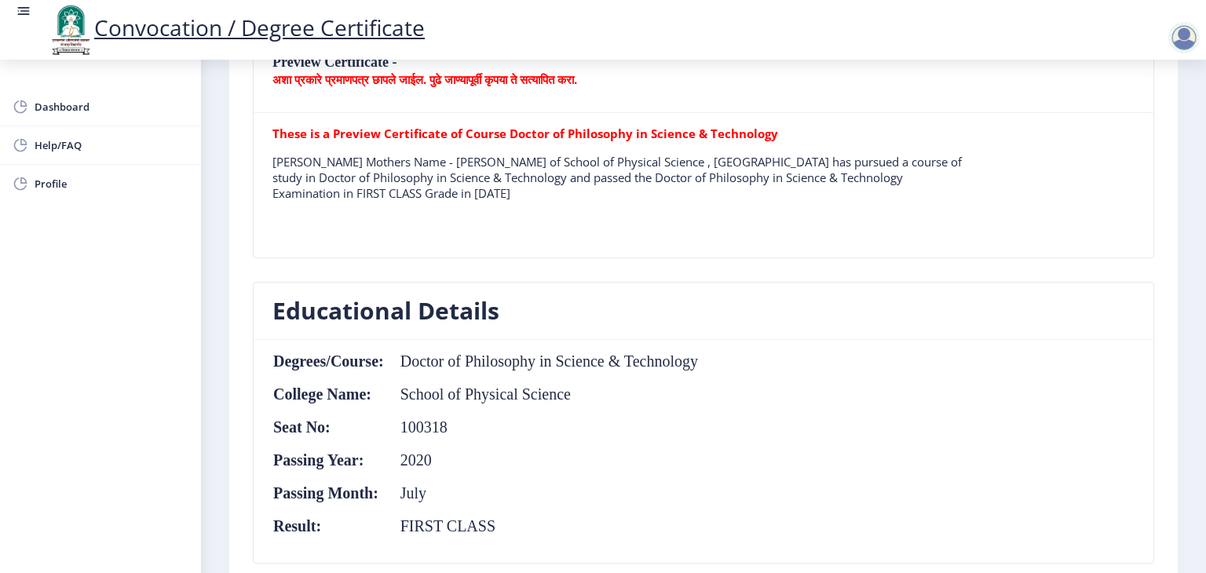
drag, startPoint x: 402, startPoint y: 456, endPoint x: 439, endPoint y: 458, distance: 36.9
click at [439, 458] on td "2020" at bounding box center [542, 460] width 314 height 17
click at [399, 459] on td "2020" at bounding box center [542, 460] width 314 height 17
drag, startPoint x: 400, startPoint y: 458, endPoint x: 432, endPoint y: 456, distance: 32.2
click at [432, 456] on td "2020" at bounding box center [542, 460] width 314 height 17
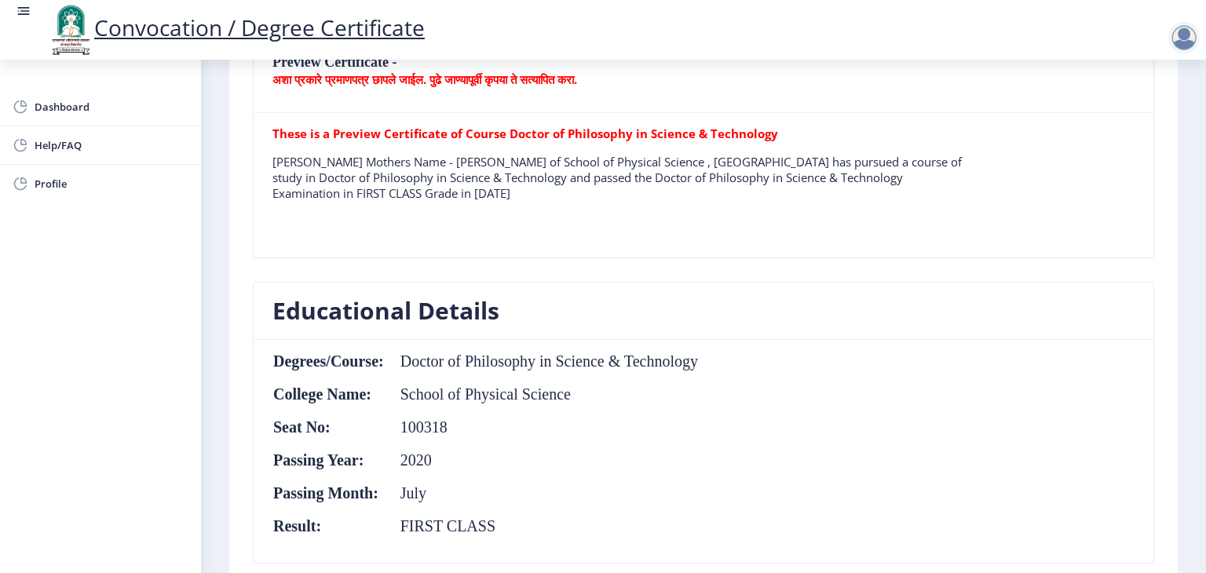
click at [411, 456] on td "2020" at bounding box center [542, 460] width 314 height 17
click at [434, 459] on td "2020" at bounding box center [542, 460] width 314 height 17
drag, startPoint x: 401, startPoint y: 456, endPoint x: 433, endPoint y: 457, distance: 31.4
click at [433, 457] on td "2020" at bounding box center [542, 460] width 314 height 17
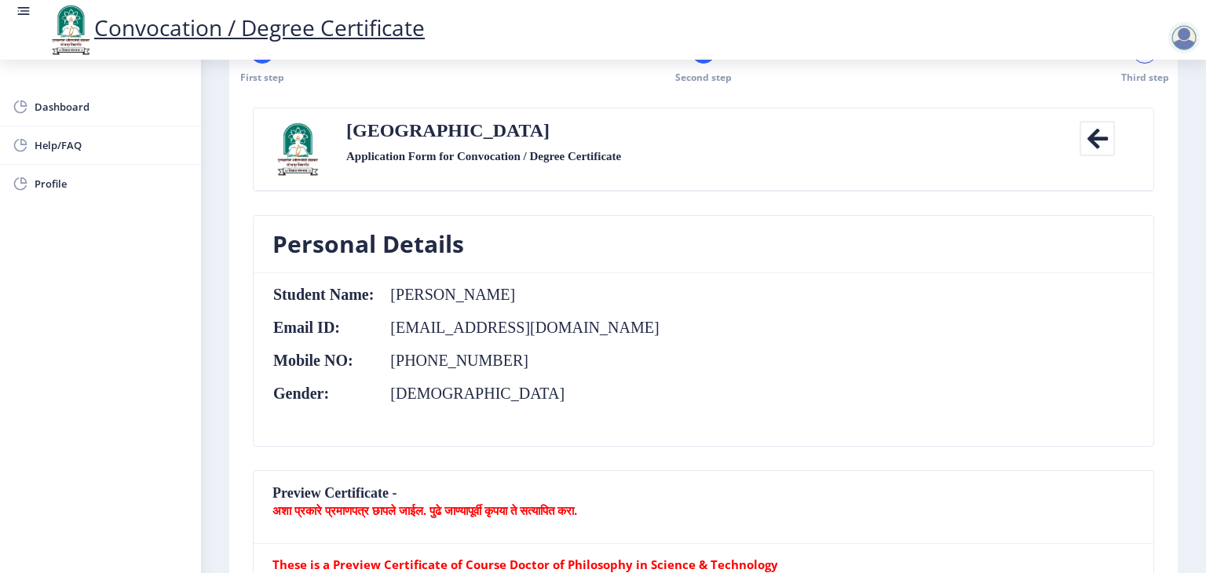
scroll to position [0, 0]
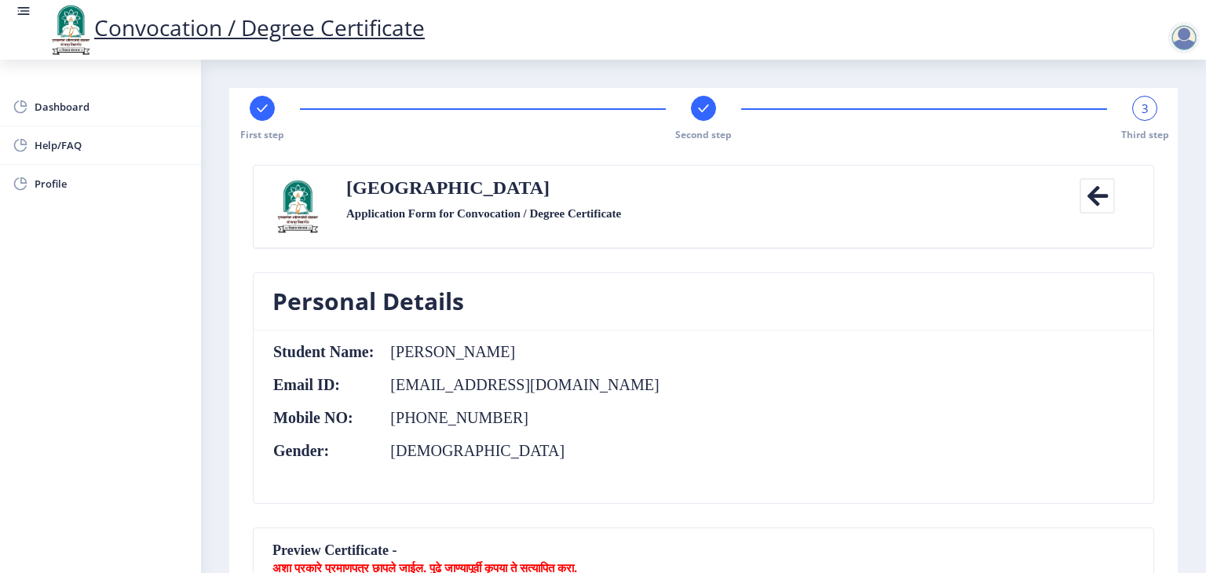
click at [254, 108] on rect at bounding box center [262, 109] width 16 height 16
select select "Regular"
select select "Physics"
select select "2020"
select select "July"
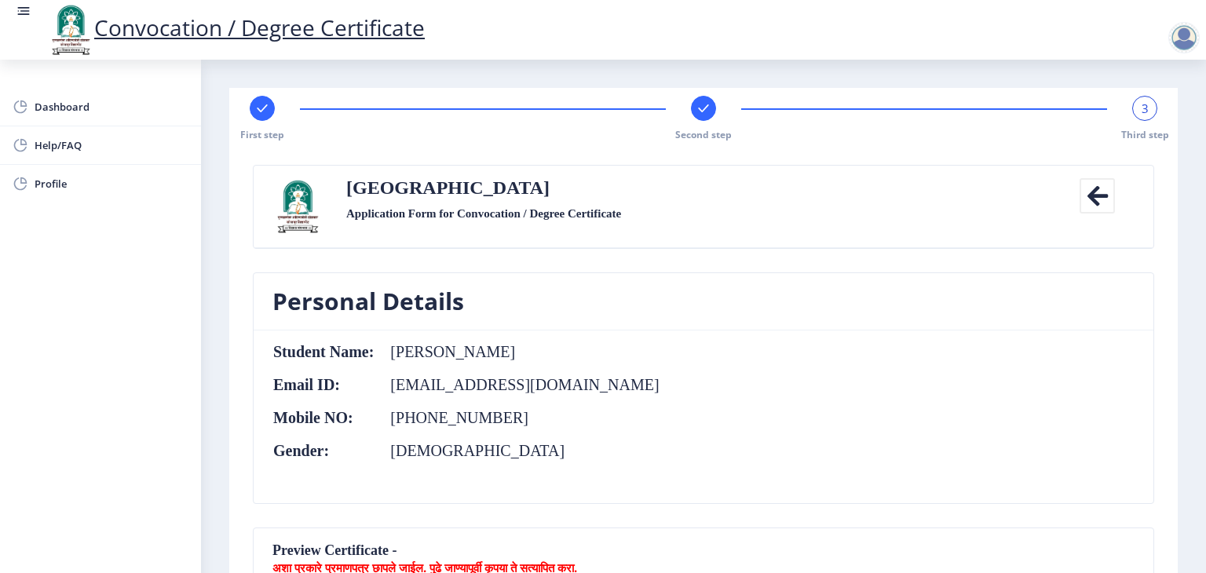
select select "FIRST CLASS"
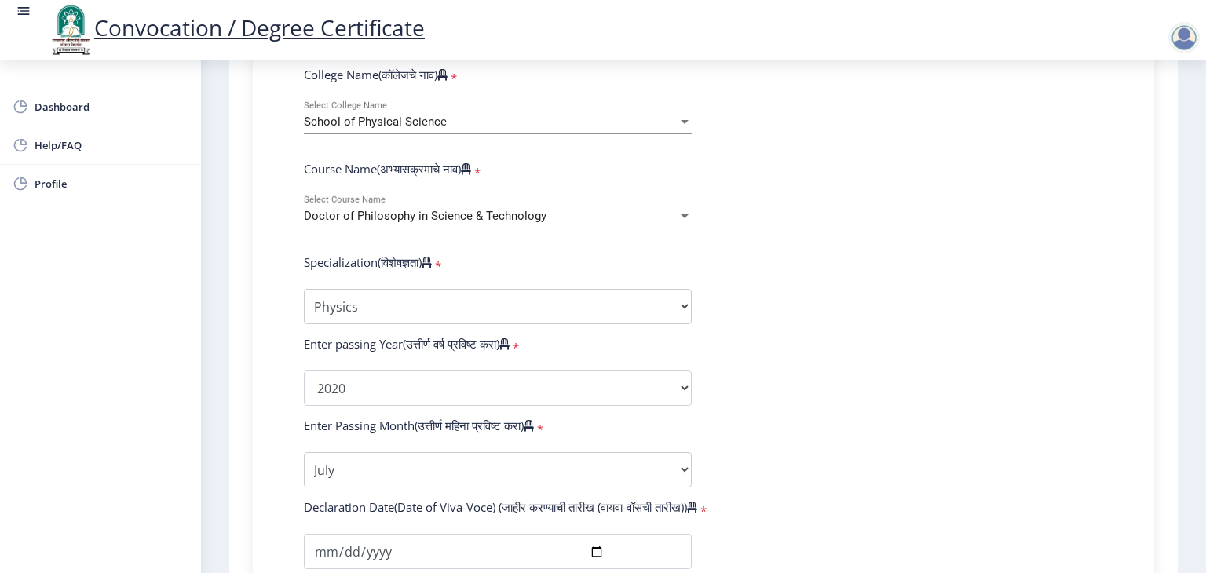
scroll to position [707, 0]
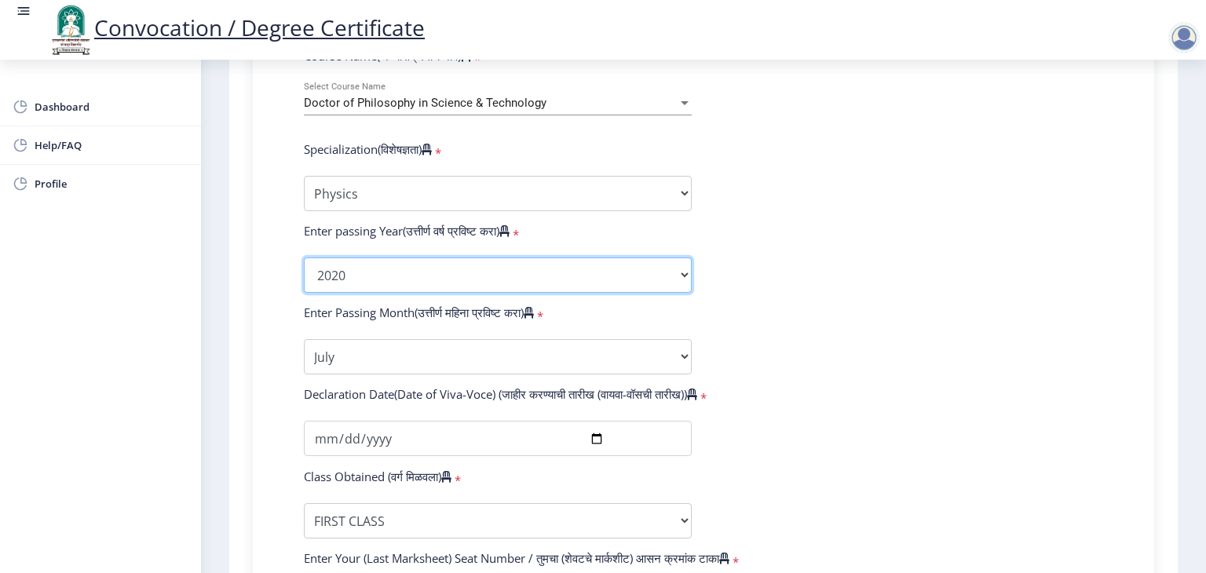
click at [375, 265] on select "2025 2024 2023 2022 2021 2020 2019 2018 2017 2016 2015 2014 2013 2012 2011 2010…" at bounding box center [498, 275] width 388 height 35
select select "2024"
click at [304, 258] on select "2025 2024 2023 2022 2021 2020 2019 2018 2017 2016 2015 2014 2013 2012 2011 2010…" at bounding box center [498, 275] width 388 height 35
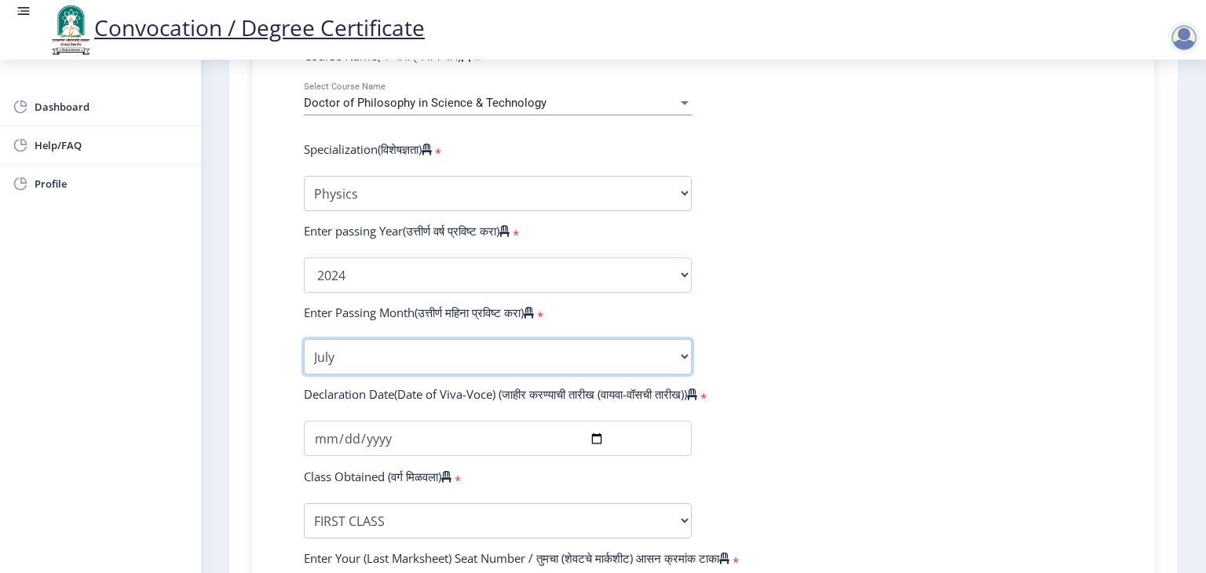
click at [362, 353] on select "Enter Passing Month January February March April May June July August September…" at bounding box center [498, 356] width 388 height 35
select select "December"
click at [304, 339] on select "Enter Passing Month January February March April May June July August September…" at bounding box center [498, 356] width 388 height 35
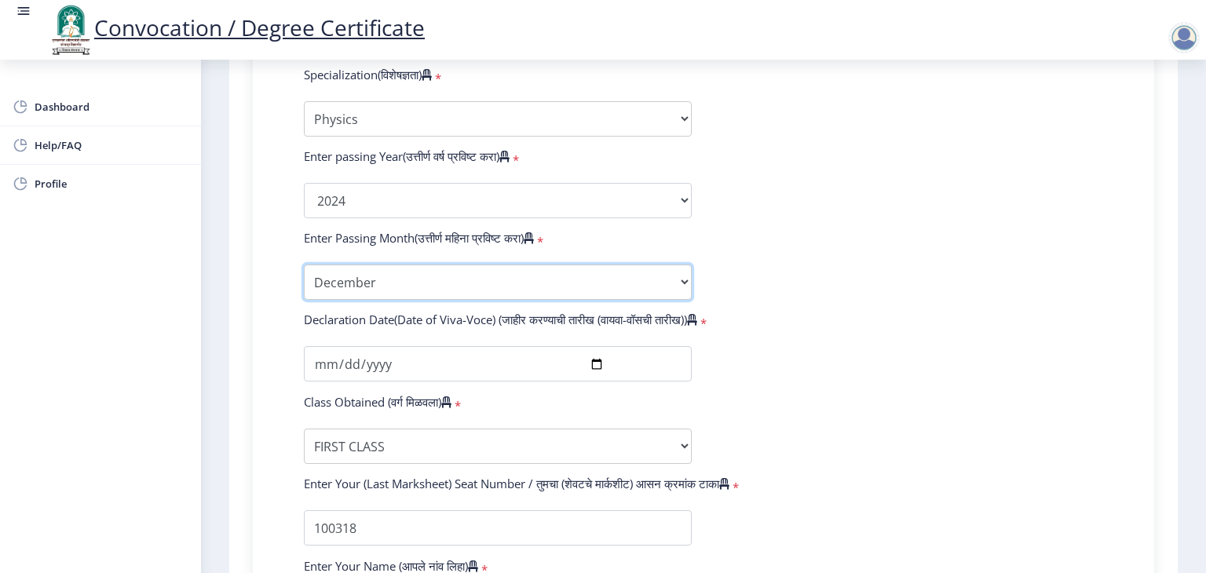
scroll to position [785, 0]
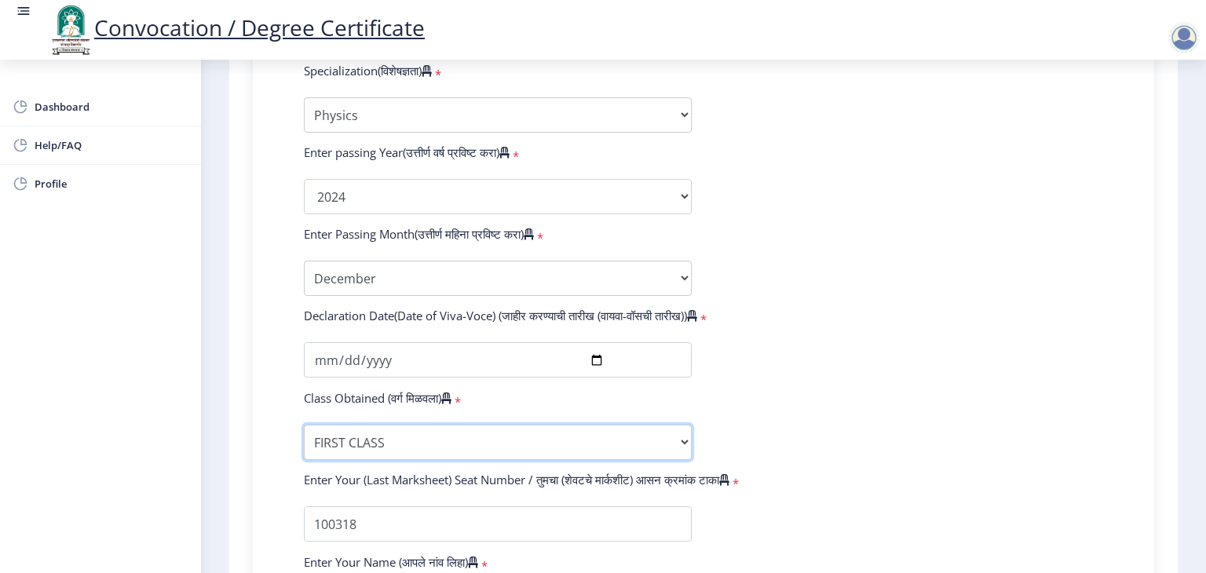
click at [529, 425] on select "Enter Class Obtained FIRST CLASS WITH DISTINCTION FIRST CLASS HIGHER SECOND CLA…" at bounding box center [498, 442] width 388 height 35
select select "FIRST CLASS WITH DISTINCTION"
click at [304, 425] on select "Enter Class Obtained FIRST CLASS WITH DISTINCTION FIRST CLASS HIGHER SECOND CLA…" at bounding box center [498, 442] width 388 height 35
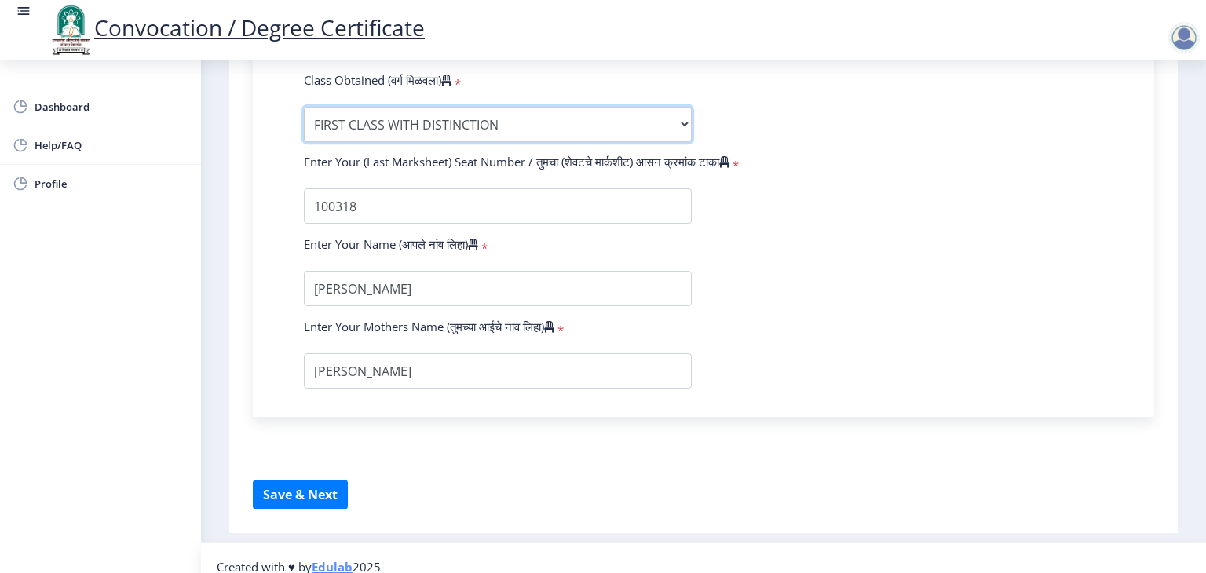
scroll to position [1111, 0]
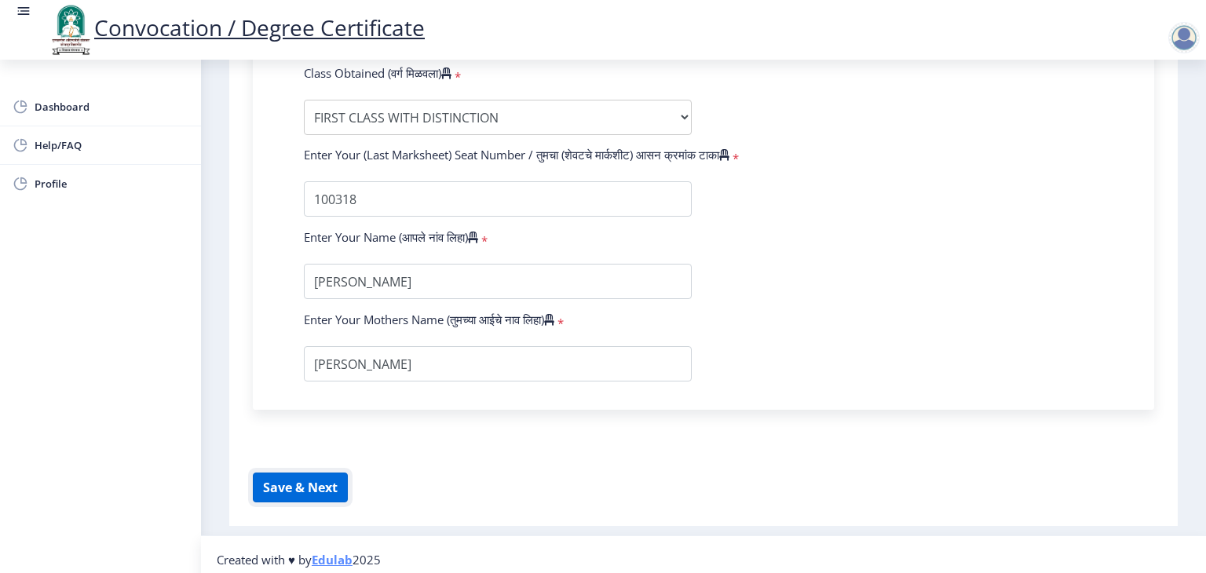
click at [313, 474] on button "Save & Next" at bounding box center [300, 488] width 95 height 30
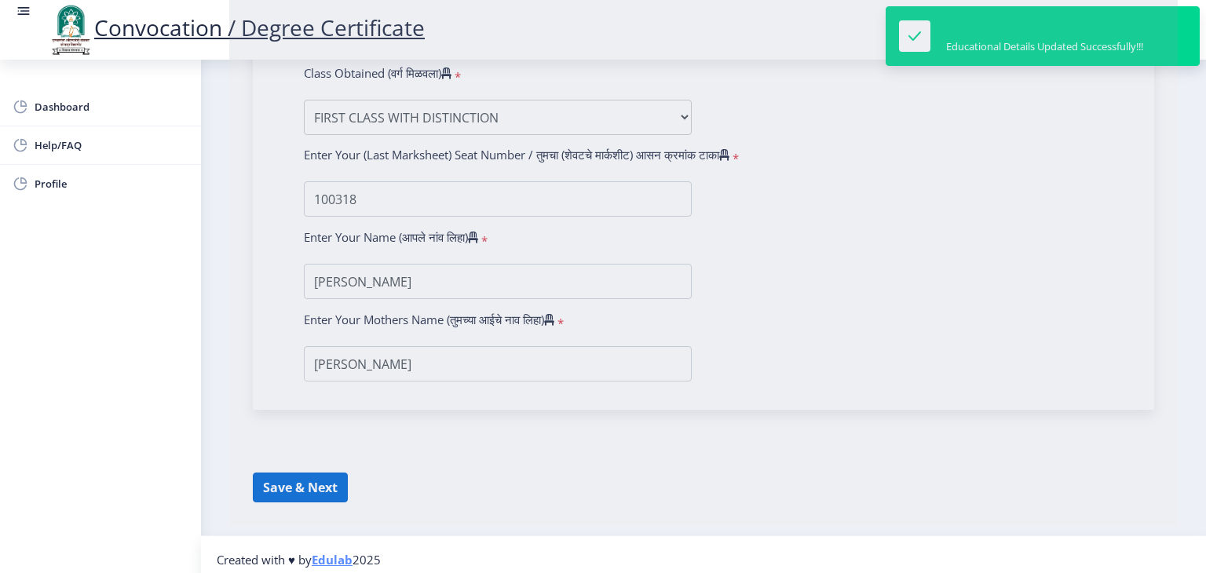
select select
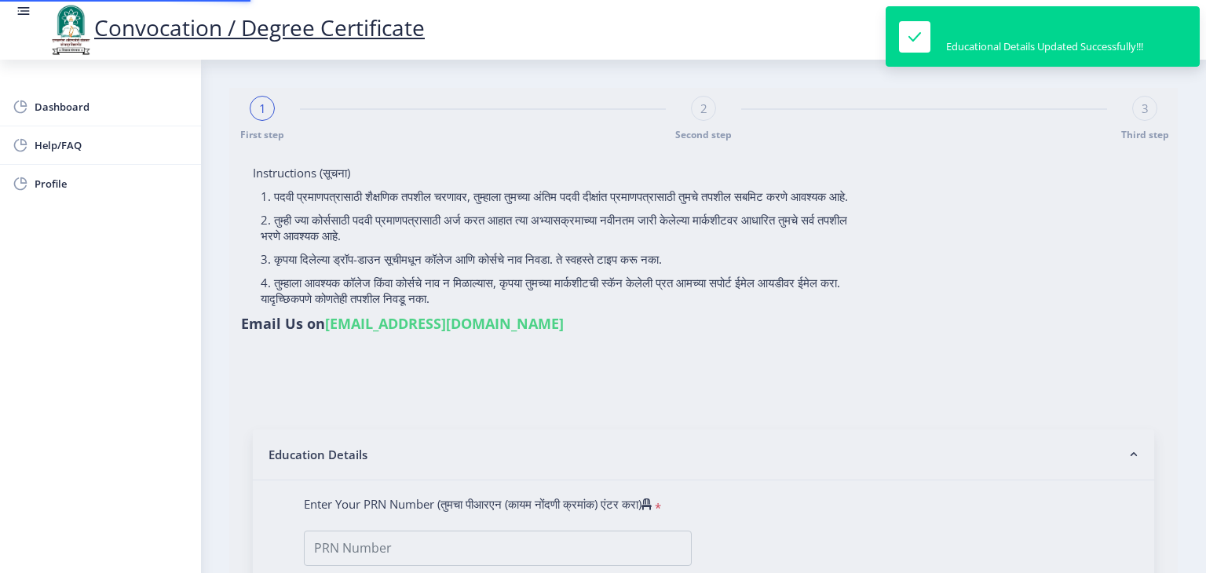
type input "P01928"
select select "Regular"
select select "2024"
select select "FIRST CLASS WITH DISTINCTION"
type input "100318"
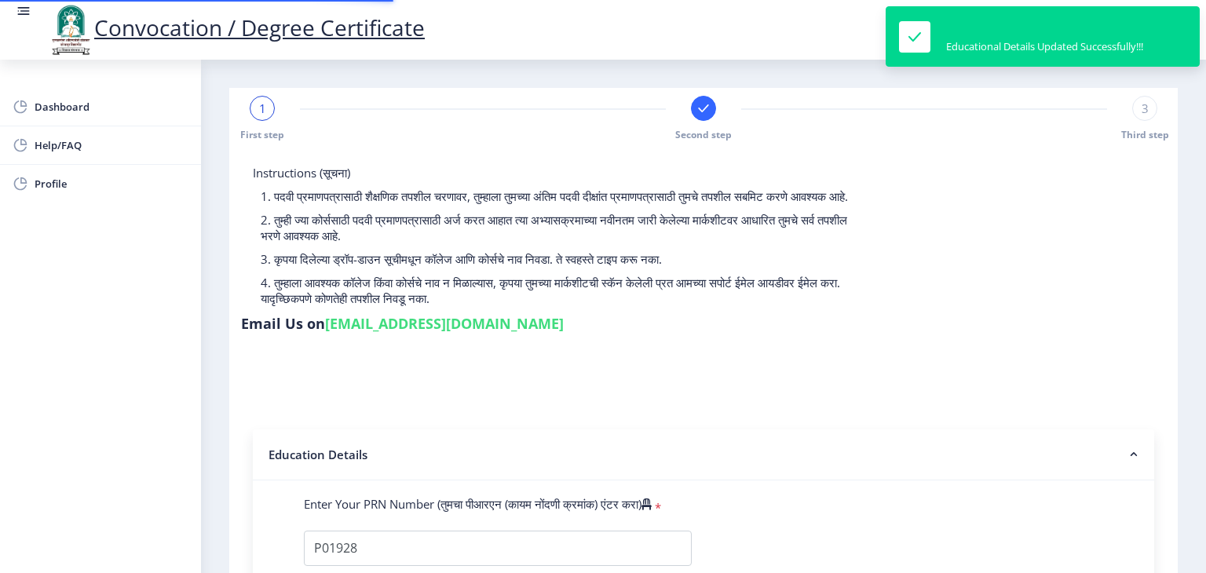
select select
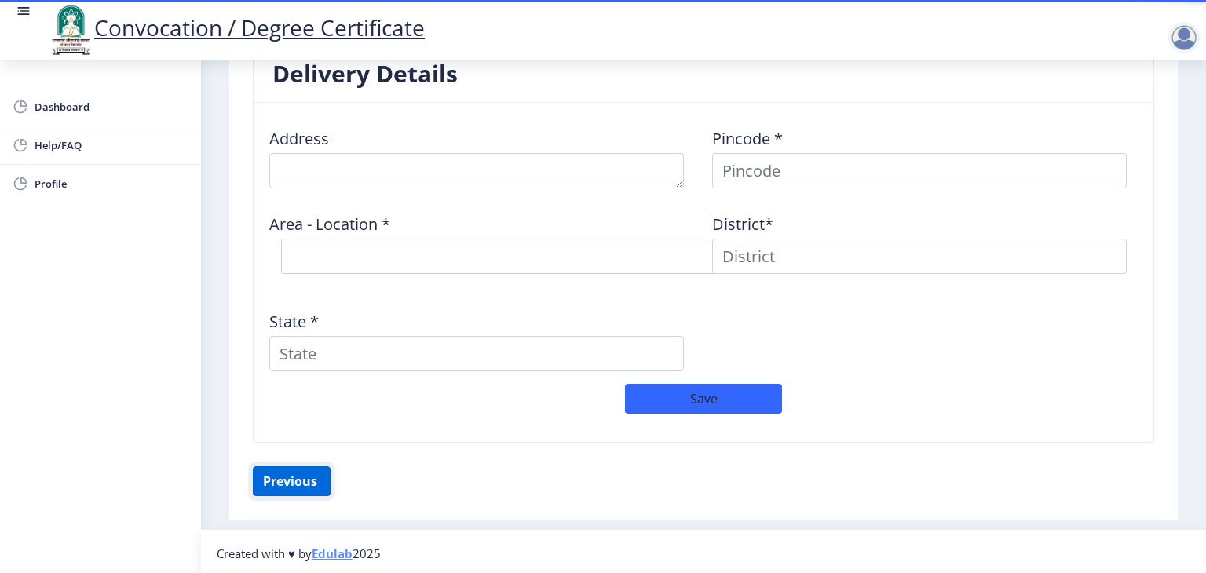
click at [280, 478] on button "Previous ‍" at bounding box center [292, 482] width 78 height 30
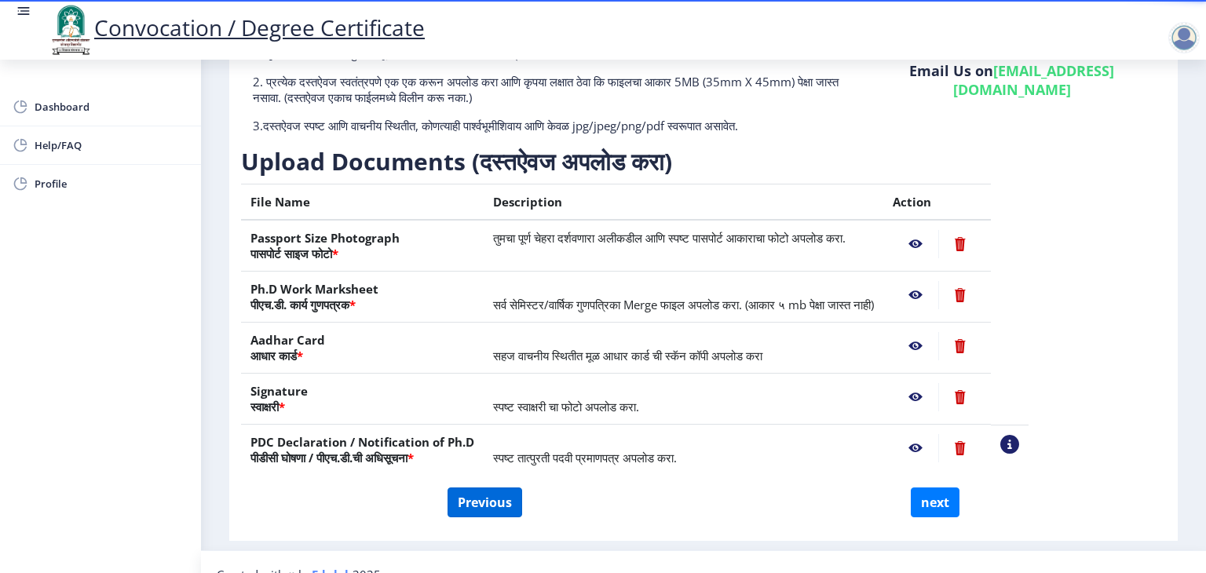
scroll to position [171, 0]
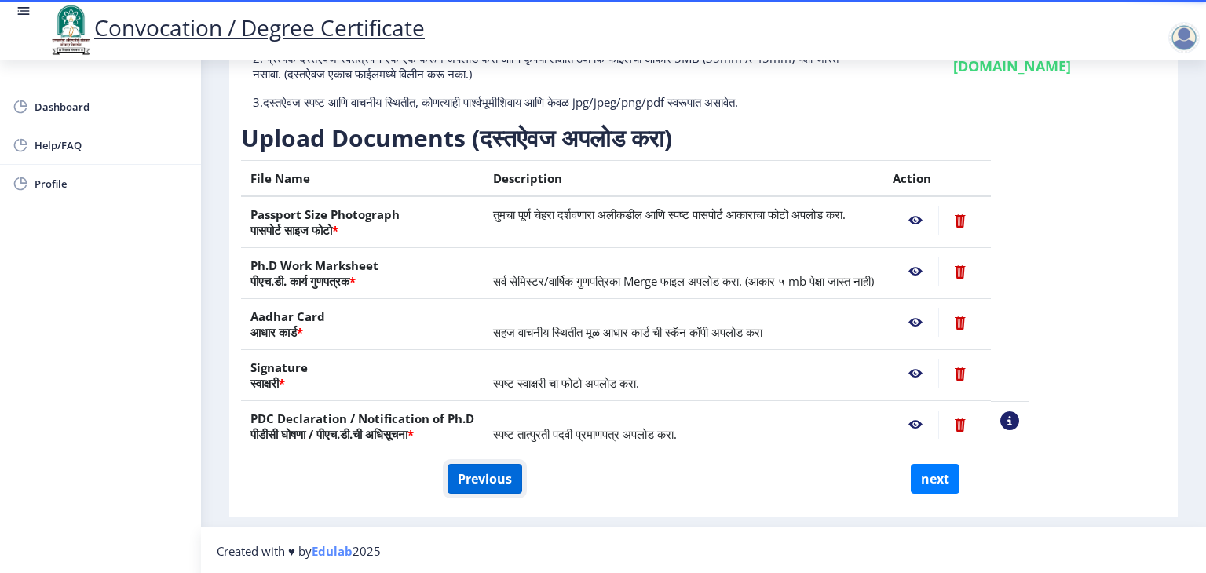
click at [494, 471] on button "Previous" at bounding box center [485, 479] width 75 height 30
select select "Regular"
select select "Physics"
select select "2024"
select select "December"
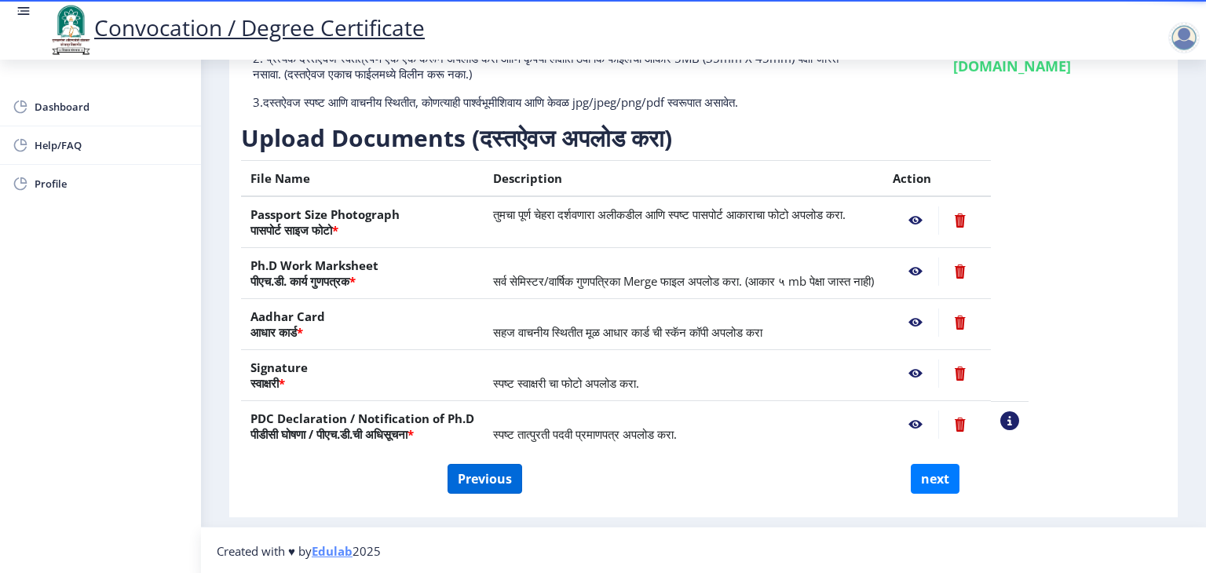
select select "FIRST CLASS WITH DISTINCTION"
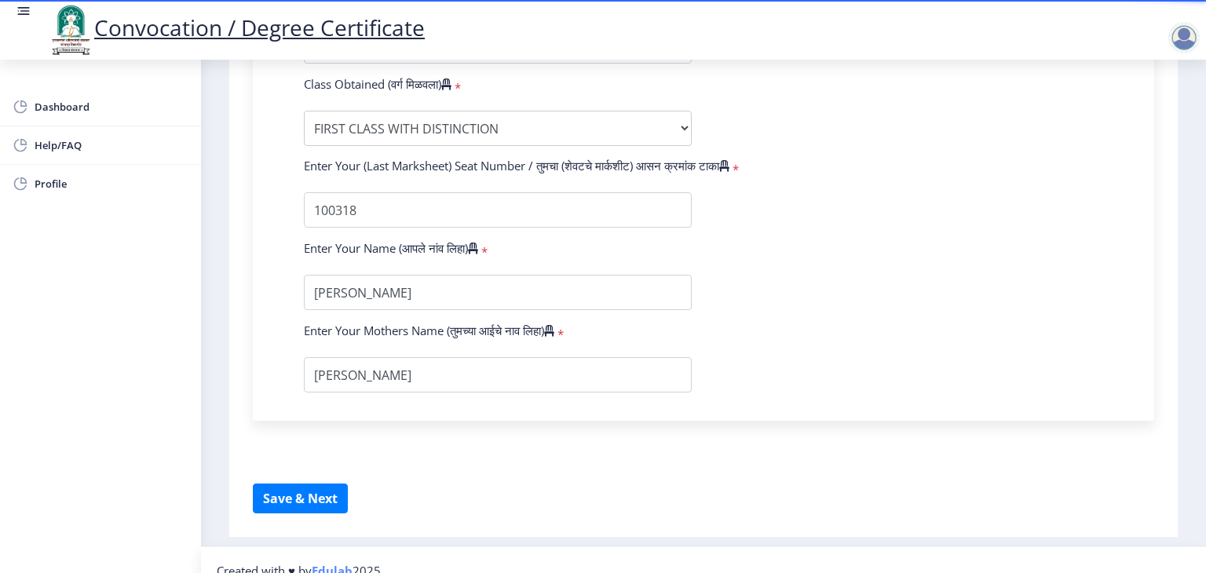
scroll to position [1111, 0]
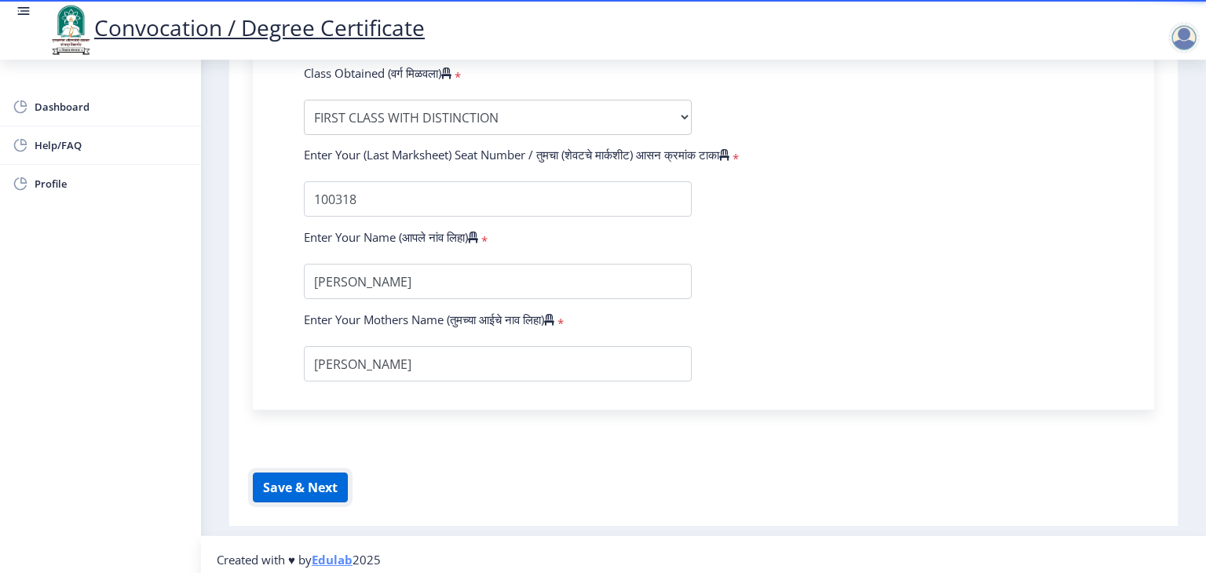
click at [310, 486] on button "Save & Next" at bounding box center [300, 488] width 95 height 30
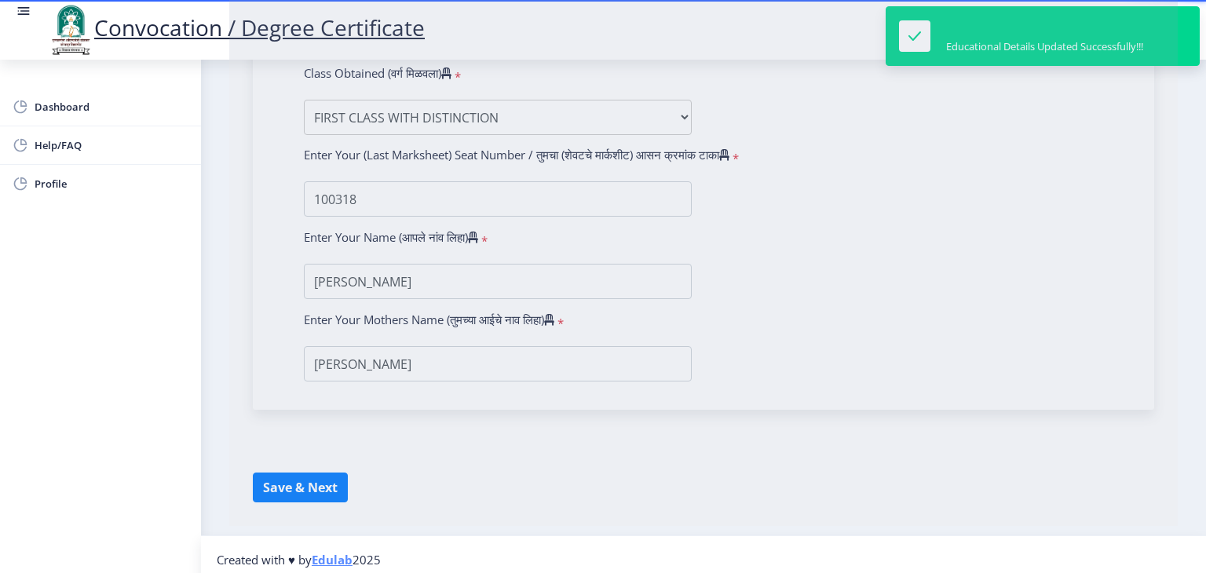
select select
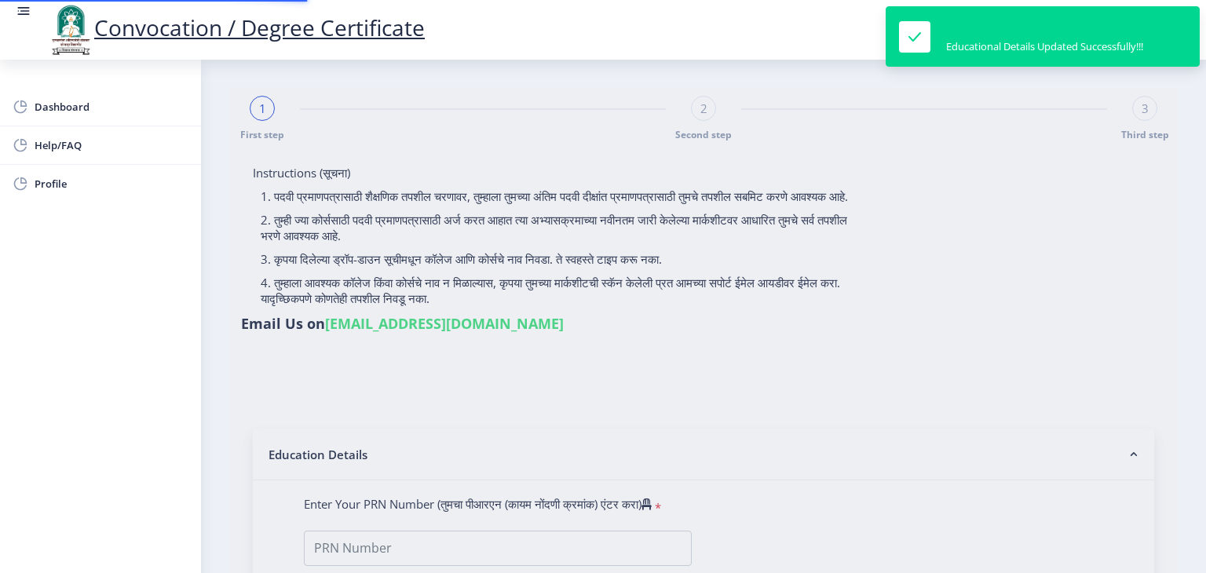
type input "P01928"
select select "Regular"
select select "2024"
select select "FIRST CLASS WITH DISTINCTION"
type input "100318"
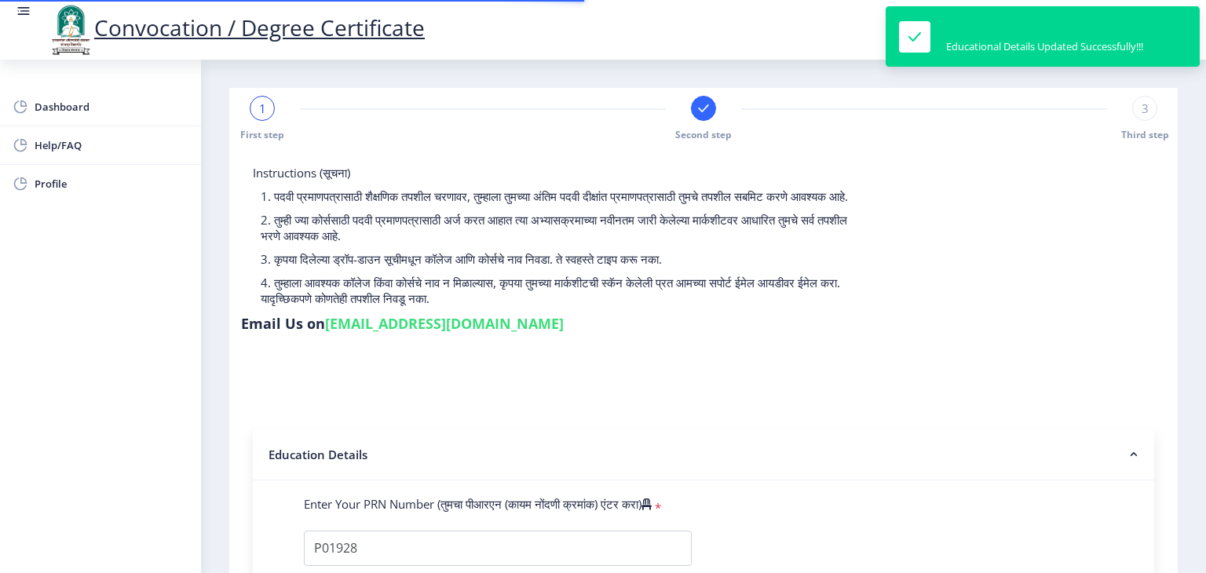
select select
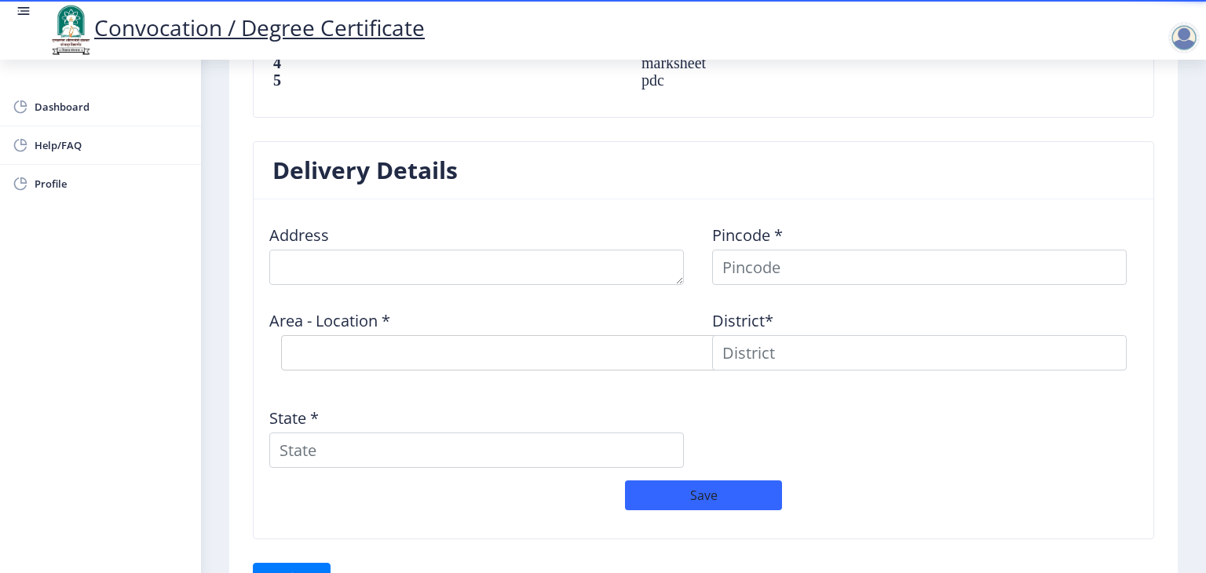
scroll to position [1178, 0]
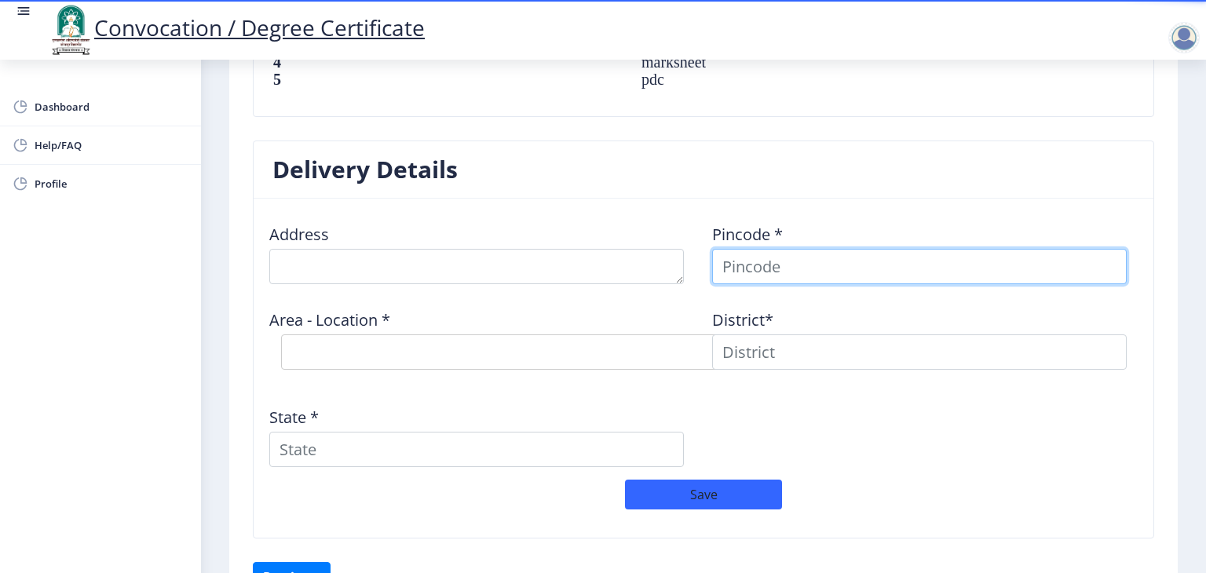
click at [822, 254] on input at bounding box center [919, 266] width 415 height 35
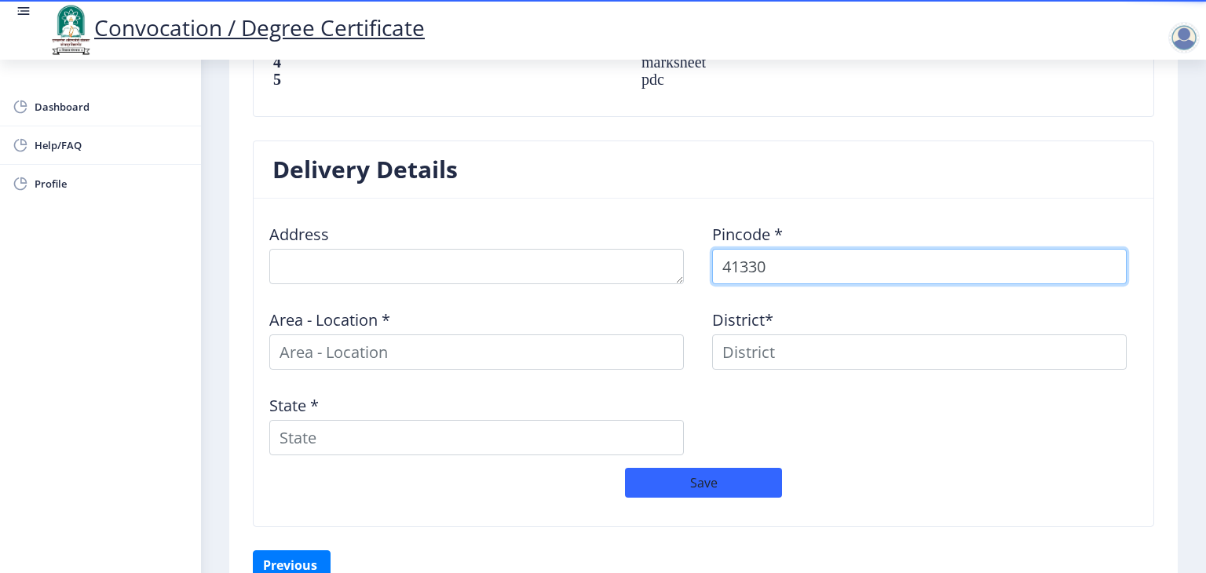
type input "413307"
select select
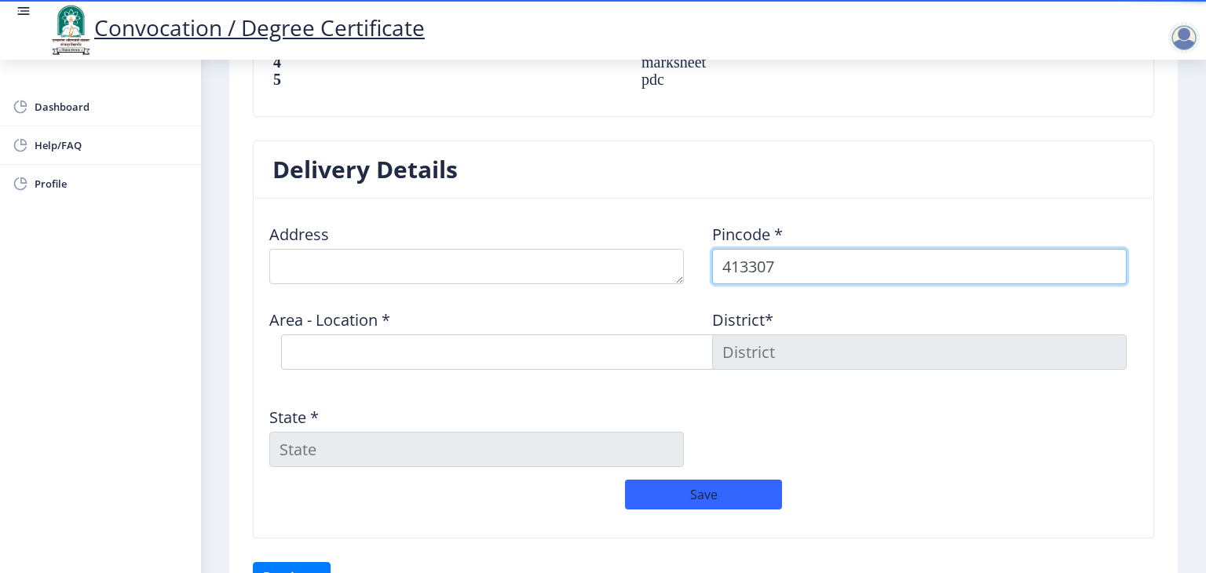
type input "413307"
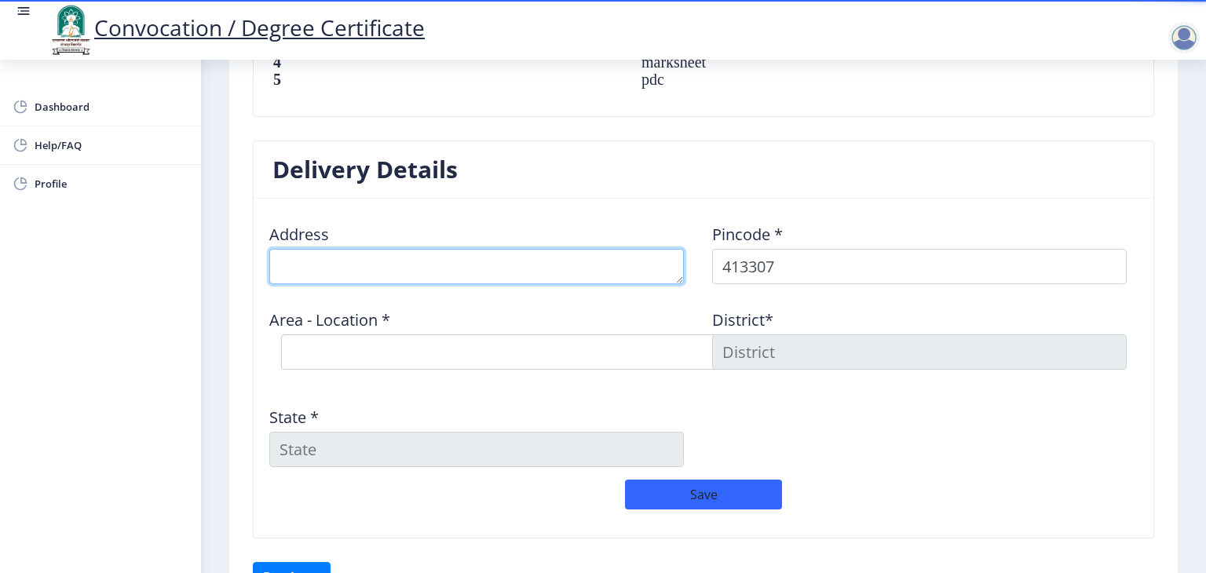
click at [493, 262] on textarea at bounding box center [476, 266] width 415 height 35
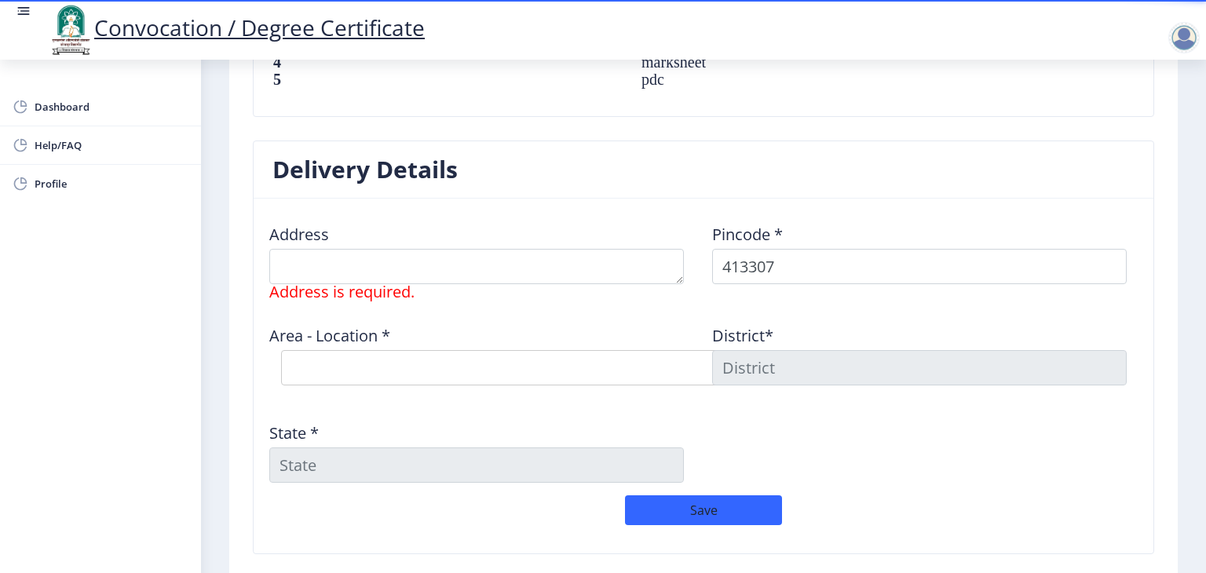
click at [512, 437] on div "State *" at bounding box center [482, 446] width 443 height 73
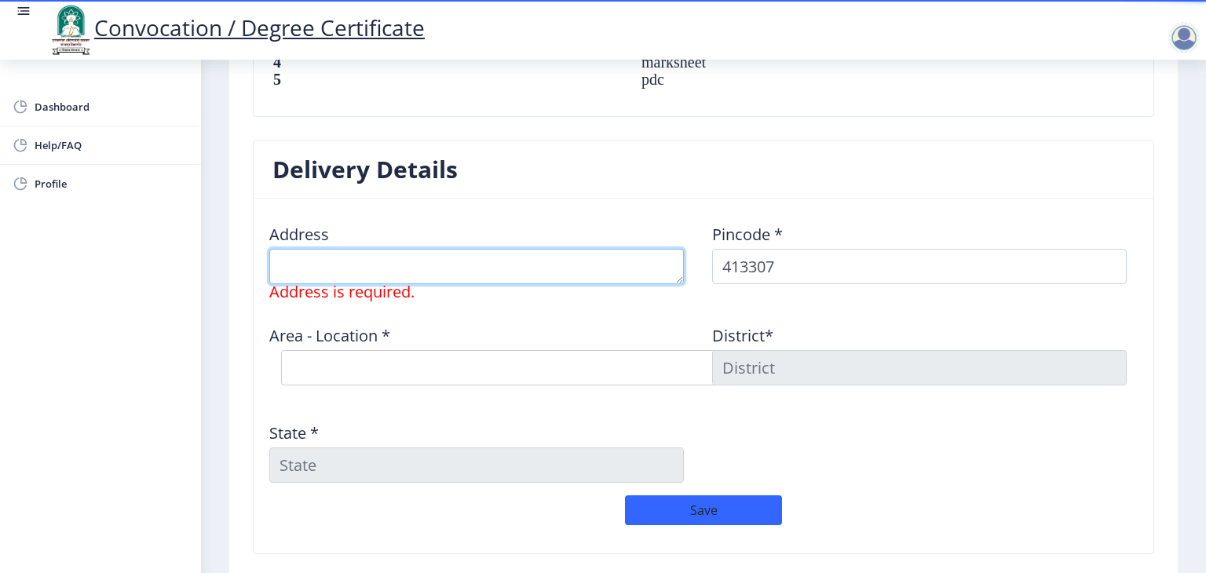
click at [411, 268] on textarea at bounding box center [476, 266] width 415 height 35
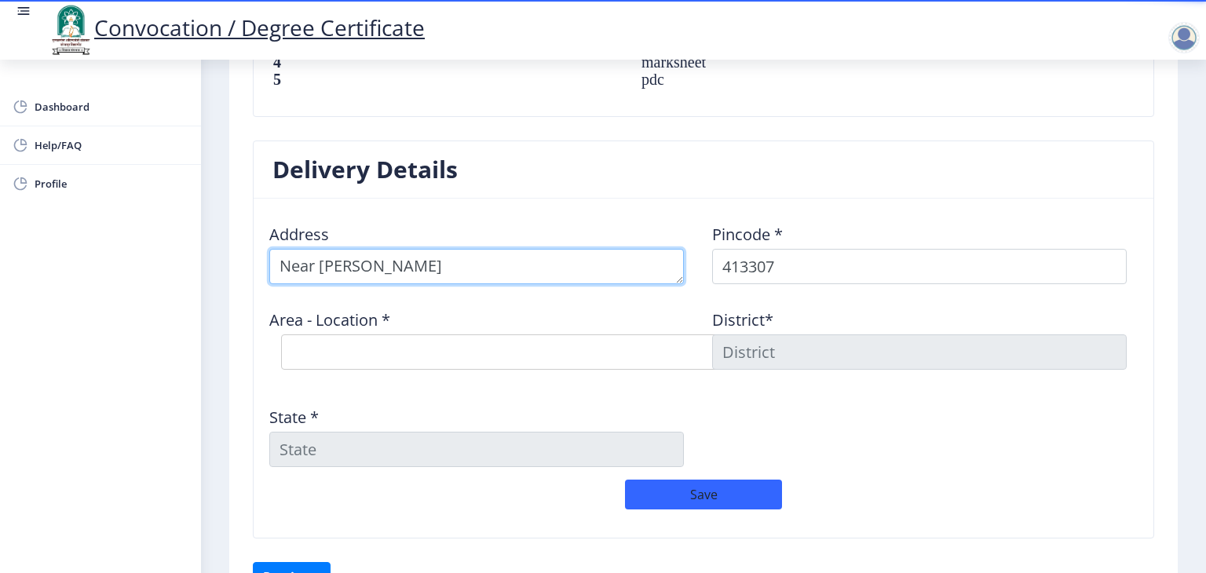
type textarea "Near Sidhanath Temple"
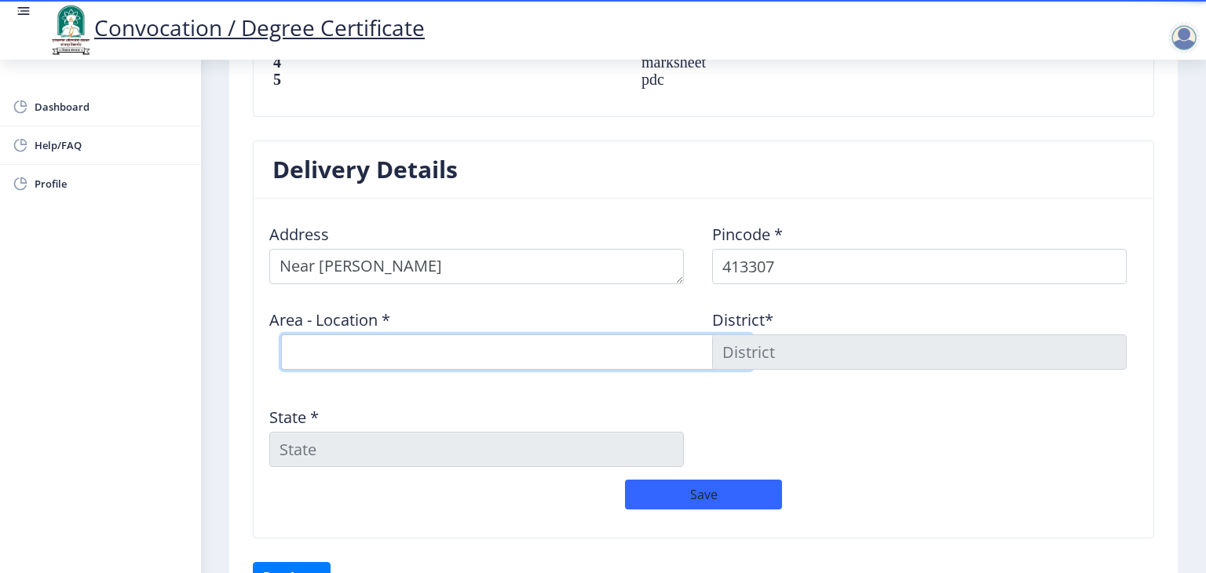
click at [327, 346] on select "Select Area Location Akola Wasud B.O Chincholi B.O Ekhatpur B.O Hatid B.O Junon…" at bounding box center [516, 352] width 471 height 35
select select "3: Object"
click at [281, 335] on select "Select Area Location Akola Wasud B.O Chincholi B.O Ekhatpur B.O Hatid B.O Junon…" at bounding box center [516, 352] width 471 height 35
type input "SOLAPUR"
type input "Maharashtra"
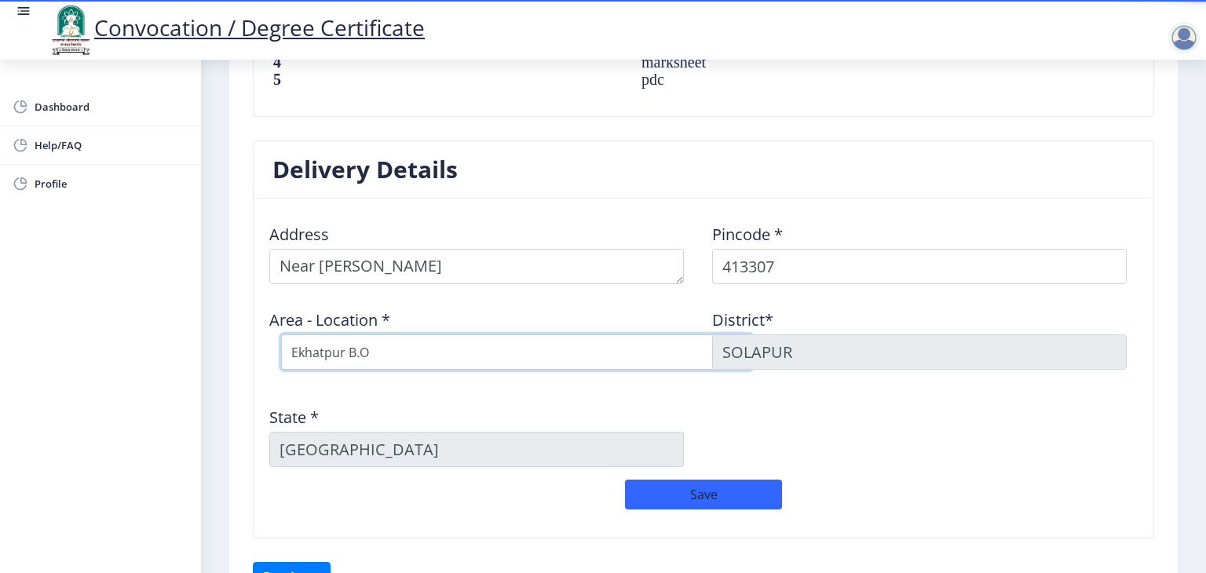
click at [376, 342] on select "Select Area Location Akola Wasud B.O Chincholi B.O Ekhatpur B.O Hatid B.O Junon…" at bounding box center [516, 352] width 471 height 35
click at [396, 345] on select "Select Area Location Akola Wasud B.O Chincholi B.O Ekhatpur B.O Hatid B.O Junon…" at bounding box center [516, 352] width 471 height 35
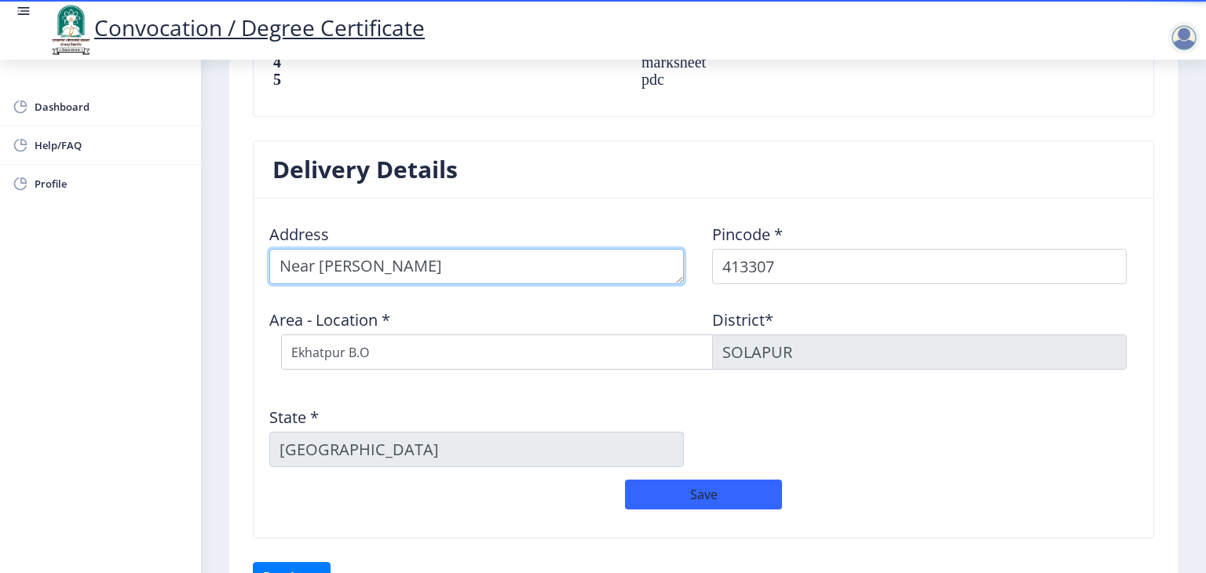
click at [481, 267] on textarea at bounding box center [476, 266] width 415 height 35
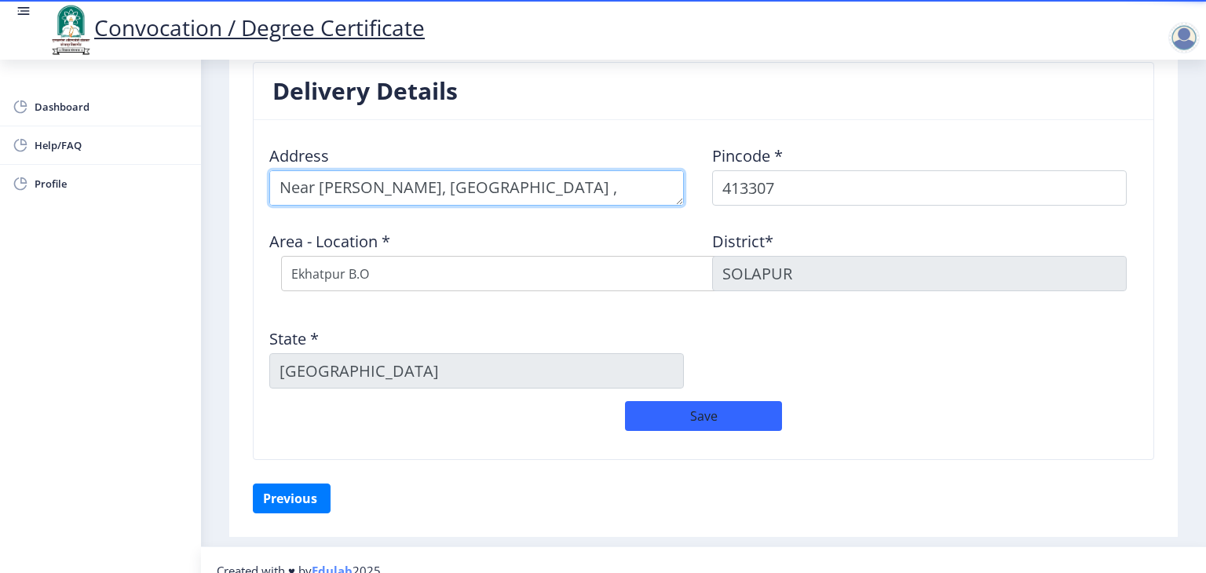
scroll to position [16, 0]
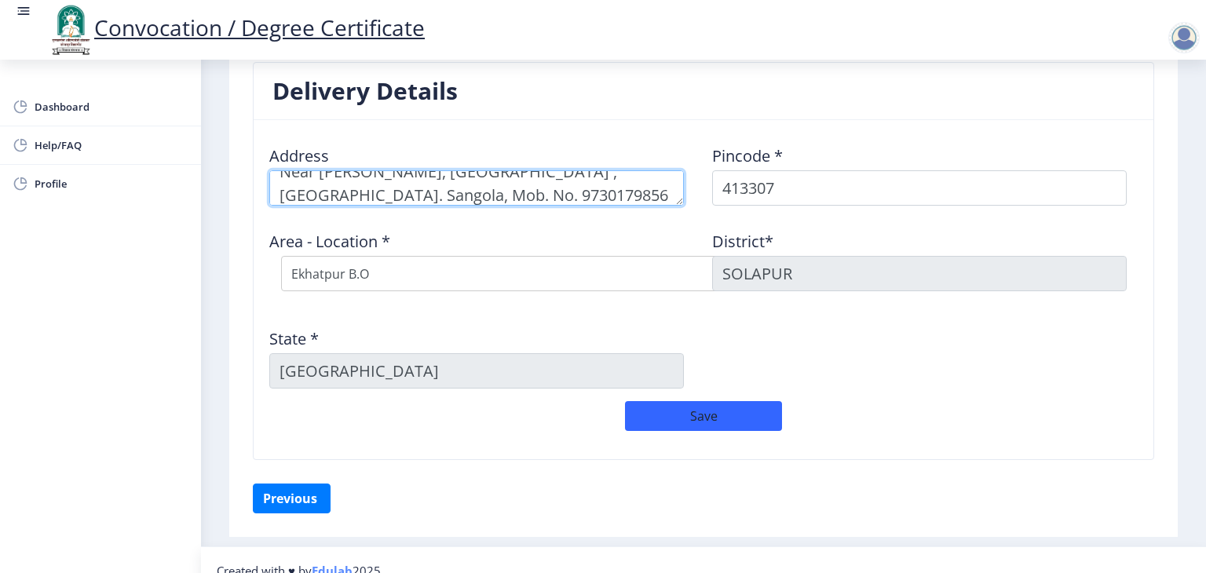
type textarea "Near Sidhanath Temple, Ekhatpur , Tal. Sangola, Mob. No. 9730179856"
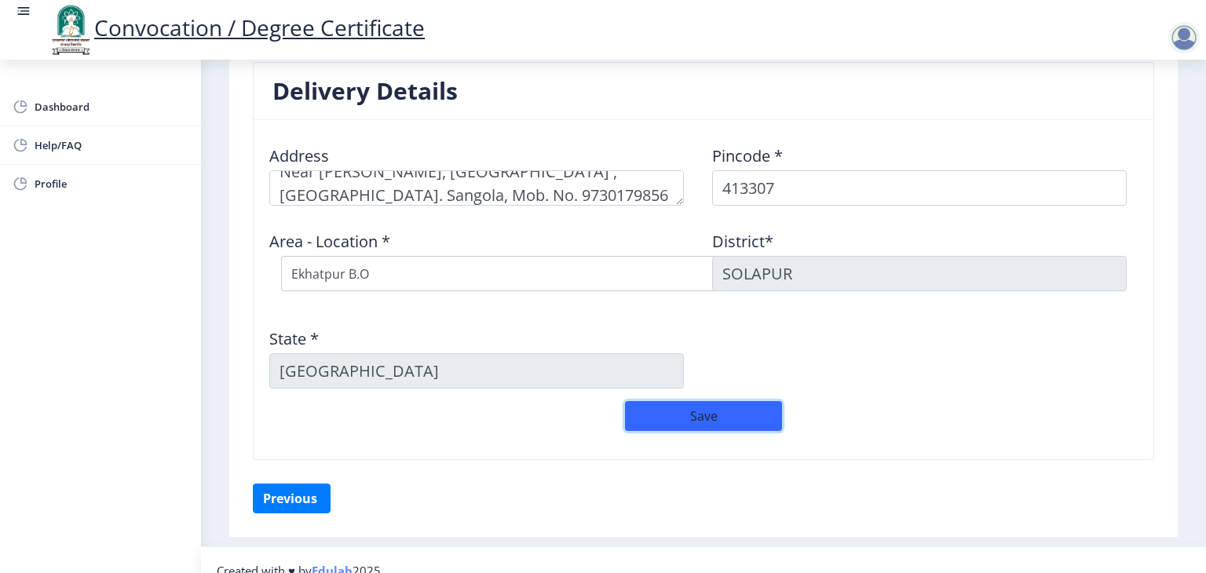
click at [739, 415] on button "Save" at bounding box center [703, 416] width 157 height 30
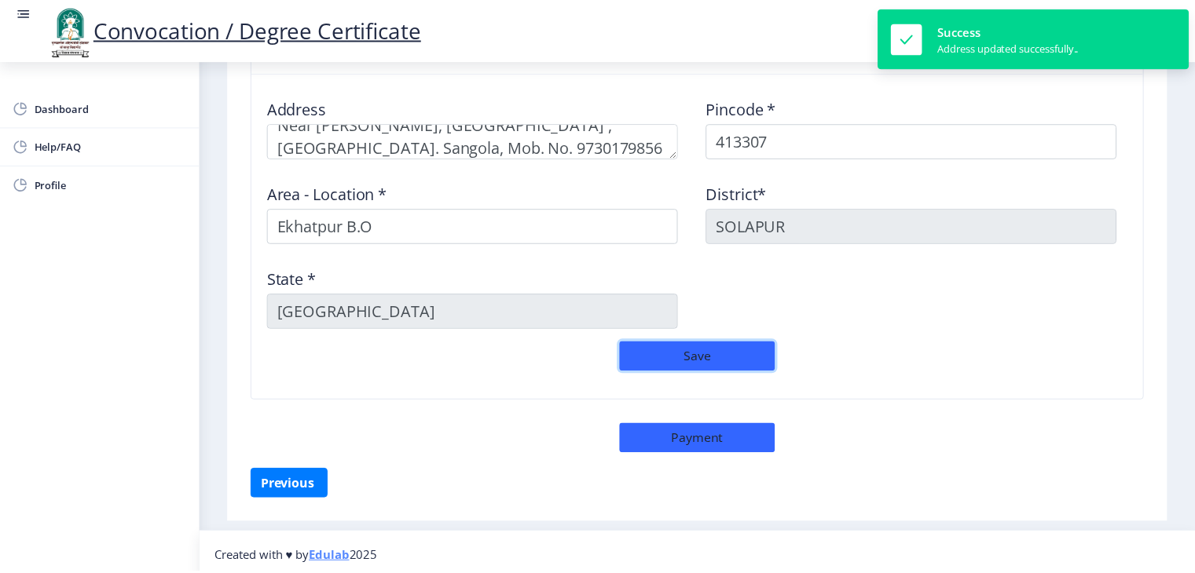
scroll to position [1307, 0]
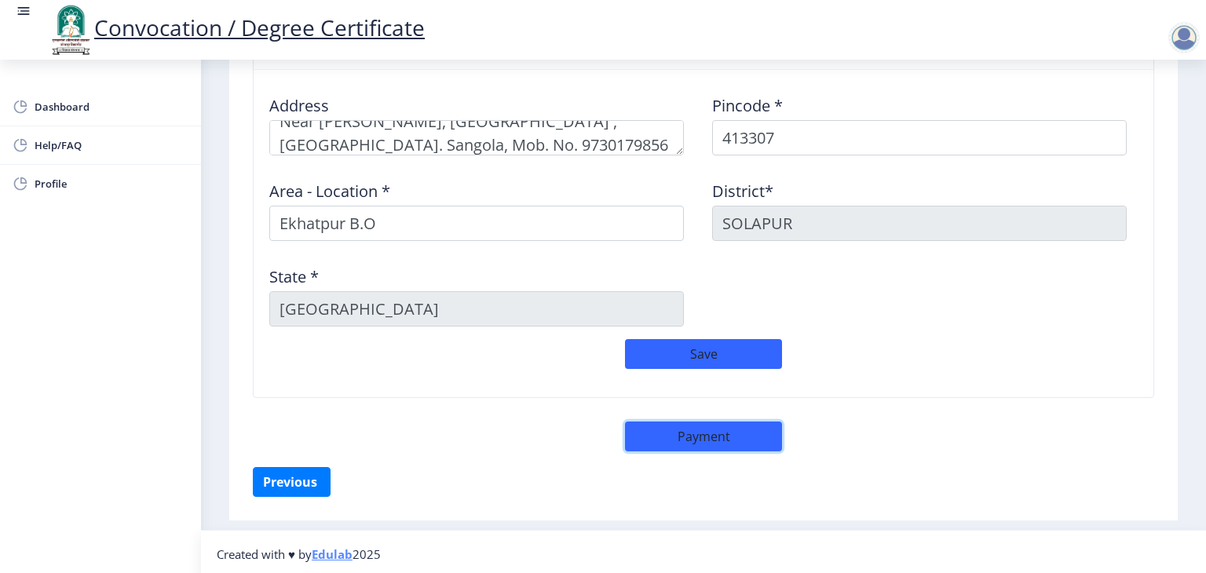
click at [729, 423] on button "Payment" at bounding box center [703, 437] width 157 height 30
select select "sealed"
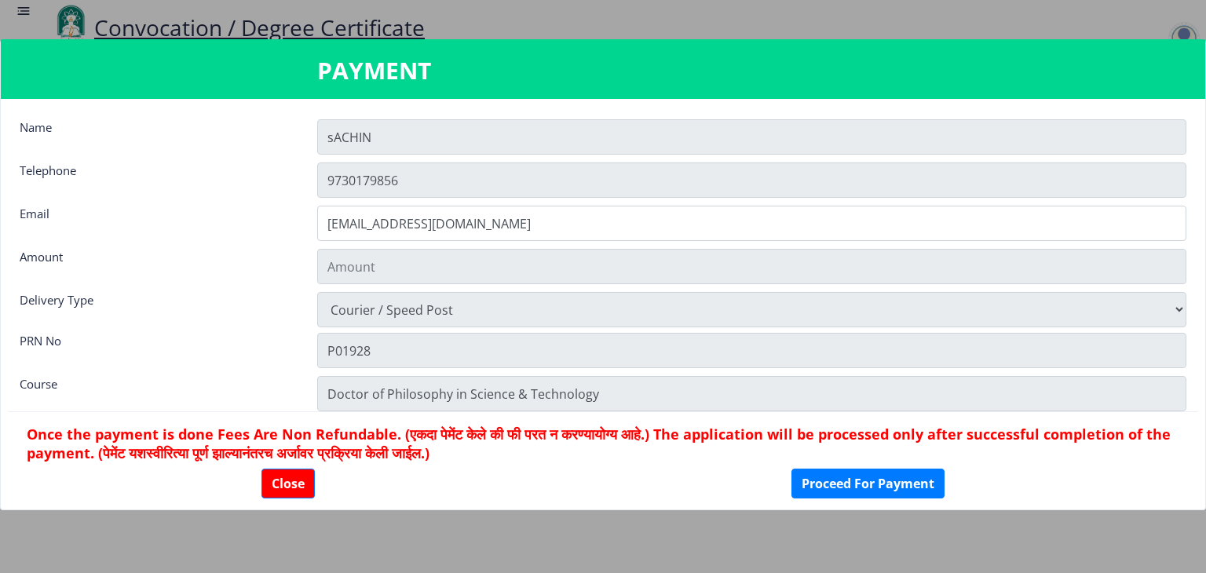
type input "1885"
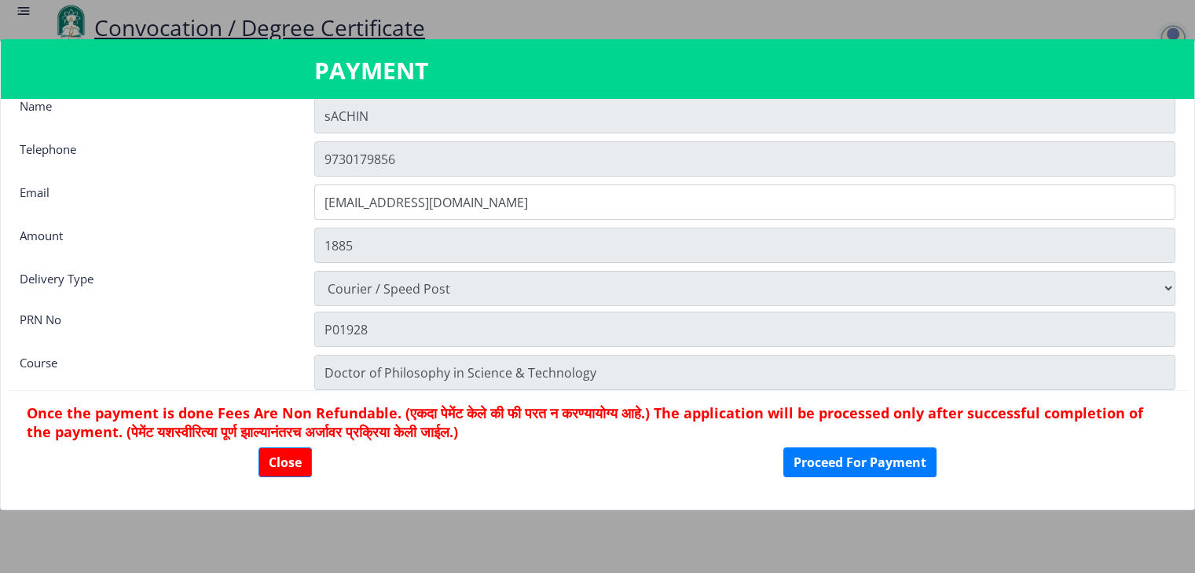
scroll to position [0, 0]
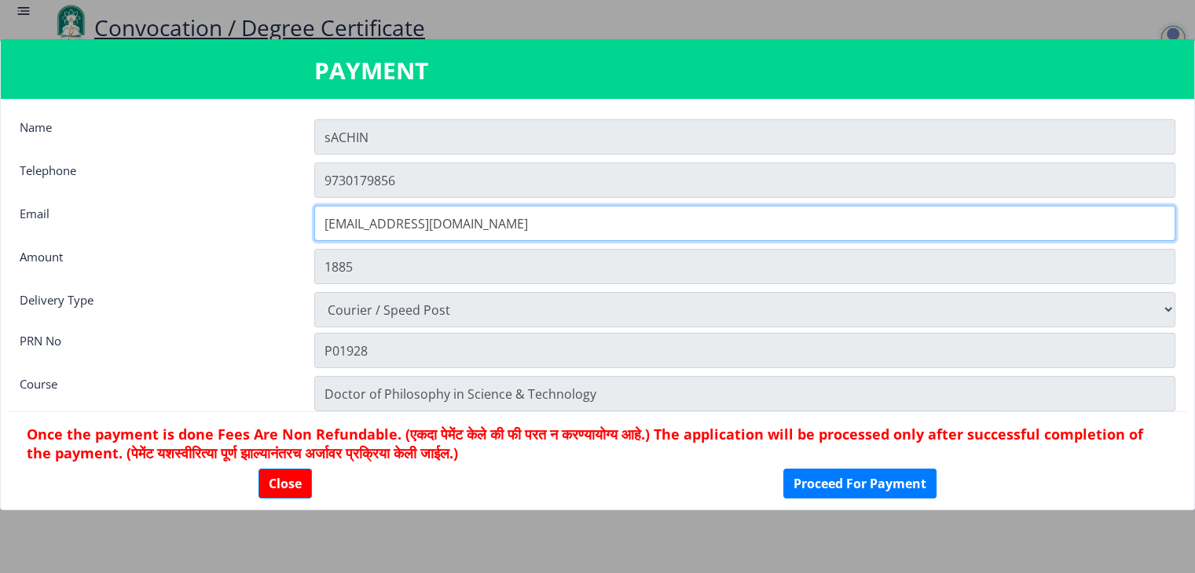
drag, startPoint x: 493, startPoint y: 223, endPoint x: 305, endPoint y: 221, distance: 188.5
click at [305, 221] on div "[EMAIL_ADDRESS][DOMAIN_NAME]" at bounding box center [744, 223] width 884 height 35
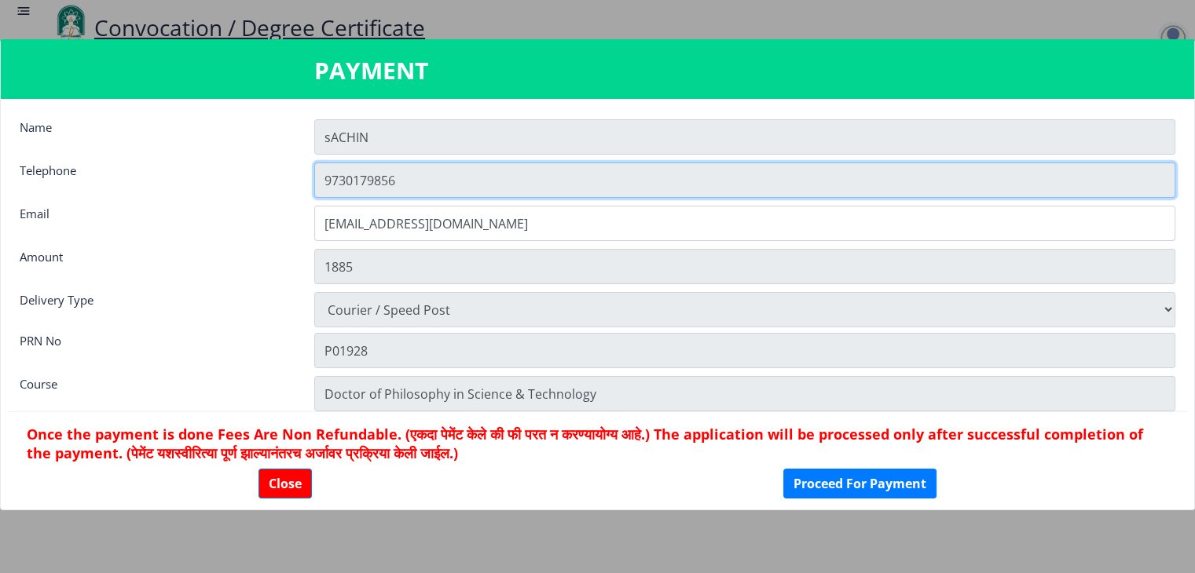
drag, startPoint x: 399, startPoint y: 185, endPoint x: 311, endPoint y: 177, distance: 88.4
click at [311, 177] on div "9730179856" at bounding box center [744, 180] width 884 height 35
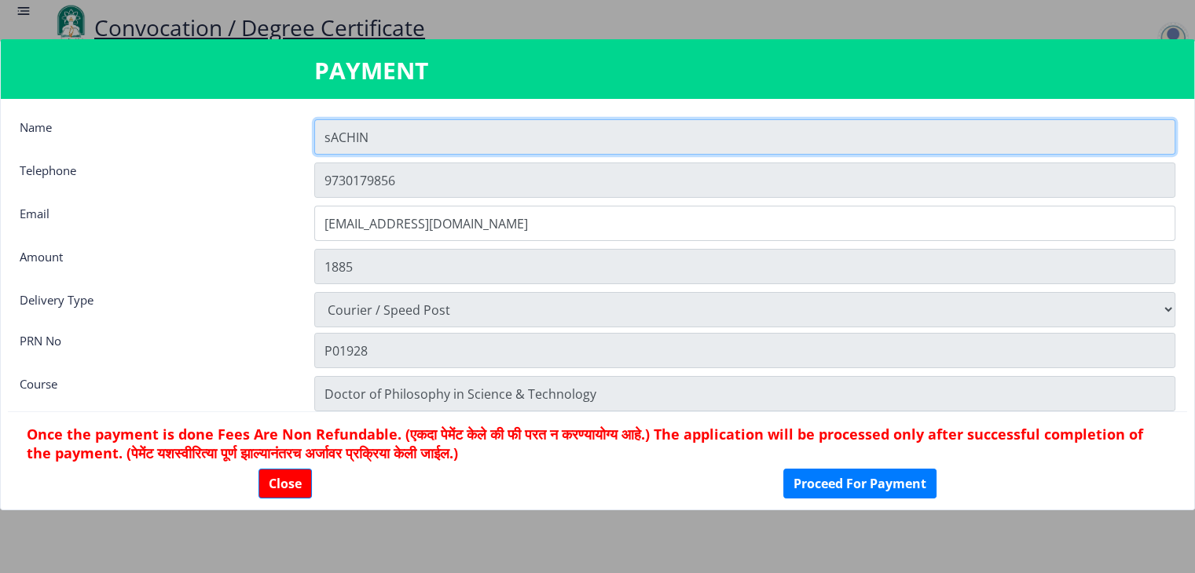
drag, startPoint x: 397, startPoint y: 134, endPoint x: 317, endPoint y: 141, distance: 79.6
click at [317, 141] on input "sACHIN" at bounding box center [744, 136] width 861 height 35
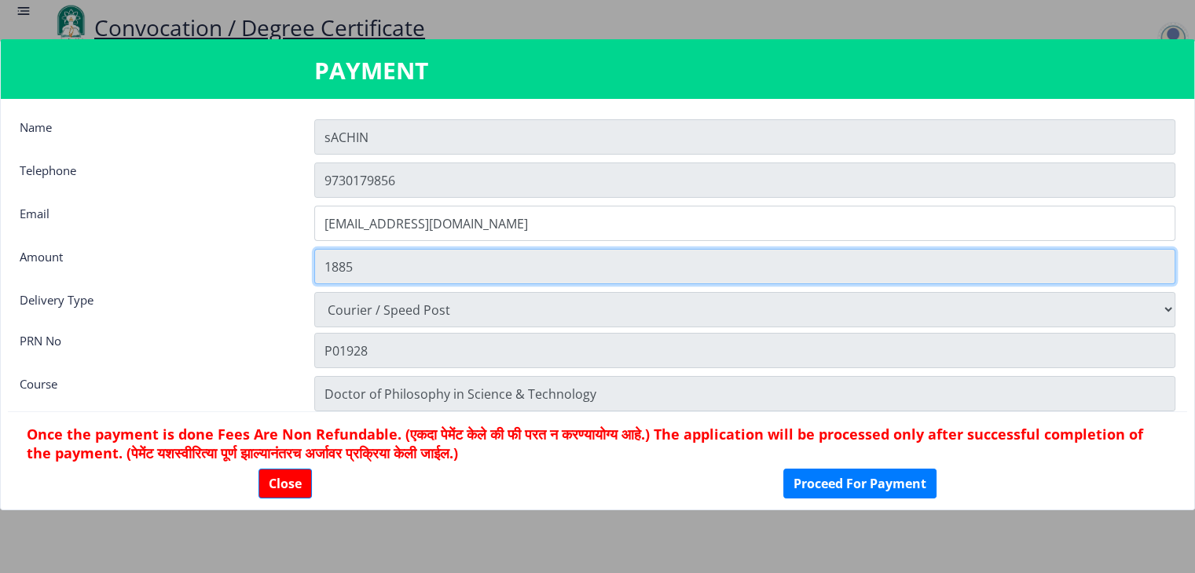
click at [443, 274] on input "1885" at bounding box center [744, 266] width 861 height 35
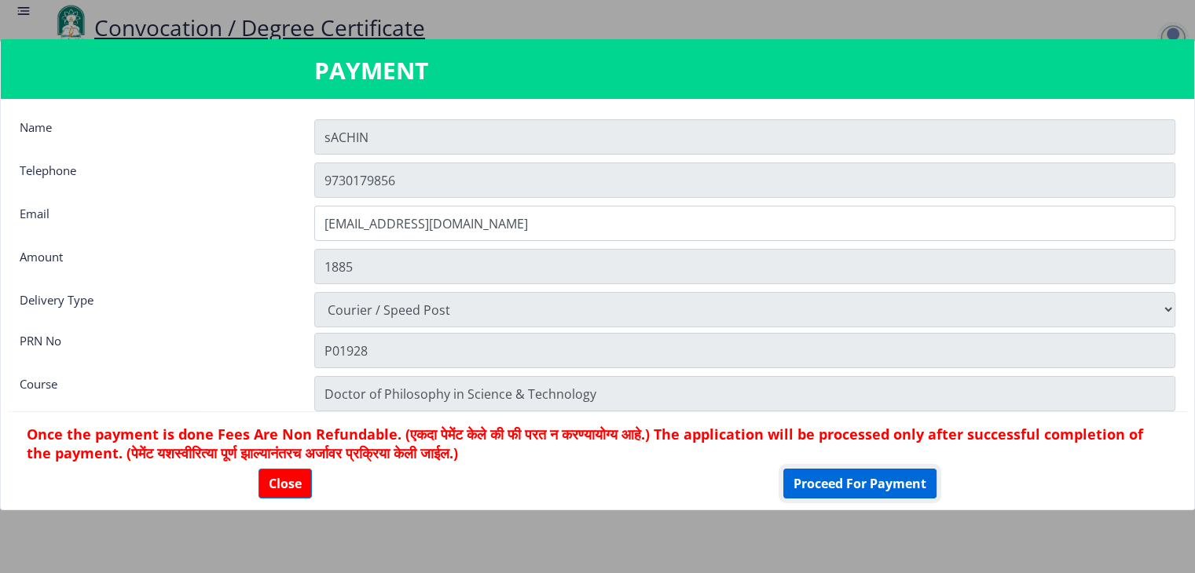
click at [822, 482] on button "Proceed For Payment" at bounding box center [859, 484] width 153 height 30
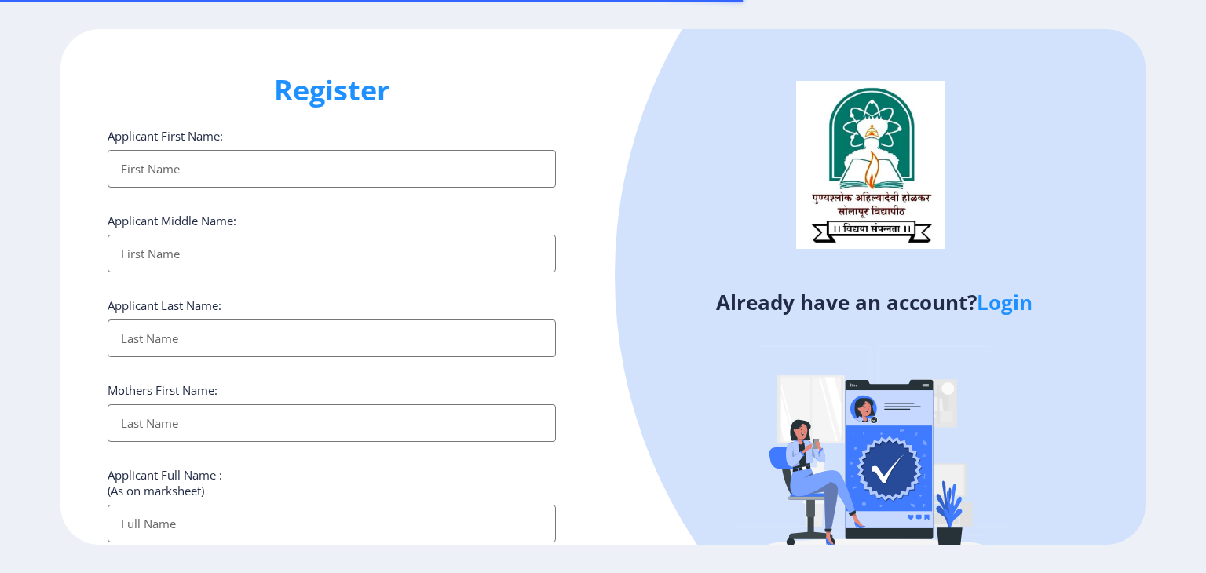
select select
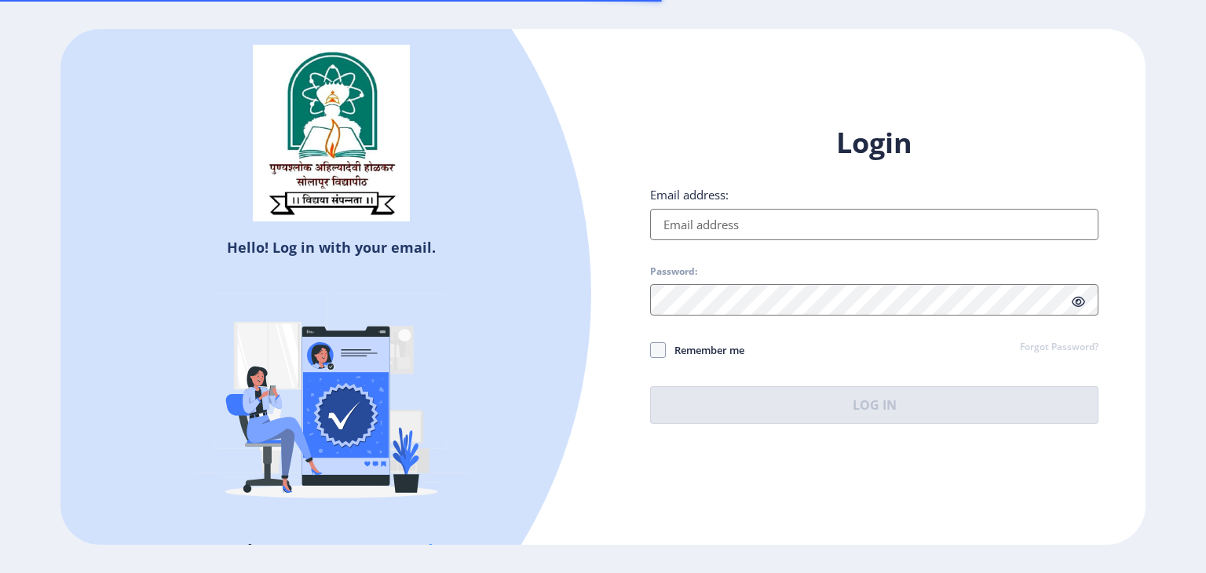
click at [704, 221] on input "Email address:" at bounding box center [874, 224] width 448 height 31
type input "[EMAIL_ADDRESS][DOMAIN_NAME]"
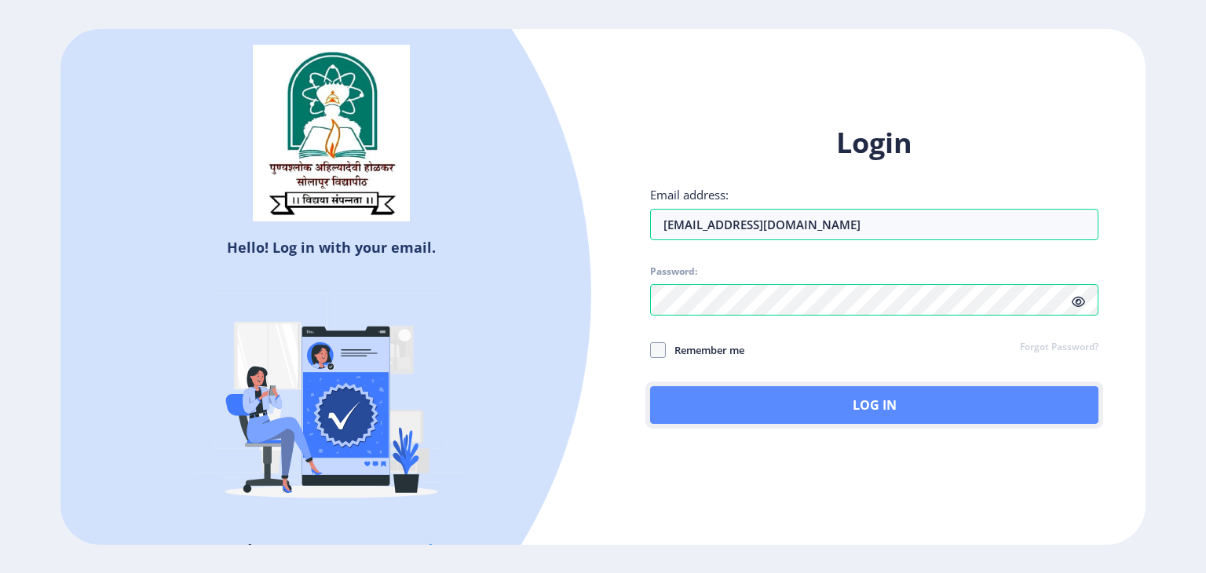
click at [895, 391] on button "Log In" at bounding box center [874, 405] width 448 height 38
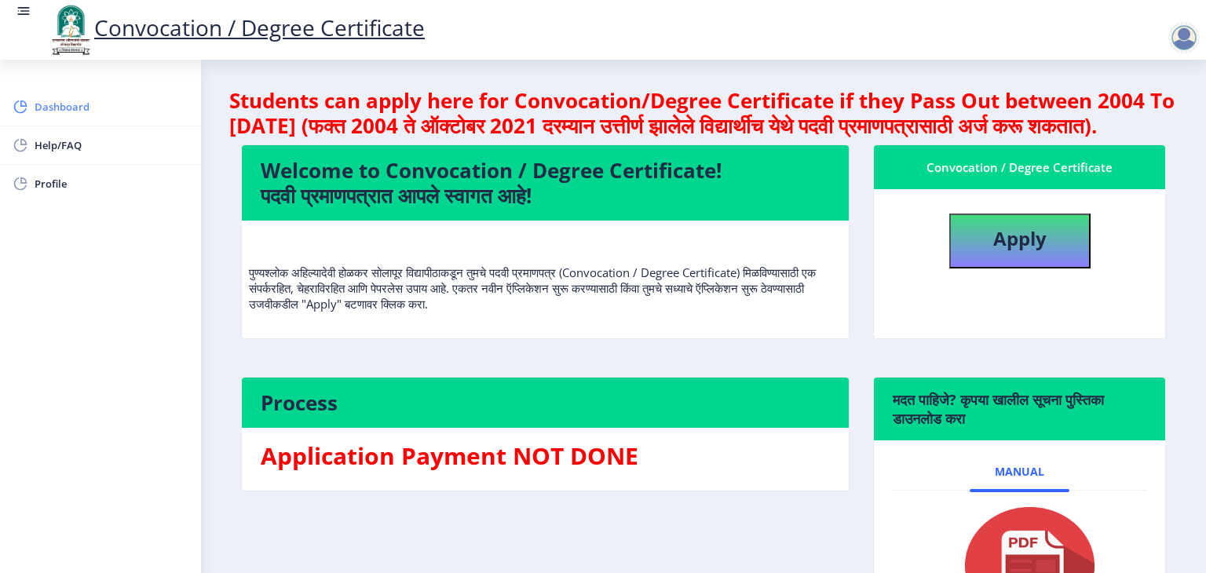
click at [44, 112] on span "Dashboard" at bounding box center [112, 106] width 154 height 19
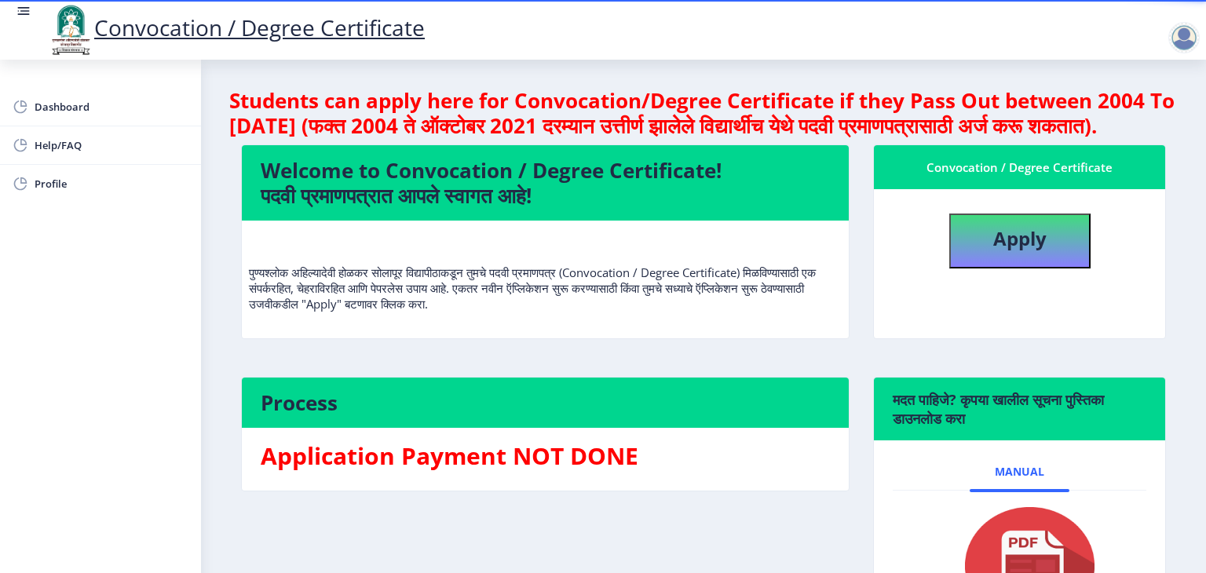
click at [1183, 27] on div at bounding box center [1184, 37] width 31 height 31
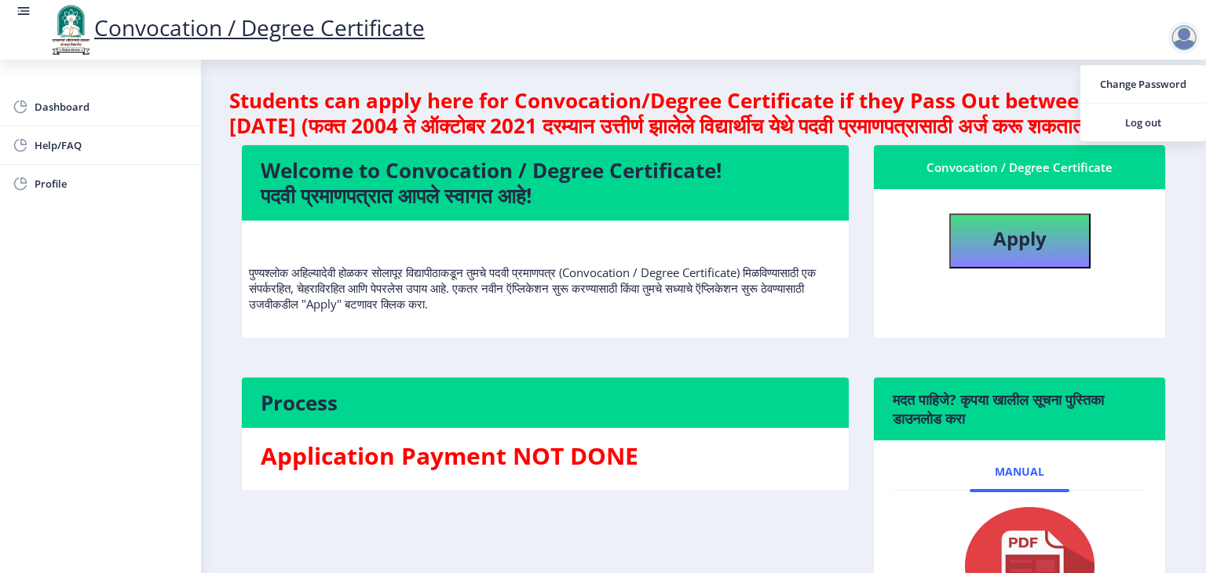
click at [1187, 37] on div at bounding box center [1184, 37] width 31 height 31
click at [1187, 38] on div at bounding box center [1184, 37] width 31 height 31
click at [1023, 269] on button "Apply" at bounding box center [1020, 241] width 141 height 55
select select
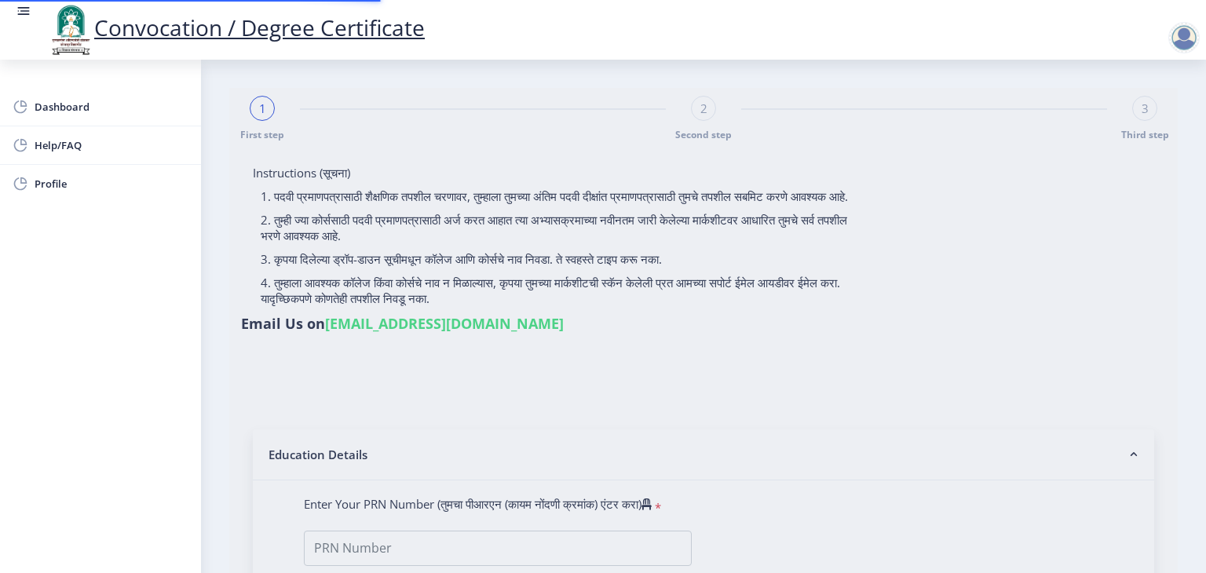
type input "[PERSON_NAME]"
type input "AKKATAI"
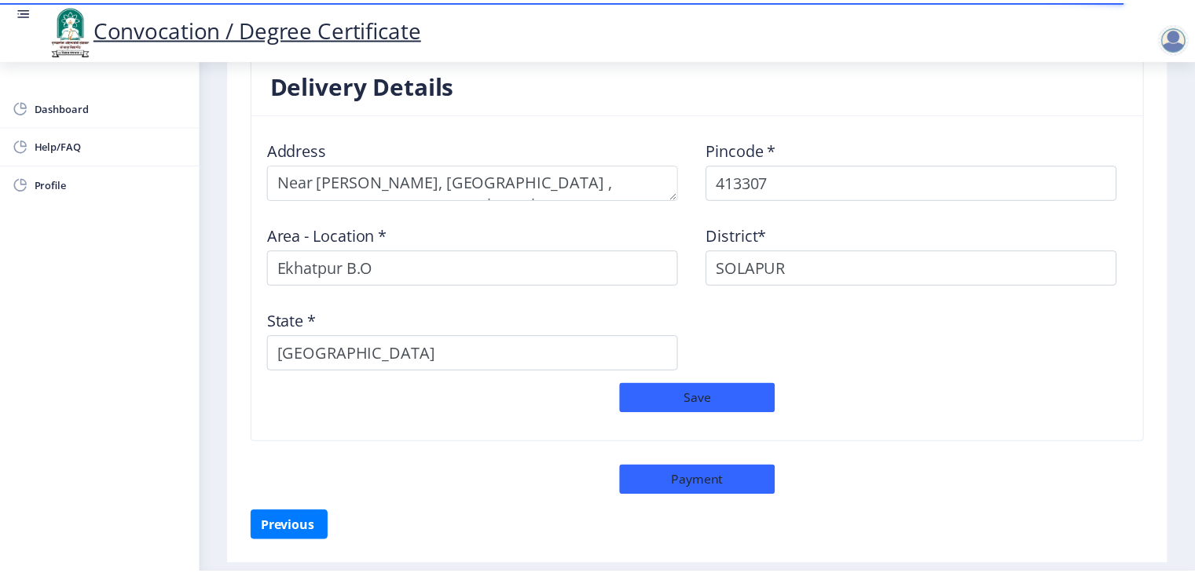
scroll to position [1307, 0]
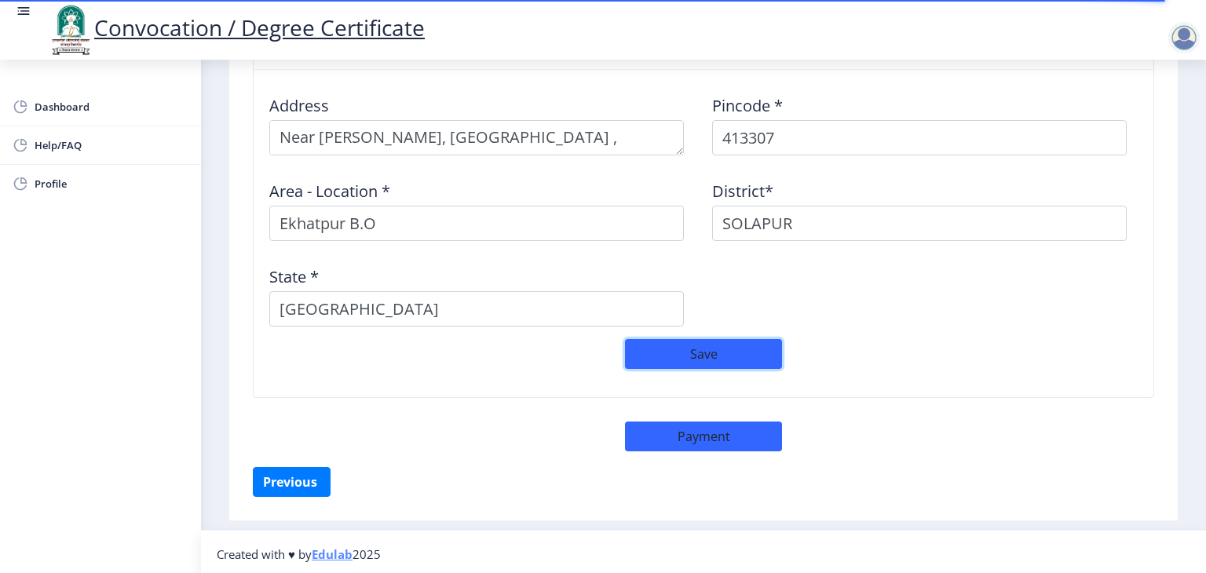
click at [735, 342] on button "Save" at bounding box center [703, 354] width 157 height 30
click at [705, 431] on button "Payment" at bounding box center [703, 437] width 157 height 30
select select "sealed"
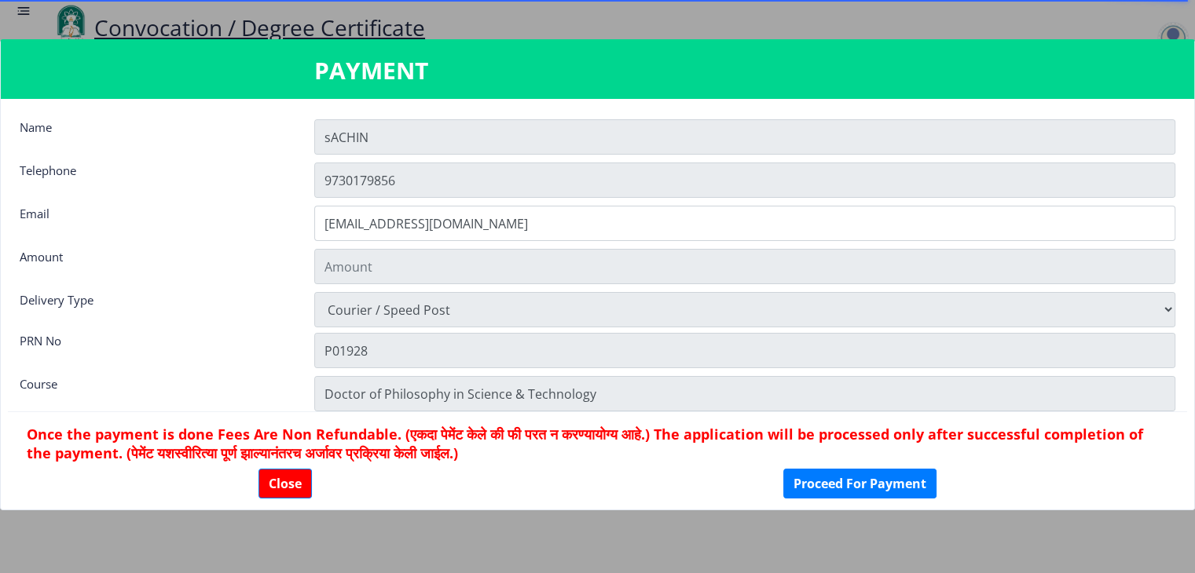
type input "1885"
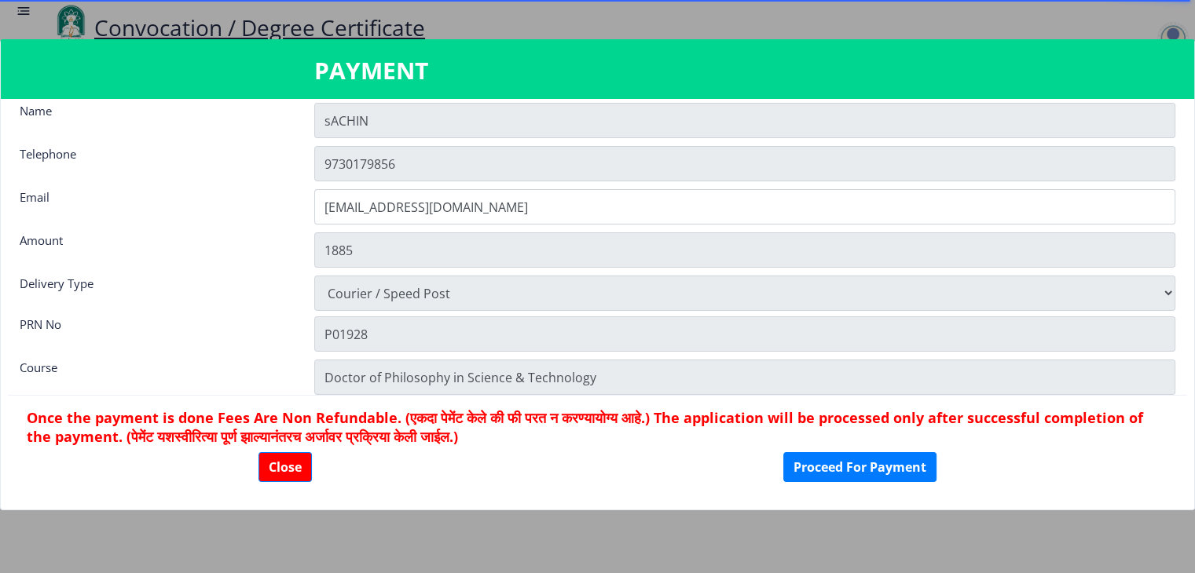
scroll to position [21, 0]
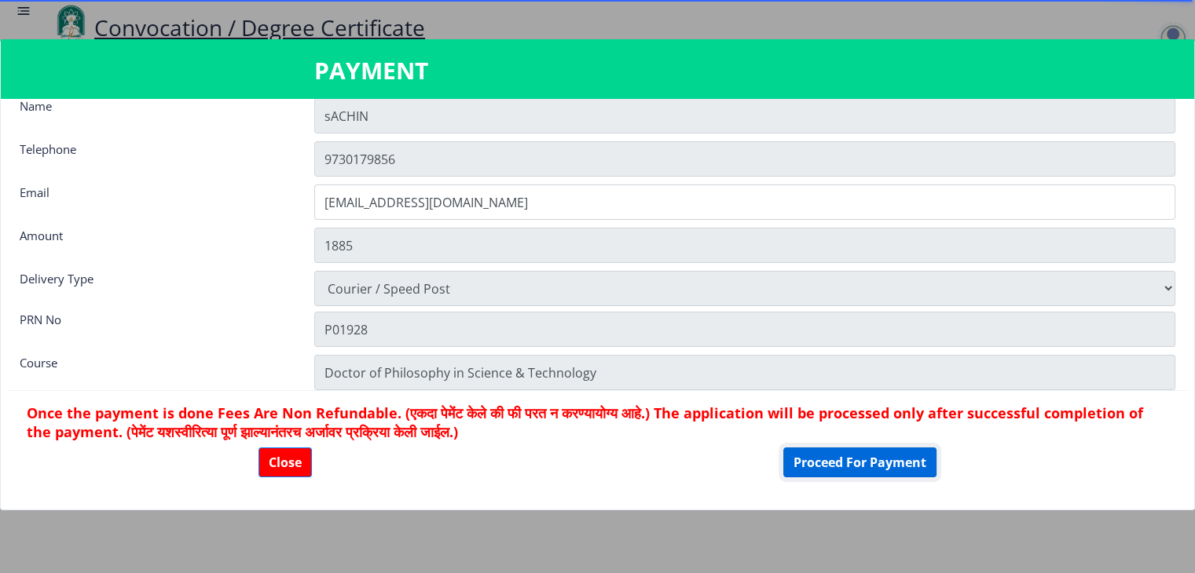
click at [833, 464] on button "Proceed For Payment" at bounding box center [859, 463] width 153 height 30
click at [833, 459] on button "Proceed For Payment" at bounding box center [859, 463] width 153 height 30
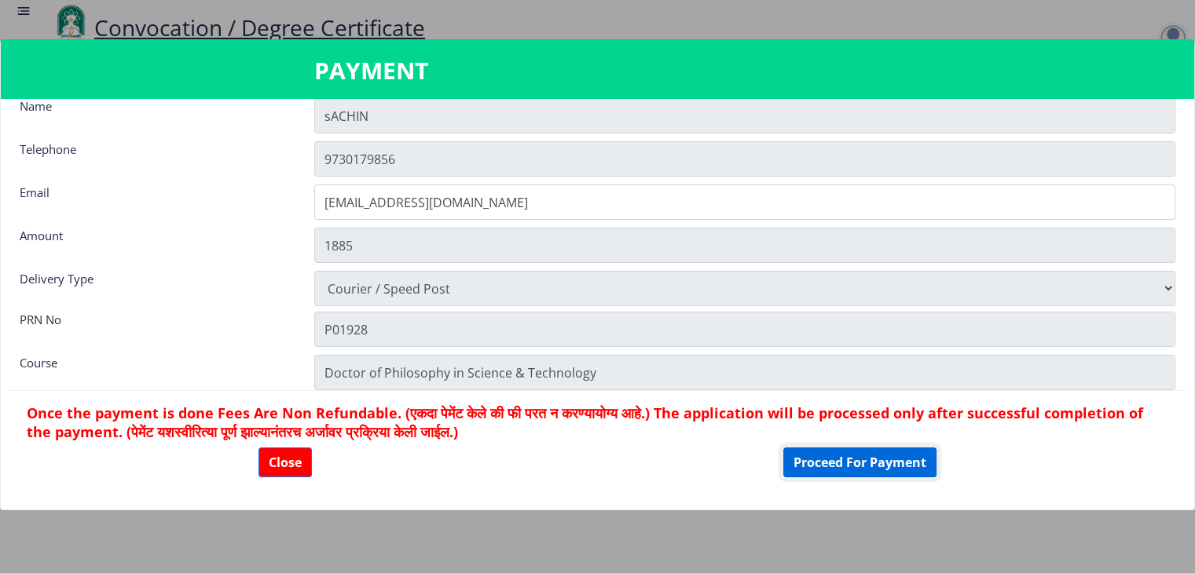
click at [849, 462] on button "Proceed For Payment" at bounding box center [859, 463] width 153 height 30
click at [845, 452] on button "Proceed For Payment" at bounding box center [859, 463] width 153 height 30
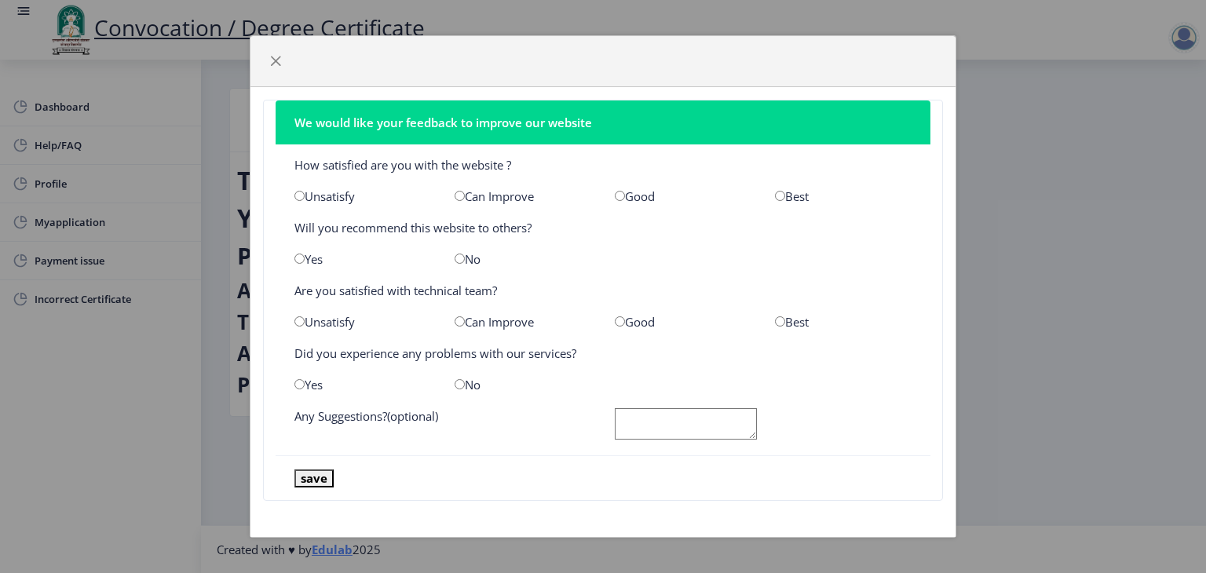
click at [619, 194] on input "radio" at bounding box center [620, 196] width 10 height 10
radio input "true"
click at [297, 261] on input "radio" at bounding box center [300, 259] width 10 height 10
radio input "true"
click at [300, 321] on input "radio" at bounding box center [300, 322] width 10 height 10
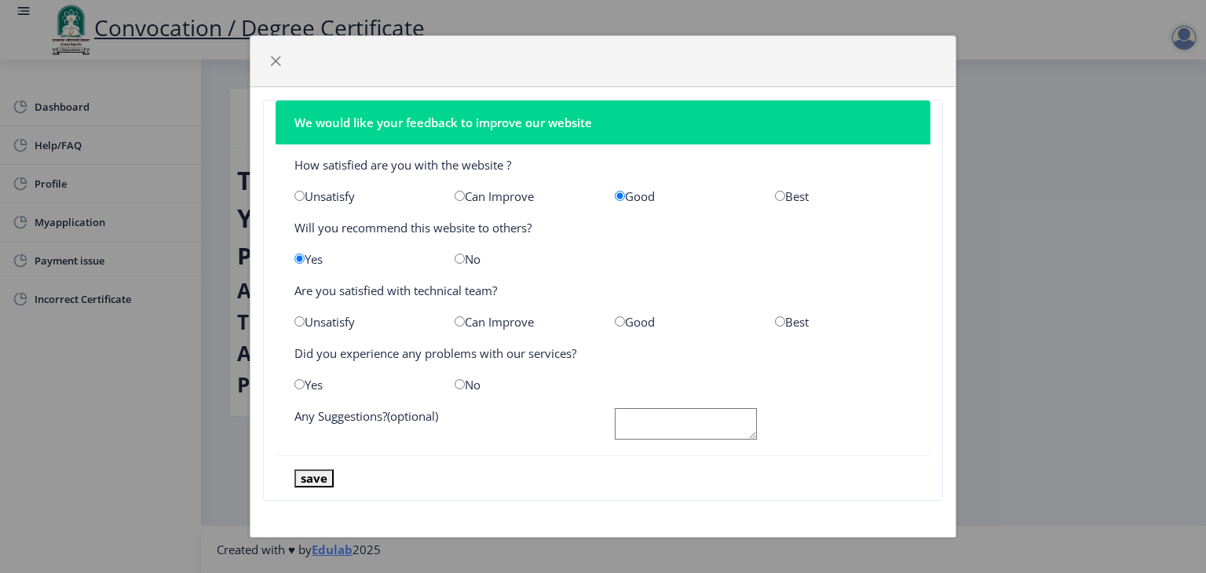
radio input "true"
click at [298, 384] on input "radio" at bounding box center [300, 384] width 10 height 10
radio input "true"
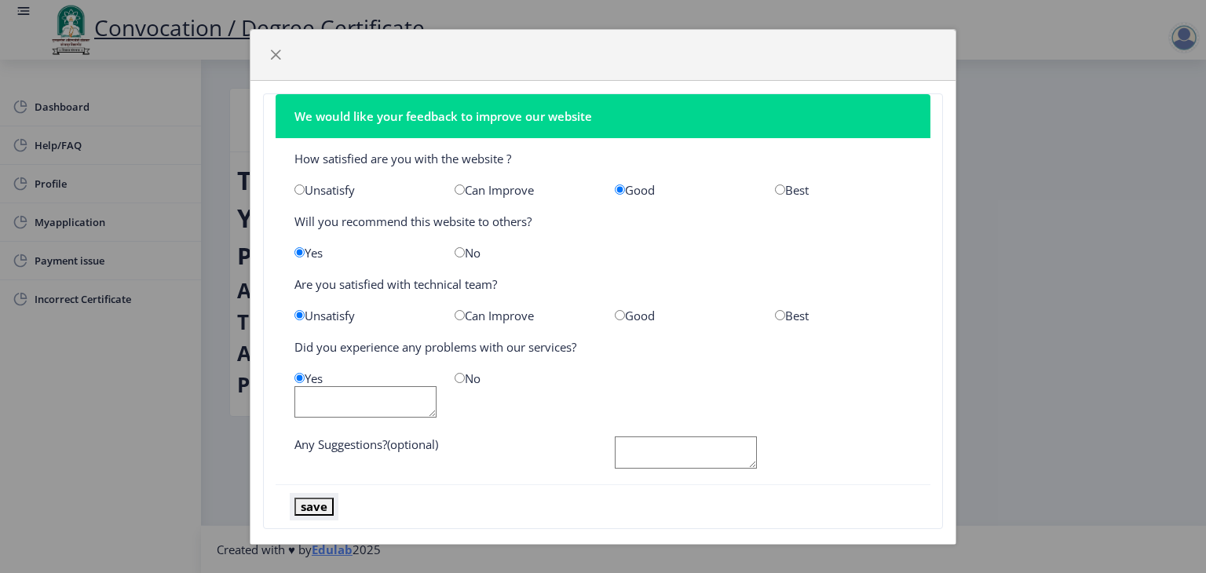
click at [324, 503] on button "save" at bounding box center [314, 507] width 39 height 18
click at [317, 507] on button "save" at bounding box center [314, 507] width 39 height 18
click at [305, 515] on nb-card-footer "save" at bounding box center [603, 507] width 655 height 45
click at [305, 505] on button "save" at bounding box center [314, 507] width 39 height 18
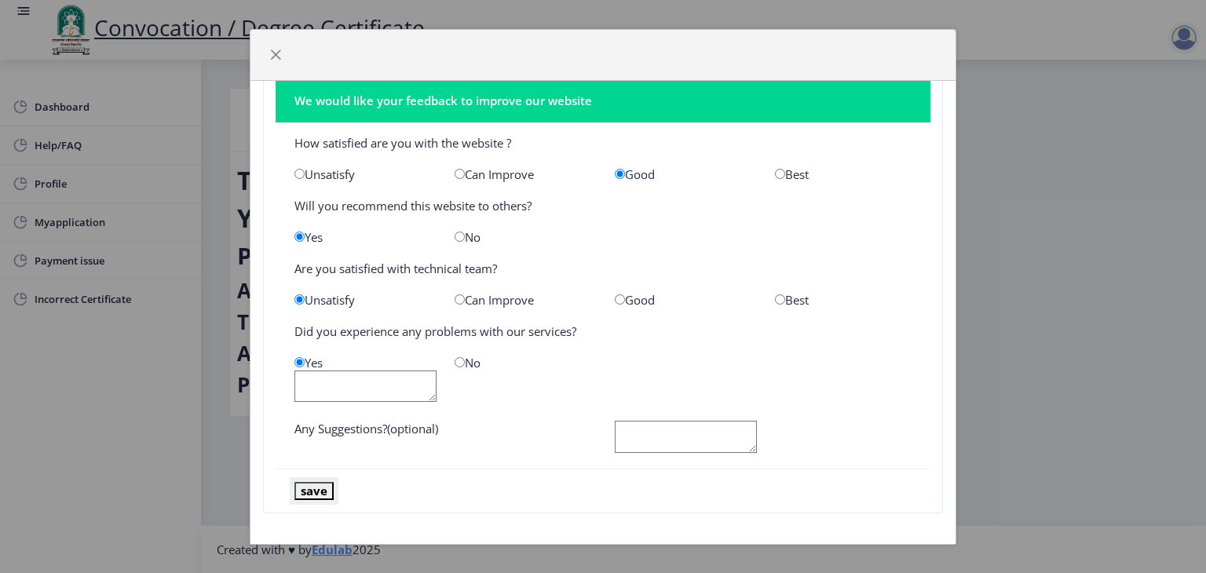
scroll to position [20, 0]
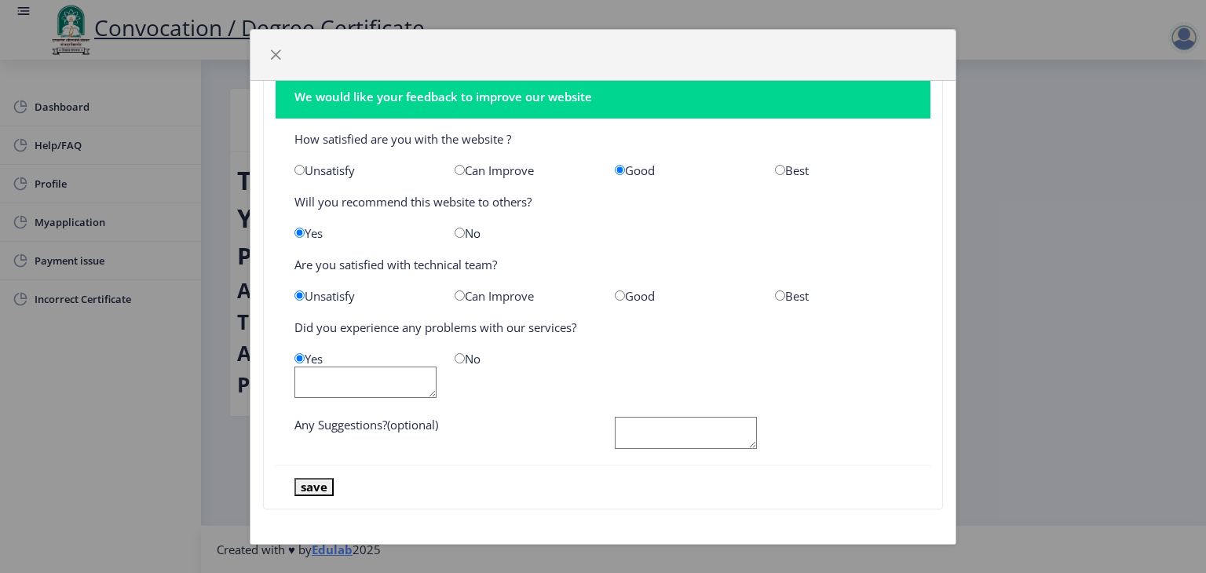
click at [650, 417] on textarea at bounding box center [686, 433] width 142 height 32
click at [276, 60] on span "button" at bounding box center [275, 55] width 13 height 13
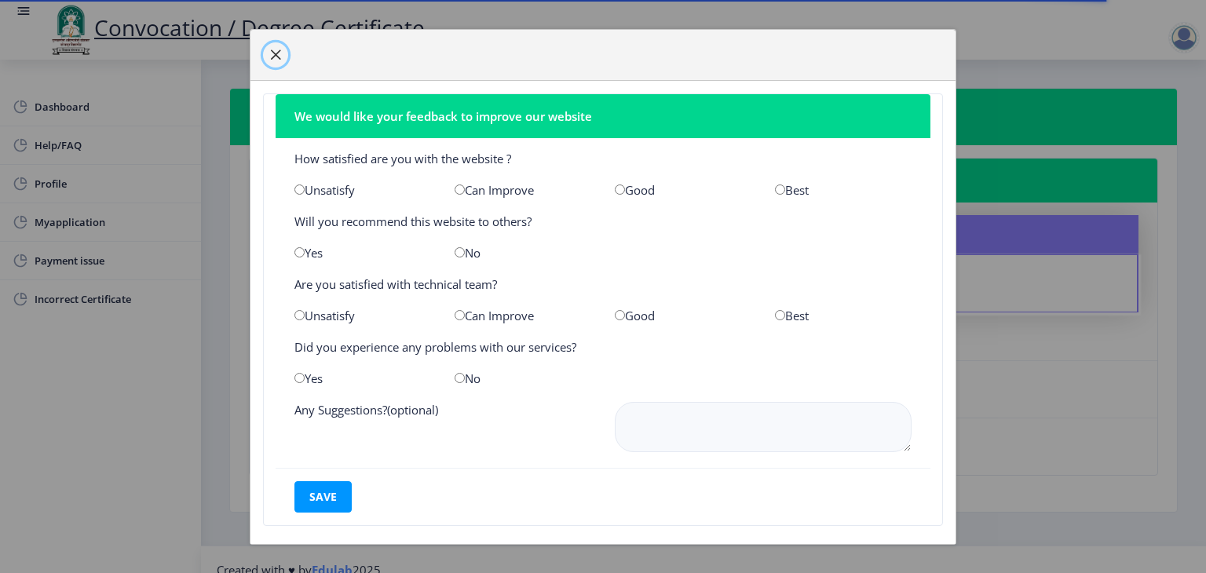
click at [280, 54] on span "button" at bounding box center [275, 55] width 13 height 13
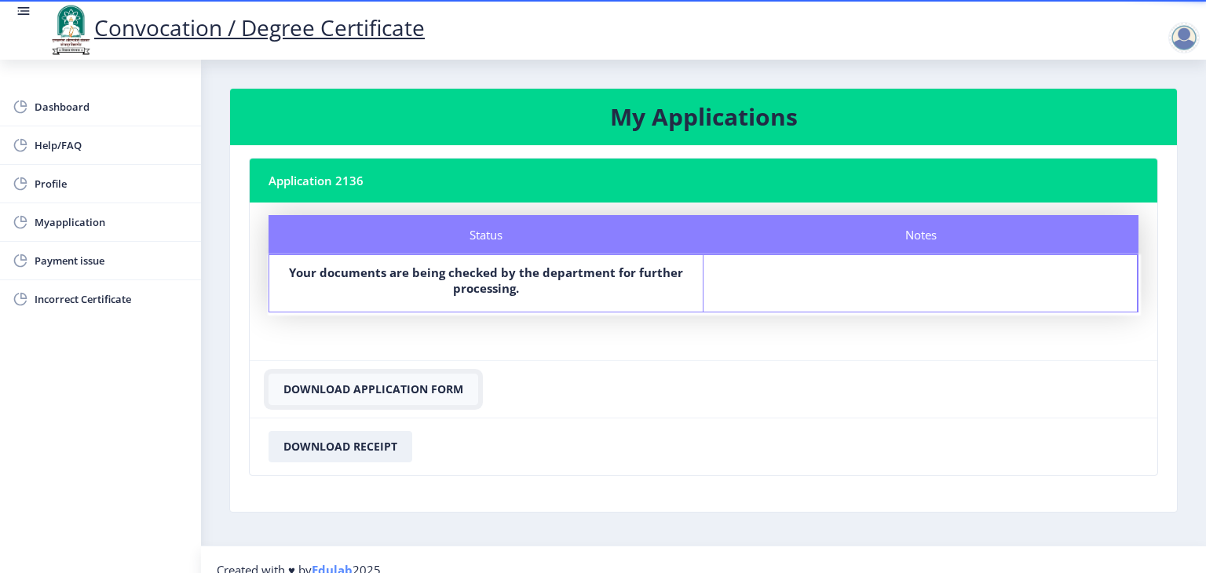
drag, startPoint x: 386, startPoint y: 389, endPoint x: 334, endPoint y: 379, distance: 53.5
click at [334, 379] on button "Download Application Form" at bounding box center [374, 389] width 210 height 31
click at [342, 387] on button "Download Application Form" at bounding box center [374, 389] width 210 height 31
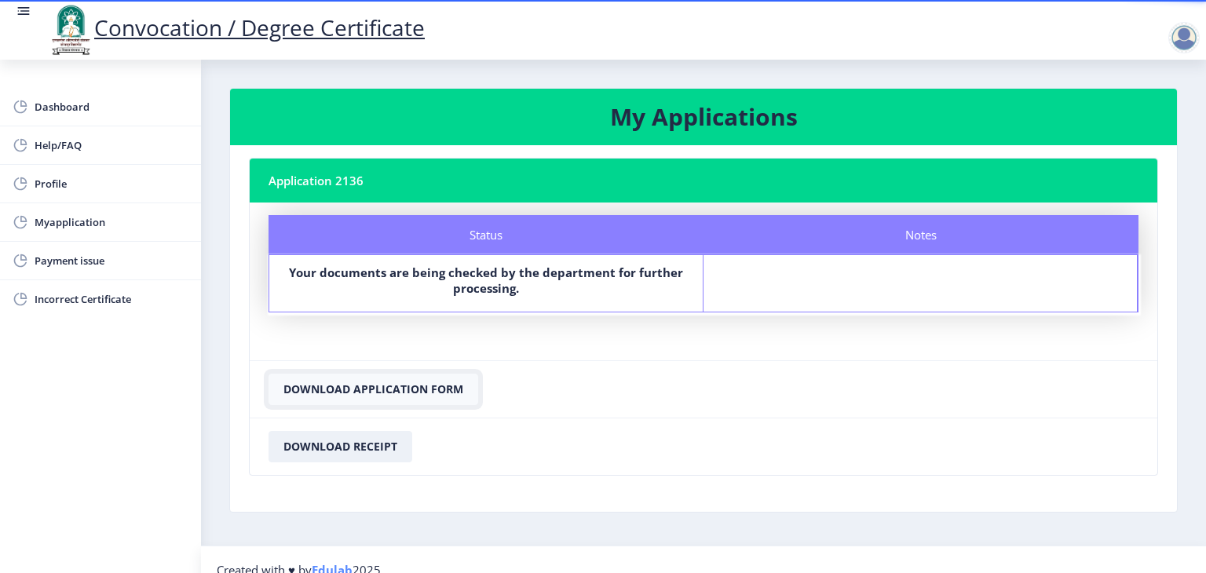
click at [342, 387] on button "Download Application Form" at bounding box center [374, 389] width 210 height 31
click at [358, 447] on button "Download Receipt" at bounding box center [341, 446] width 144 height 31
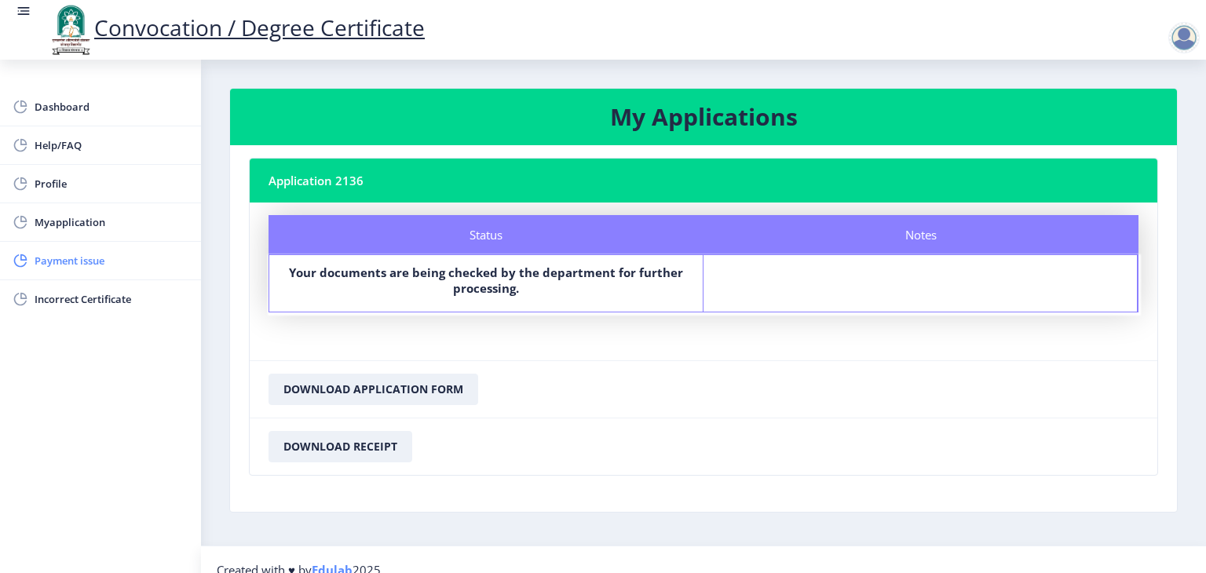
click at [82, 262] on span "Payment issue" at bounding box center [112, 260] width 154 height 19
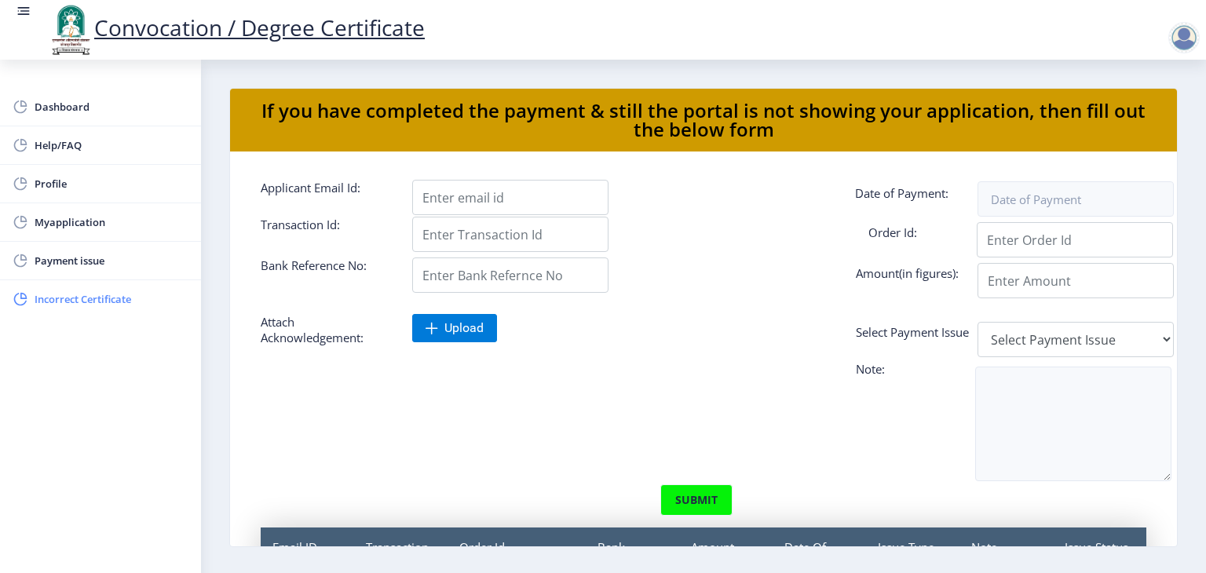
click at [80, 298] on span "Incorrect Certificate" at bounding box center [112, 299] width 154 height 19
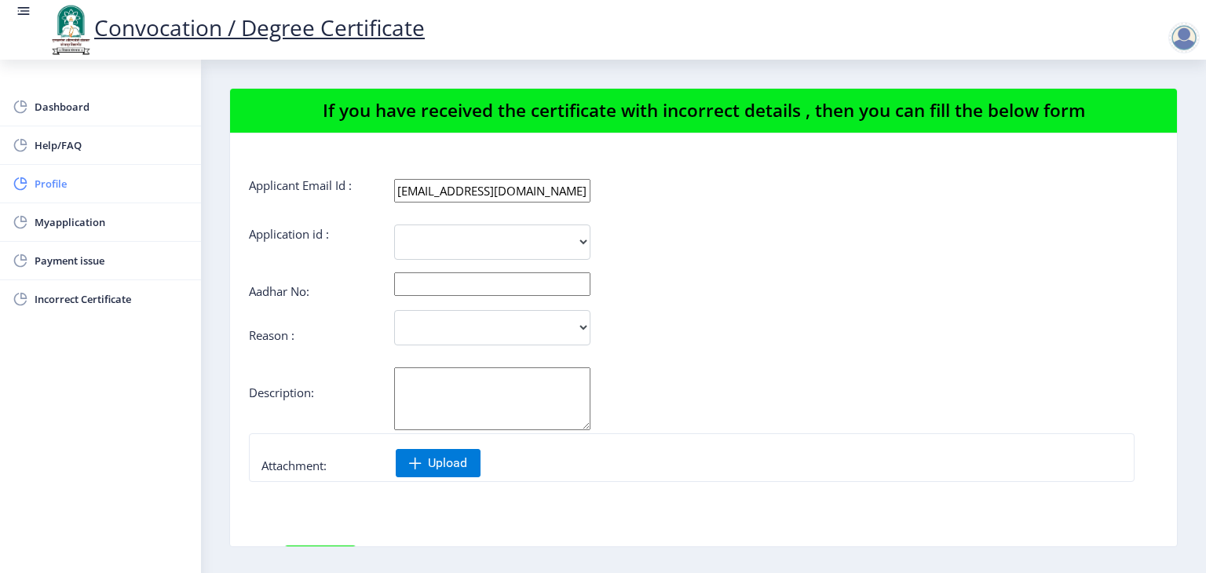
click at [68, 185] on span "Profile" at bounding box center [112, 183] width 154 height 19
select select "[DEMOGRAPHIC_DATA]"
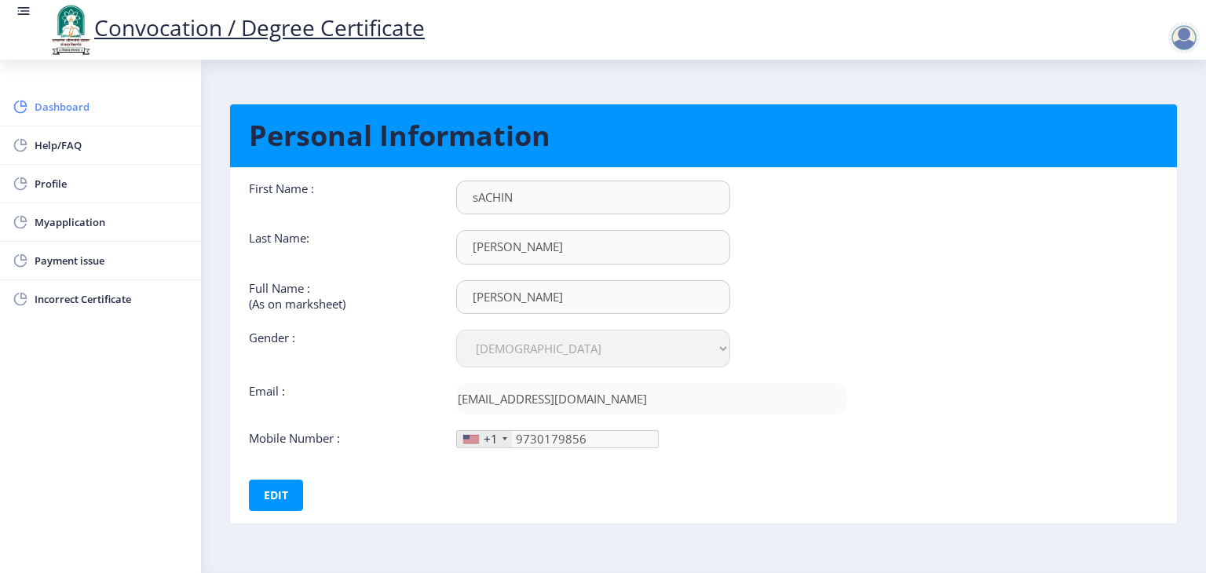
click at [88, 102] on span "Dashboard" at bounding box center [112, 106] width 154 height 19
